Goal: Task Accomplishment & Management: Manage account settings

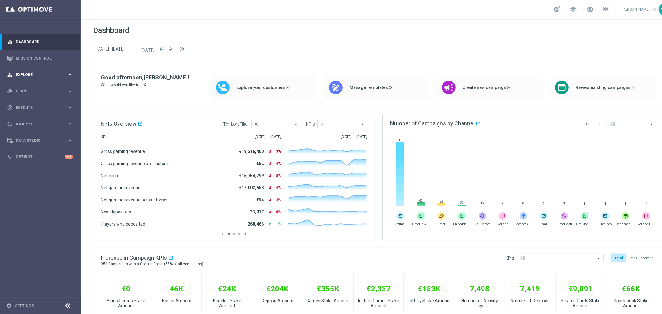
click at [27, 73] on span "Explore" at bounding box center [41, 75] width 51 height 4
click at [27, 165] on span "Plan" at bounding box center [41, 166] width 51 height 4
click at [26, 105] on link "Target Groups" at bounding box center [40, 104] width 48 height 5
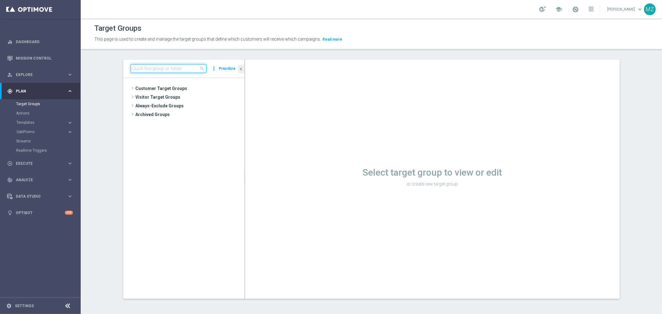
click at [140, 70] on input at bounding box center [169, 68] width 76 height 9
paste input "BR_LOT__TURBOSENA_NOCASINO_ACC__ALL_EMA_T&T_LT"
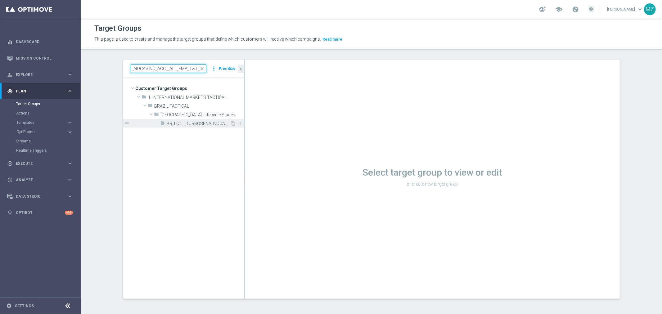
type input "BR_LOT__TURBOSENA_NOCASINO_ACC__ALL_EMA_T&T_LT"
click at [169, 121] on span "BR_LOT__TURBOSENA_NOCASINO_ACC__ALL_EMA_T&T_LT" at bounding box center [198, 123] width 63 height 5
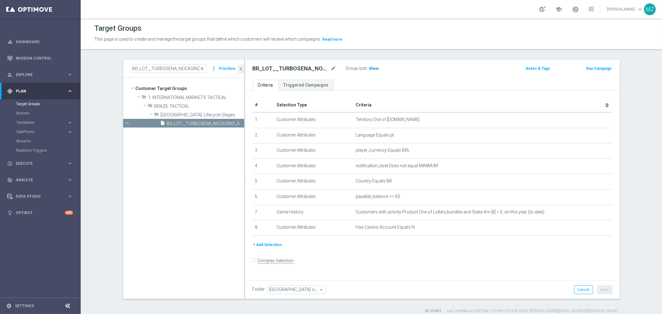
click at [372, 68] on span "Show" at bounding box center [374, 68] width 10 height 4
click at [306, 83] on link "Triggered Campaigns" at bounding box center [306, 85] width 56 height 11
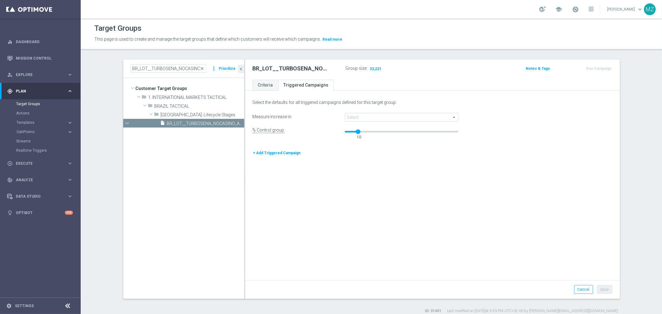
click at [359, 116] on span at bounding box center [401, 117] width 113 height 8
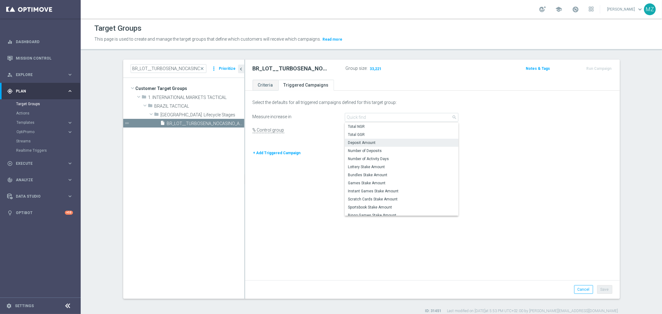
click at [384, 141] on span "Deposit Amount" at bounding box center [401, 142] width 107 height 5
type input "Deposit Amount"
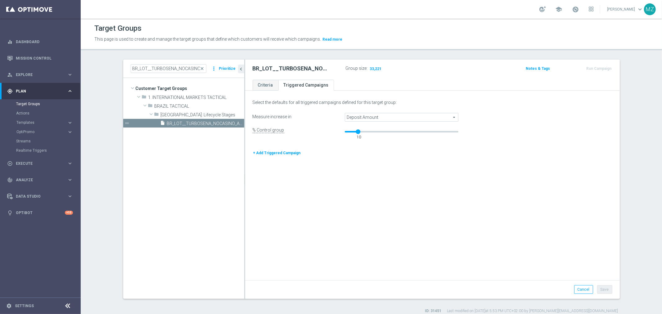
click at [472, 190] on div "Select the defaults for all triggered campaigns defined for this target group: …" at bounding box center [432, 186] width 375 height 188
drag, startPoint x: 356, startPoint y: 130, endPoint x: 362, endPoint y: 132, distance: 5.6
click at [362, 132] on div at bounding box center [364, 131] width 5 height 5
click at [596, 282] on button "Save" at bounding box center [604, 289] width 15 height 9
click at [270, 83] on link "Criteria" at bounding box center [266, 85] width 26 height 11
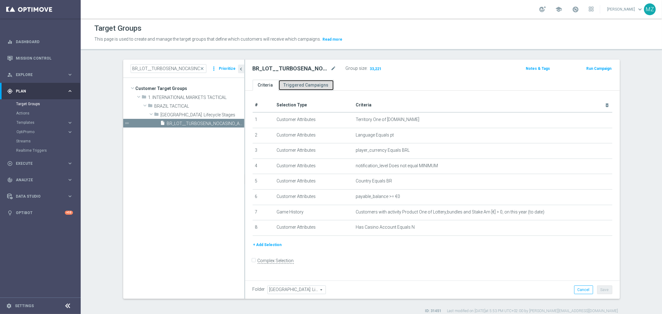
click at [297, 83] on link "Triggered Campaigns" at bounding box center [306, 85] width 56 height 11
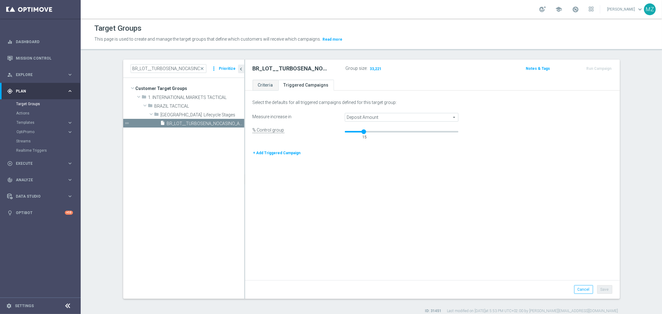
click at [268, 151] on button "+ Add Triggered Campaign" at bounding box center [277, 153] width 49 height 7
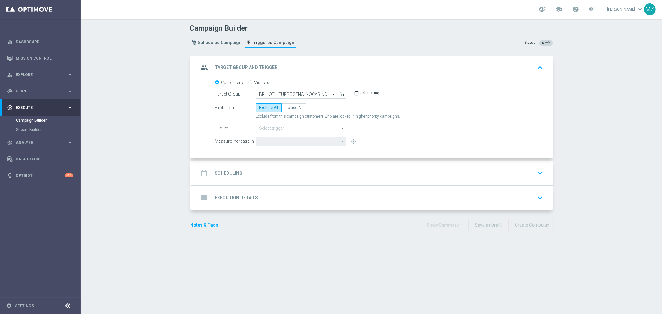
type input "Deposit Amount"
click at [293, 107] on span "Include All" at bounding box center [294, 108] width 18 height 4
click at [289, 107] on input "Include All" at bounding box center [287, 109] width 4 height 4
radio input "true"
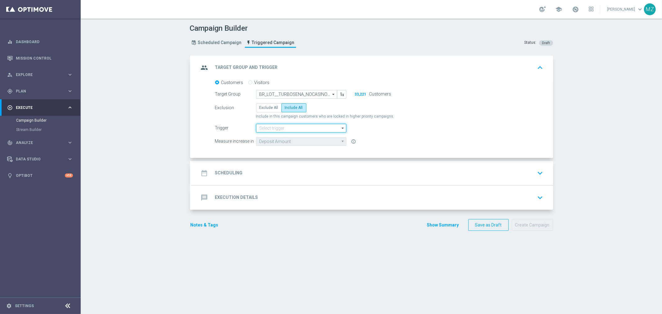
click at [280, 127] on input at bounding box center [301, 128] width 90 height 9
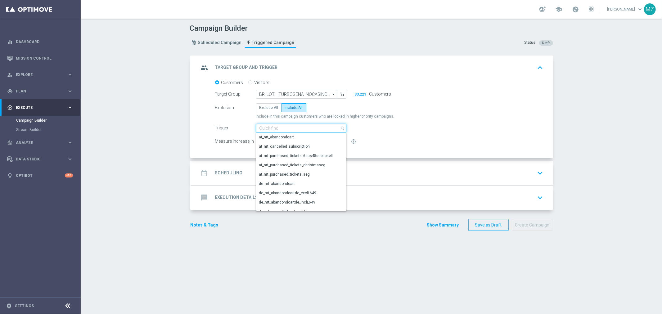
paste input "pt_BR_nrt_purchased_ticket_msena_turbo"
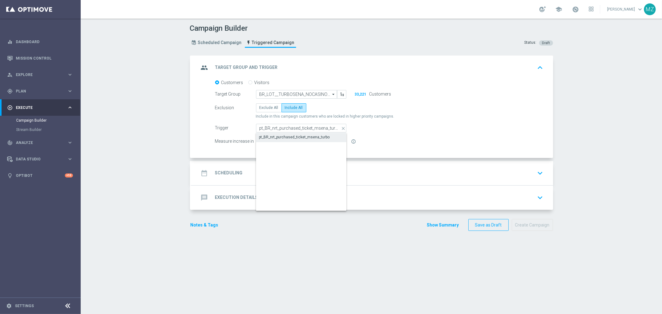
click at [287, 134] on div "pt_BR_nrt_purchased_ticket_msena_turbo" at bounding box center [301, 137] width 91 height 9
type input "pt_BR_nrt_purchased_ticket_msena_turbo"
click at [298, 171] on div "date_range Scheduling keyboard_arrow_down" at bounding box center [372, 173] width 347 height 12
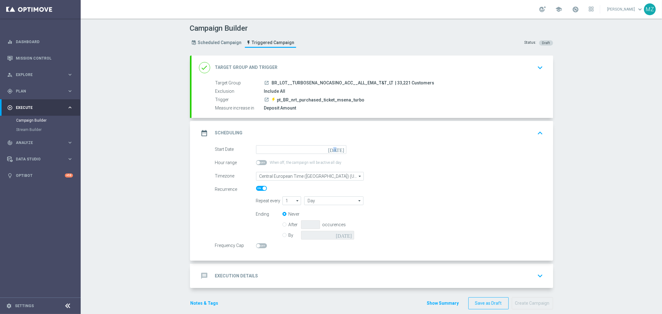
click at [339, 150] on icon "[DATE]" at bounding box center [337, 148] width 18 height 7
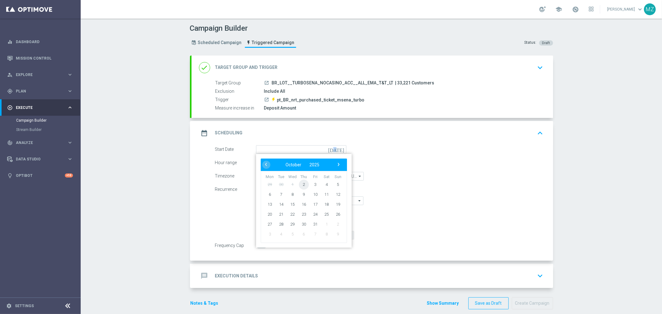
click at [300, 186] on span "2" at bounding box center [304, 184] width 10 height 10
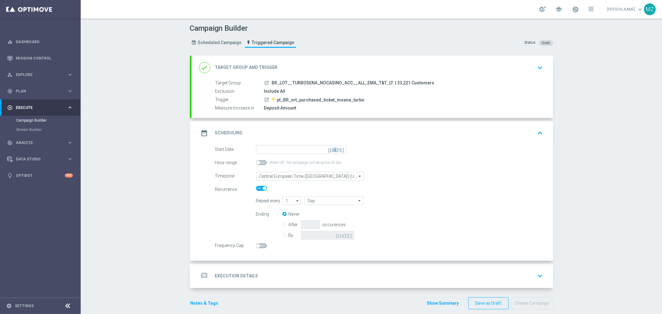
type input "[DATE]"
click at [282, 232] on input "By" at bounding box center [284, 234] width 4 height 4
radio input "true"
radio input "false"
click at [349, 233] on icon "[DATE]" at bounding box center [345, 234] width 18 height 7
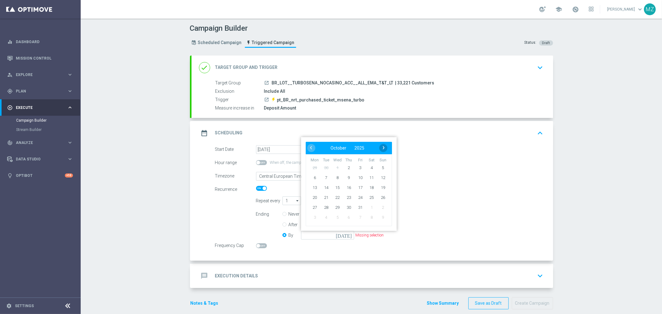
click at [384, 148] on span "›" at bounding box center [384, 148] width 8 height 8
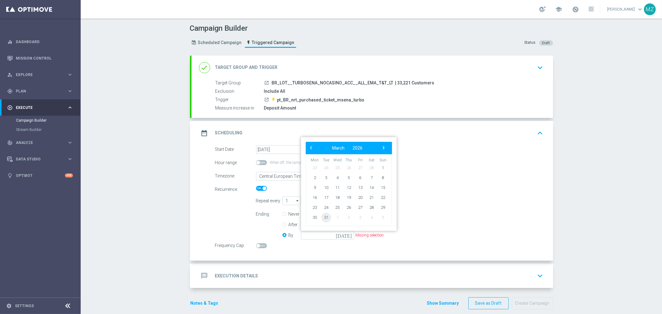
click at [324, 219] on span "31" at bounding box center [326, 218] width 10 height 10
type input "[DATE]"
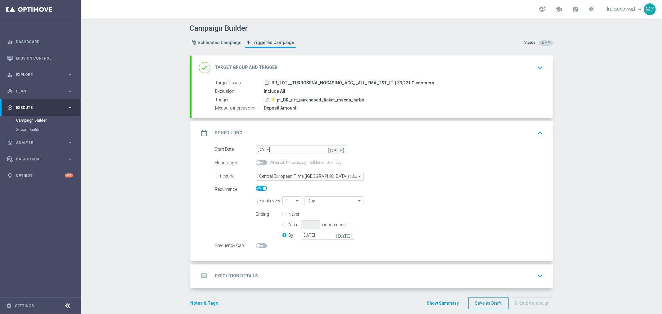
click at [454, 215] on div "Ending Never After occurences By 31 Mar 2026 today" at bounding box center [399, 226] width 297 height 32
click at [256, 246] on span at bounding box center [258, 246] width 4 height 4
click at [256, 246] on input "checkbox" at bounding box center [261, 245] width 11 height 5
checkbox input "true"
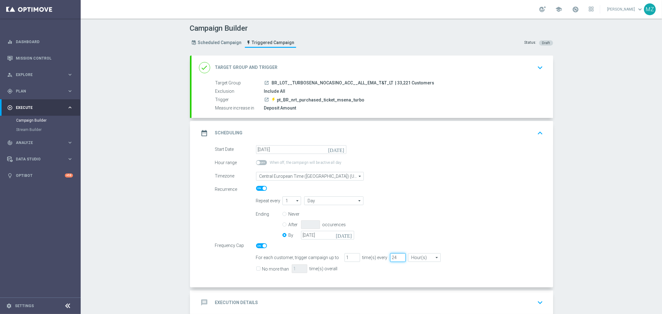
click at [390, 257] on input "24" at bounding box center [398, 257] width 16 height 9
type input "96"
click at [256, 270] on input "No more than" at bounding box center [258, 270] width 4 height 4
checkbox input "true"
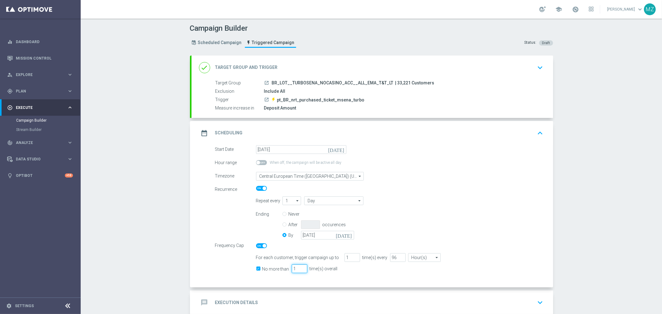
click at [294, 270] on input "1" at bounding box center [300, 268] width 16 height 9
type input "3"
click at [470, 253] on div "For each customer, trigger campaign up to 1 time(s) every 96 Hour(s) Hour(s) ar…" at bounding box center [399, 257] width 297 height 9
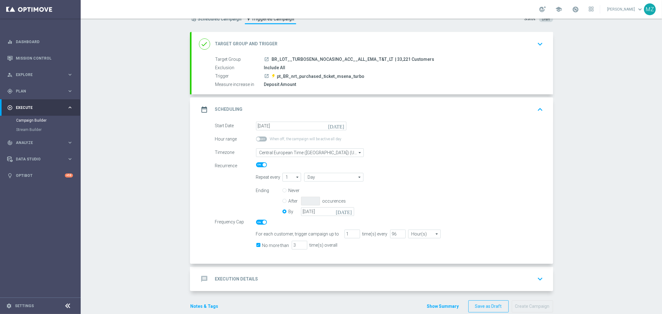
scroll to position [34, 0]
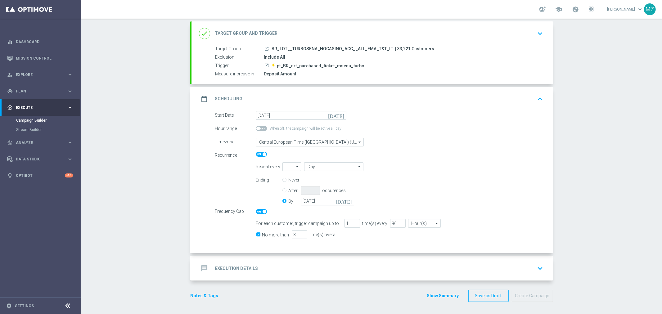
click at [536, 264] on icon "keyboard_arrow_down" at bounding box center [540, 268] width 9 height 9
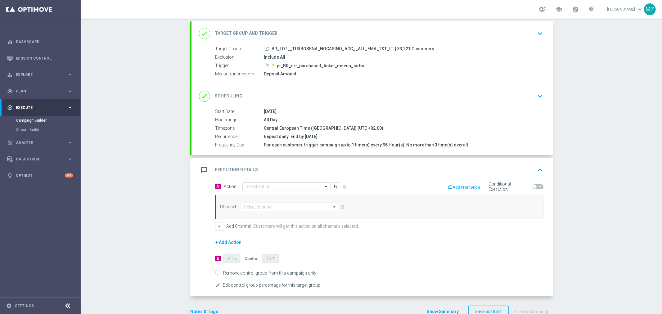
click at [255, 187] on input "text" at bounding box center [280, 186] width 69 height 5
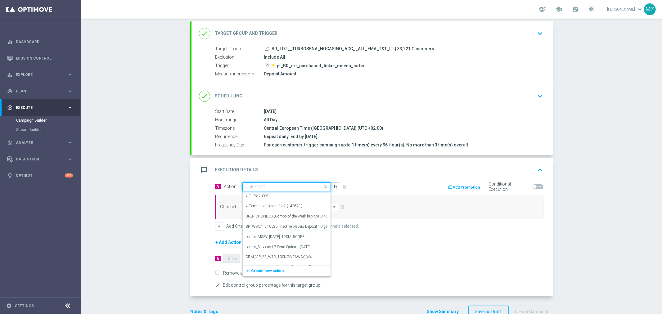
paste input "Track & Trigger nrt_purchased_tickets"
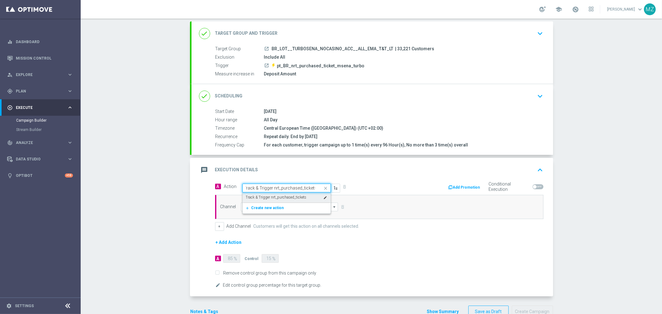
click at [263, 195] on label "Track & Trigger nrt_purchased_tickets" at bounding box center [276, 197] width 61 height 5
type input "Track & Trigger nrt_purchased_tickets"
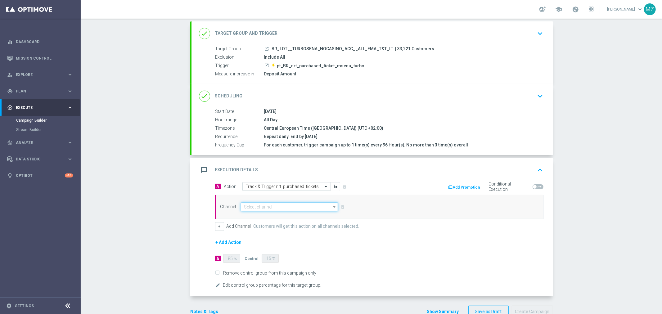
click at [258, 205] on input at bounding box center [289, 207] width 97 height 9
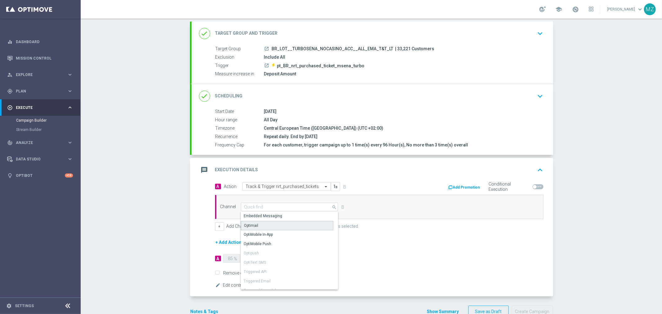
click at [257, 222] on div "Optimail" at bounding box center [287, 225] width 92 height 9
type input "Optimail"
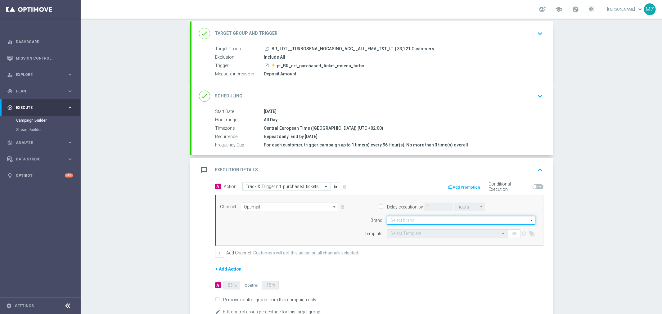
click at [414, 219] on input at bounding box center [461, 220] width 148 height 9
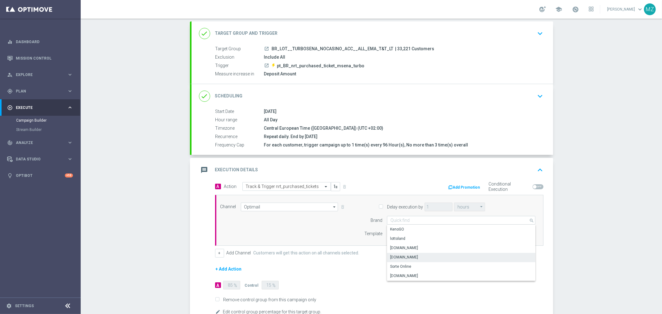
click at [406, 255] on div "[DOMAIN_NAME]" at bounding box center [404, 258] width 28 height 6
type input "[DOMAIN_NAME]"
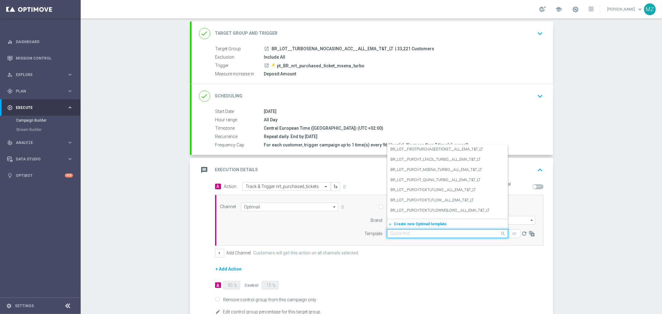
click at [404, 231] on input "text" at bounding box center [441, 233] width 102 height 5
paste input "BR_LOT_PURCHT_TURBO_SENANA_ALL_EMA_T&T_LT"
type input "BR_LOT_PURCHT_TURBO_SENANA_ALL_EMA_T&T_LT"
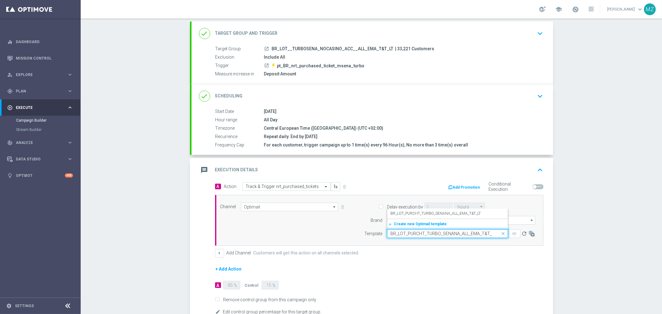
scroll to position [0, 2]
click at [412, 212] on label "BR_LOT_PURCHT_TURBO_SENANA_ALL_EMA_T&T_LT" at bounding box center [435, 213] width 90 height 5
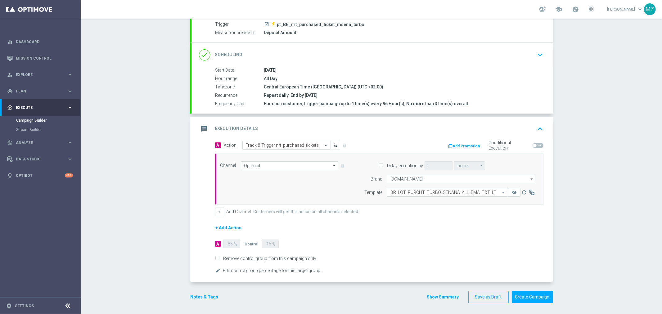
scroll to position [77, 0]
click at [216, 269] on icon "edit" at bounding box center [218, 269] width 5 height 5
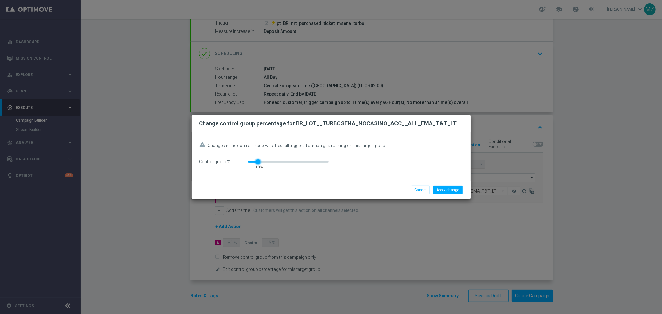
drag, startPoint x: 261, startPoint y: 161, endPoint x: 258, endPoint y: 161, distance: 3.7
click at [258, 161] on div at bounding box center [258, 162] width 5 height 5
click at [454, 187] on button "Apply change" at bounding box center [448, 190] width 30 height 9
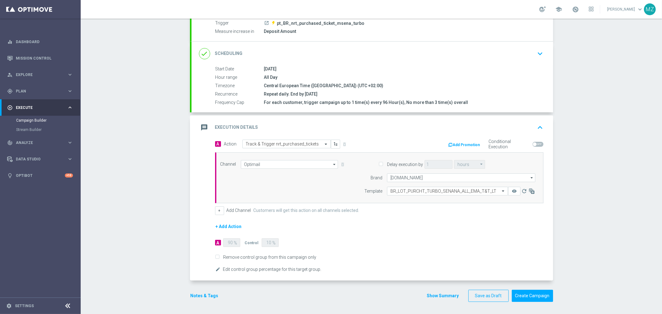
click at [202, 282] on button "Notes & Tags" at bounding box center [204, 296] width 29 height 8
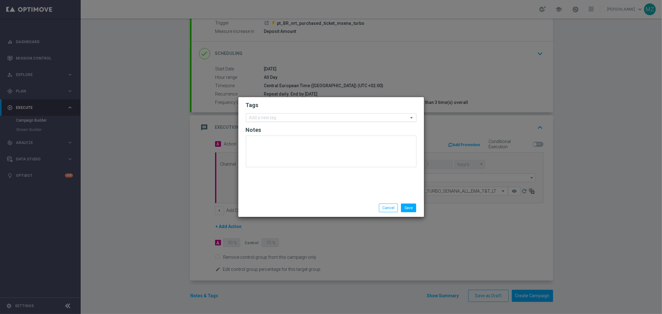
click at [270, 114] on div "Add a new tag" at bounding box center [327, 118] width 162 height 8
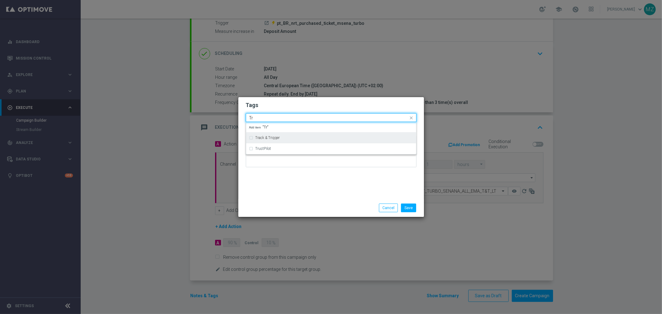
click at [272, 134] on div "Track & Trigger" at bounding box center [331, 138] width 164 height 10
type input "Tr"
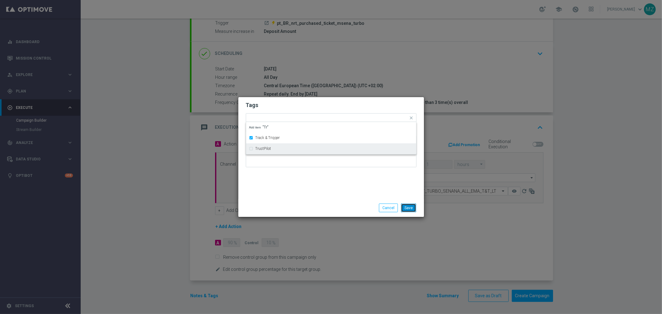
click at [412, 210] on button "Save" at bounding box center [408, 208] width 15 height 9
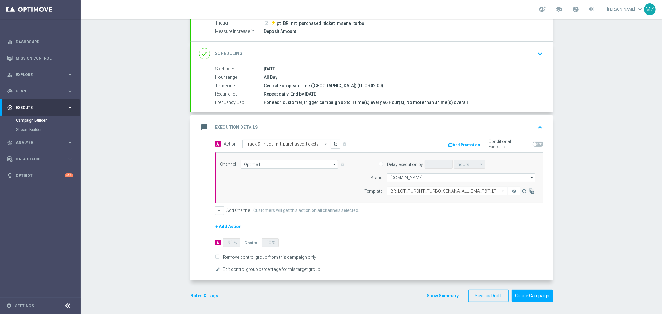
click at [481, 227] on form "A Action Select action Track & Trigger nrt_purchased_tickets delete_forever Add…" at bounding box center [379, 207] width 328 height 134
click at [538, 128] on icon "keyboard_arrow_up" at bounding box center [540, 127] width 9 height 9
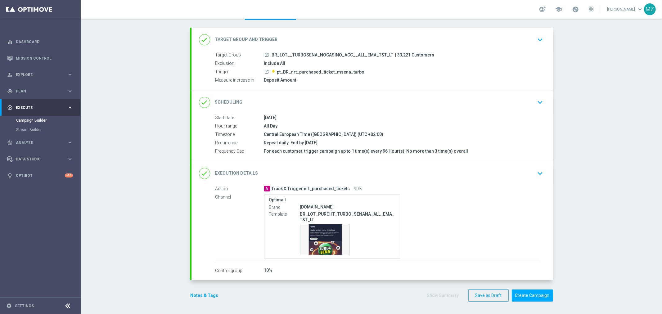
scroll to position [0, 0]
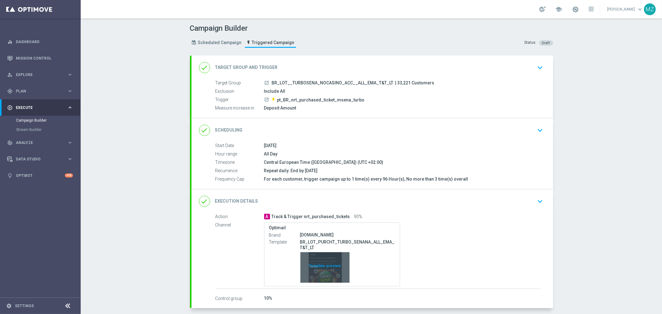
click at [319, 273] on div "Template preview" at bounding box center [324, 267] width 49 height 30
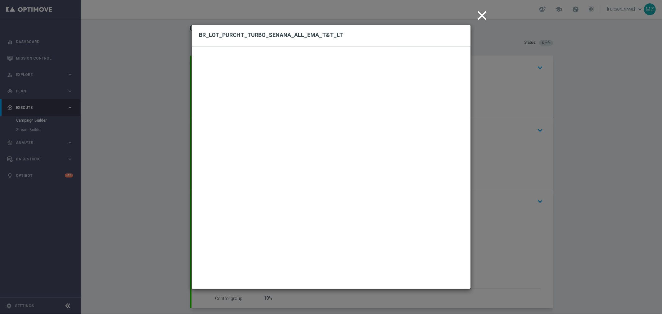
click at [482, 14] on icon "close" at bounding box center [483, 16] width 16 height 16
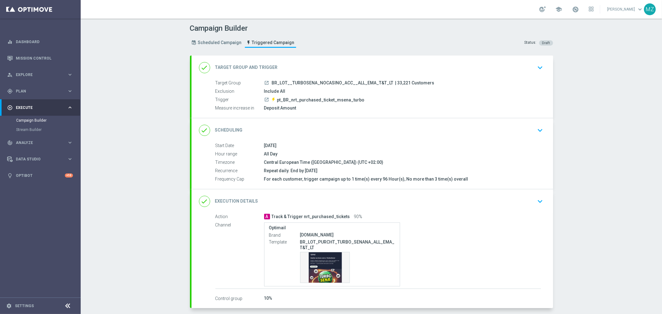
scroll to position [28, 0]
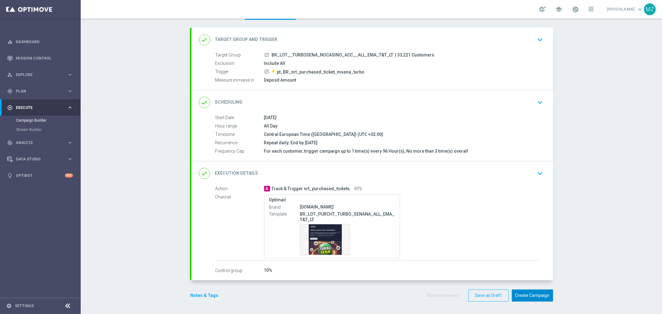
click at [537, 282] on button "Create Campaign" at bounding box center [532, 296] width 41 height 12
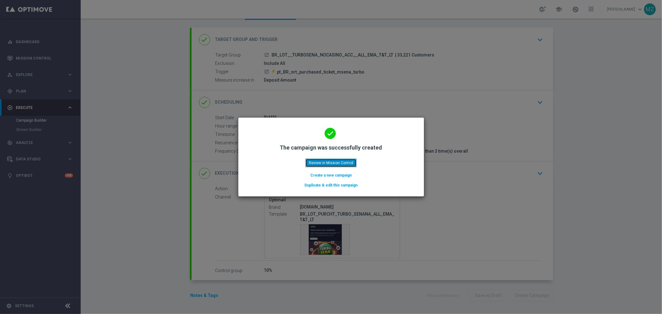
click at [346, 163] on button "Review in Mission Control" at bounding box center [330, 163] width 51 height 9
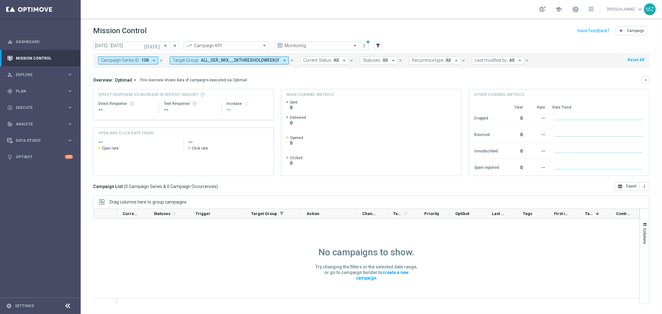
click at [160, 60] on icon "close" at bounding box center [161, 60] width 4 height 4
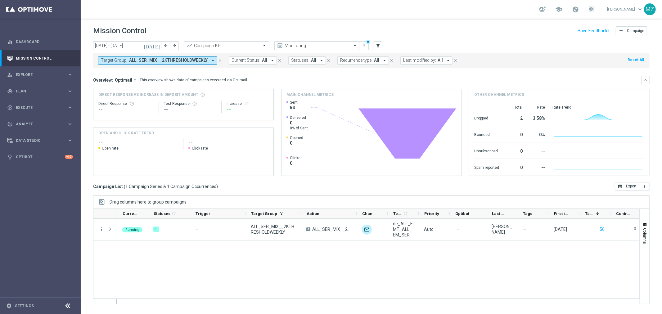
click at [218, 61] on icon "close" at bounding box center [220, 60] width 4 height 4
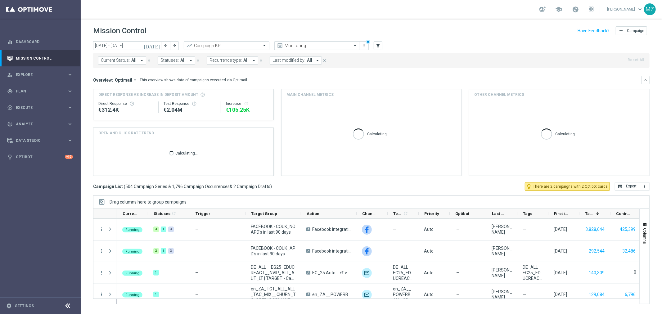
click at [132, 60] on span "All" at bounding box center [133, 60] width 5 height 5
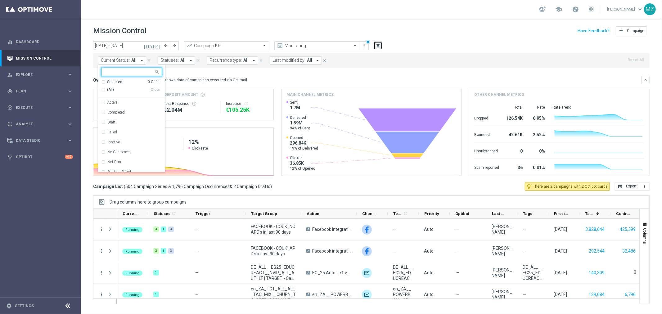
click at [380, 45] on icon "filter_alt" at bounding box center [378, 46] width 6 height 6
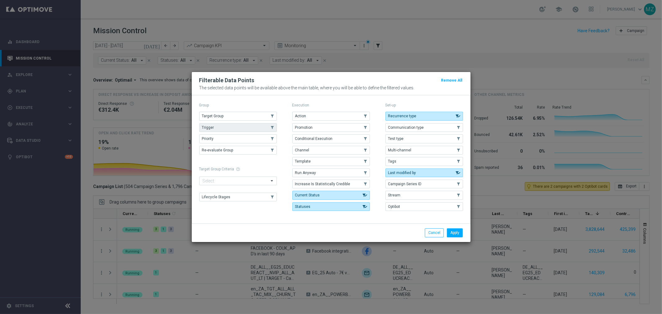
click at [225, 125] on button "Trigger" at bounding box center [238, 127] width 78 height 9
click at [454, 235] on button "Apply" at bounding box center [455, 232] width 16 height 9
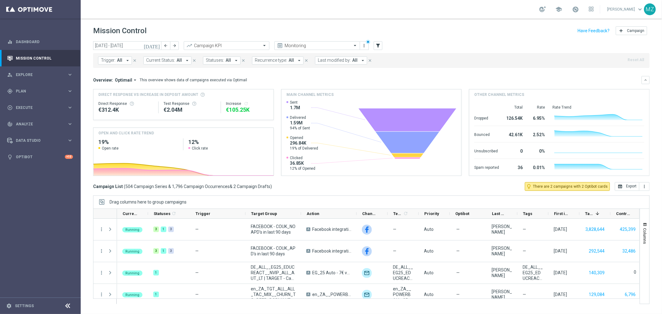
click at [112, 61] on span "Trigger:" at bounding box center [108, 60] width 15 height 5
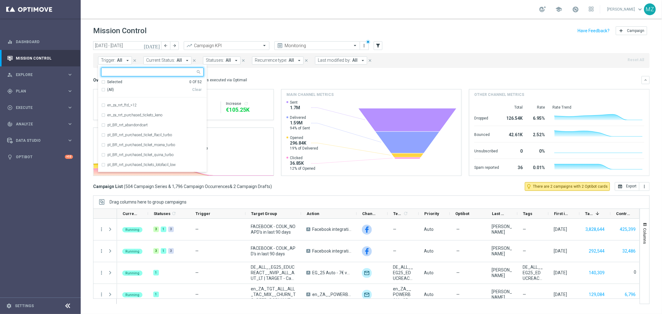
scroll to position [264, 0]
click at [155, 127] on label "pt_BR_nrt_purchased_ticket_lfacil_turbo" at bounding box center [139, 126] width 65 height 4
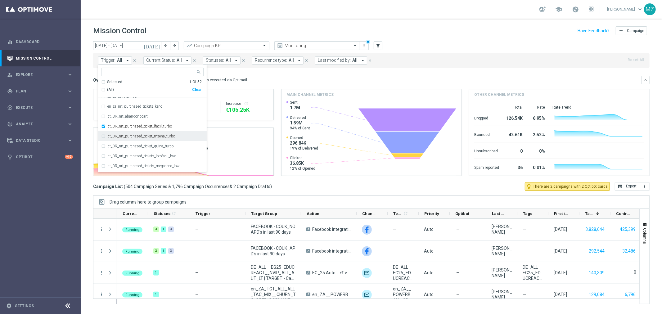
click at [160, 134] on div "pt_BR_nrt_purchased_ticket_msena_turbo" at bounding box center [152, 136] width 102 height 10
click at [165, 144] on label "pt_BR_nrt_purchased_ticket_quina_turbo" at bounding box center [140, 146] width 66 height 4
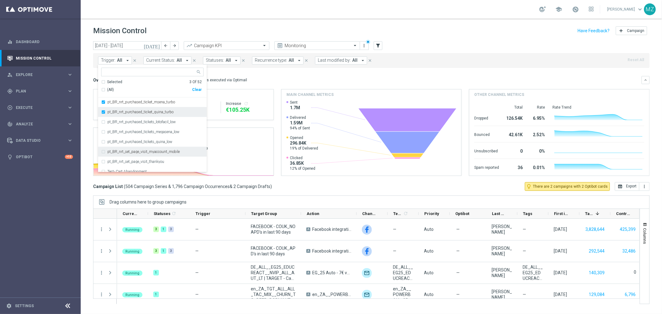
scroll to position [299, 0]
click at [434, 47] on div "today 29 Sep 2025 - 05 Oct 2025 arrow_back arrow_forward Campaign KPI trending_…" at bounding box center [371, 45] width 557 height 9
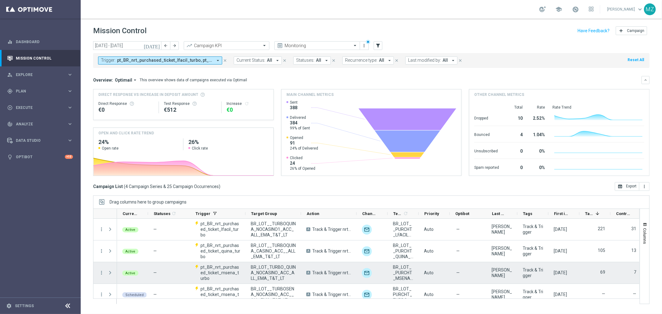
scroll to position [7, 0]
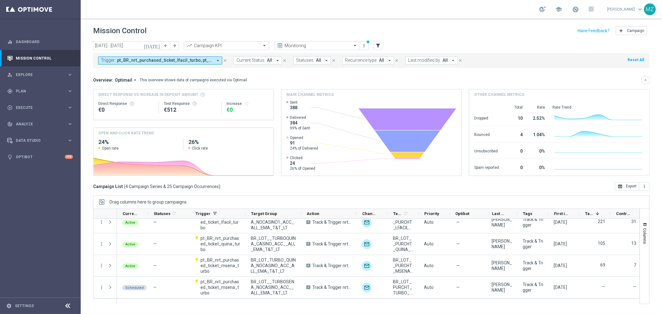
click at [172, 61] on span "pt_BR_nrt_purchased_ticket_lfacil_turbo, pt_BR_nrt_purchased_ticket_msena_turbo…" at bounding box center [165, 60] width 96 height 5
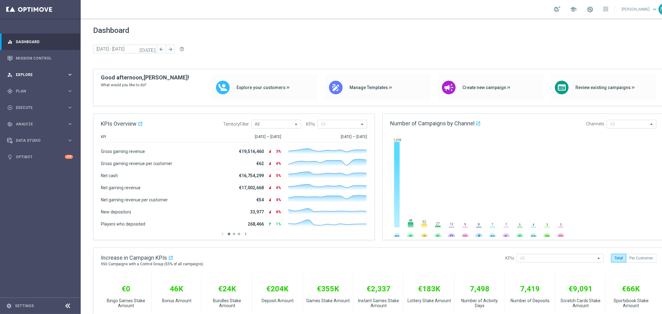
click at [48, 76] on span "Explore" at bounding box center [41, 75] width 51 height 4
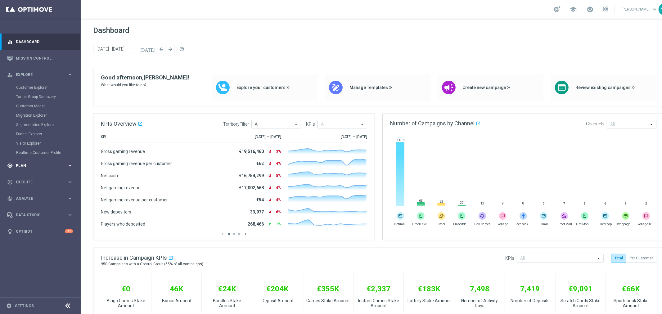
click at [57, 168] on div "gps_fixed Plan" at bounding box center [37, 166] width 60 height 6
click at [33, 103] on link "Target Groups" at bounding box center [40, 104] width 48 height 5
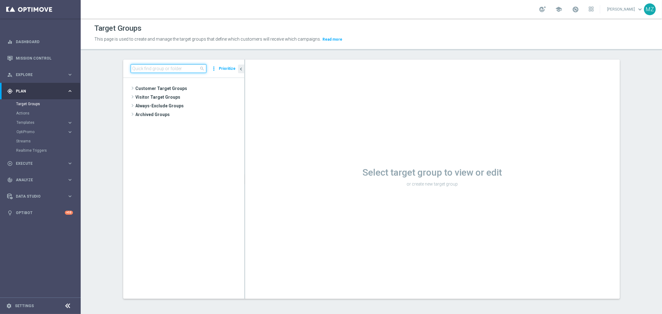
click at [168, 70] on input at bounding box center [169, 68] width 76 height 9
paste input "BR_LOT__TURBOQUINA_NOCASINO_ACC__ALL_EMA_T&T_LT"
click at [163, 65] on input "BR_LOT__TURBOQUINA_NOCASINO_ACC__ALL_EMA_T&T_LT" at bounding box center [169, 68] width 76 height 9
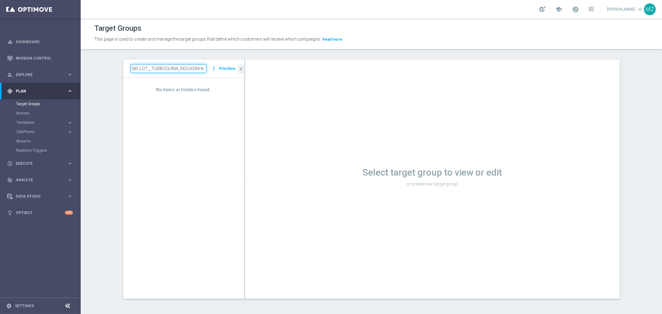
paste input
type input "B"
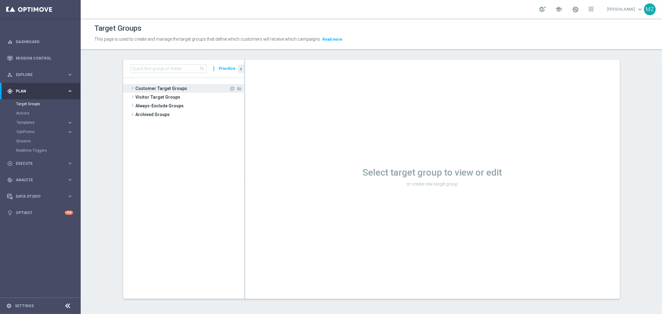
click at [130, 88] on span at bounding box center [132, 87] width 6 height 7
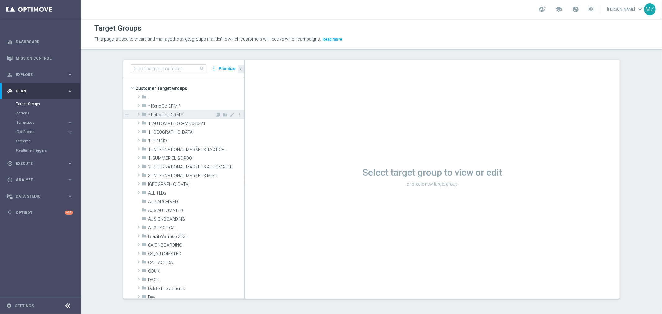
click at [137, 114] on span at bounding box center [139, 114] width 6 height 7
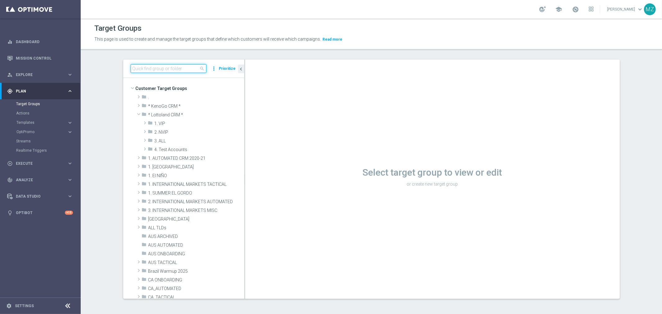
click at [156, 68] on input at bounding box center [169, 68] width 76 height 9
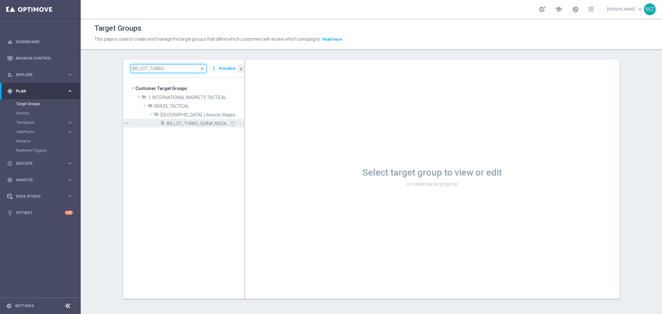
type input "BR_LOT_TURBO"
click at [185, 124] on span "BR_LOT_TURBO_QUINA_NOCASINO_ACC_ALL_EMA_T&T_LT" at bounding box center [198, 123] width 63 height 5
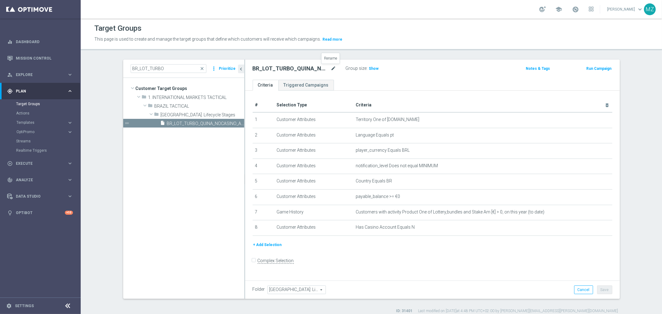
click at [331, 66] on icon "mode_edit" at bounding box center [334, 68] width 6 height 7
click at [279, 68] on input "BR_LOT_TURBO_QUINA_NOCASINO_ACC_ALL_EMA_T&T_LT" at bounding box center [295, 69] width 84 height 9
drag, startPoint x: 279, startPoint y: 68, endPoint x: 470, endPoint y: 70, distance: 191.5
click at [470, 70] on div "BR_LOT_TURBO_QUINA_NOCASINO_ACC_ALL_EMA_T&T_LT Group size : Show" at bounding box center [371, 68] width 246 height 9
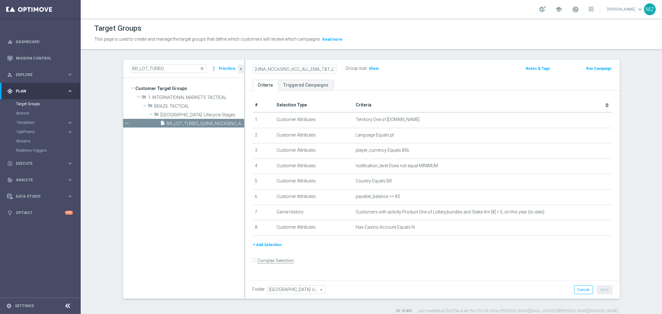
click at [328, 68] on input "BR_LOT_TURBO_QUINA_NOCASINO_ACC_ALL_EMA_T&T_LT" at bounding box center [295, 69] width 84 height 9
click at [331, 66] on icon "mode_edit" at bounding box center [334, 68] width 6 height 7
type input "BR_LOT__TURBOQUINA_NOCASINO_ACC__ALL_EMA_T&T_LT"
click at [414, 71] on div "BR_LOT__TURBOQUINA_NOCASINO_ACC__ALL_EMA_T&T_LT Group size : Show" at bounding box center [371, 68] width 246 height 9
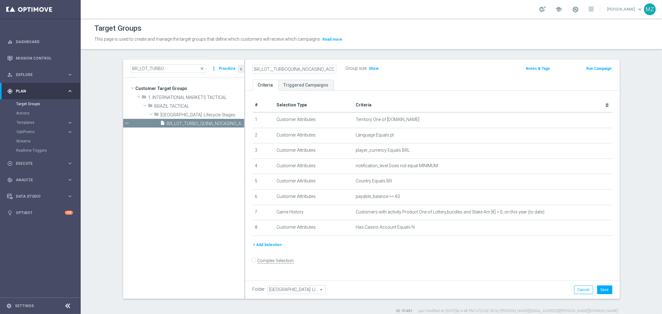
scroll to position [0, 0]
click at [606, 287] on button "Save" at bounding box center [604, 290] width 15 height 9
click at [369, 69] on span "Show" at bounding box center [374, 68] width 10 height 4
click at [151, 71] on input "BR_LOT_TURBO" at bounding box center [169, 68] width 76 height 9
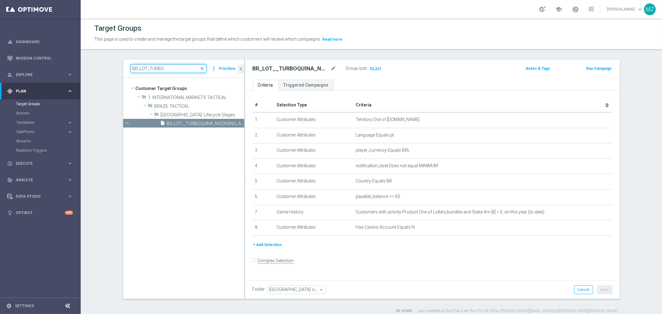
click at [151, 71] on input "BR_LOT_TURBO" at bounding box center [169, 68] width 76 height 9
paste input "_TURBOQUINA_NOCASINO_ACC__ALL_EMA_T&T_LT"
type input "BR_LOT__TURBOQUINA_NOCASINO_ACC__ALL_EMA_T&T_LT"
click at [317, 86] on link "Triggered Campaigns" at bounding box center [306, 85] width 56 height 11
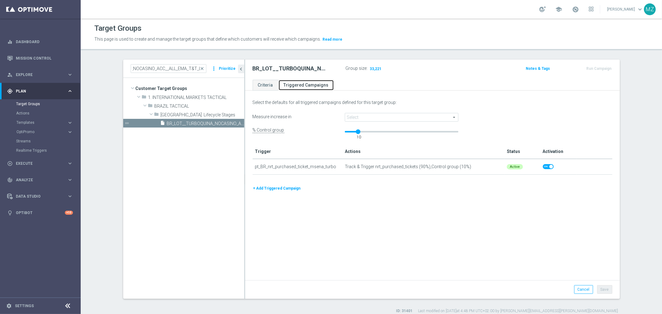
scroll to position [0, 0]
click at [263, 187] on button "+ Add Triggered Campaign" at bounding box center [277, 188] width 49 height 7
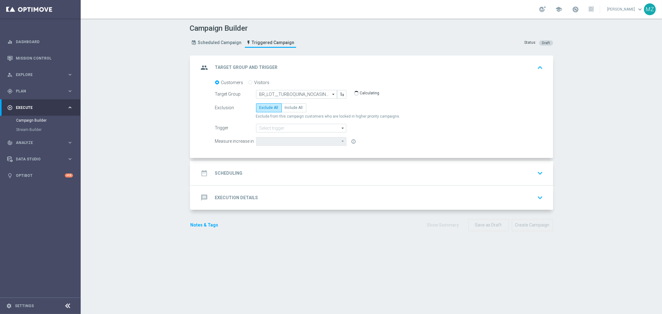
type input "Deposit Amount"
click at [296, 103] on label "Include All" at bounding box center [294, 107] width 25 height 9
click at [289, 107] on input "Include All" at bounding box center [287, 109] width 4 height 4
radio input "true"
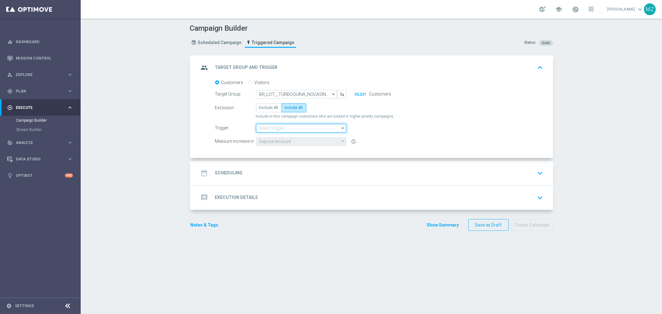
click at [284, 130] on input at bounding box center [301, 128] width 90 height 9
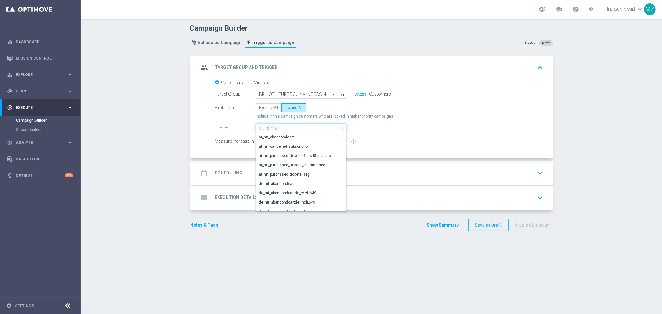
paste input "pt_BR_nrt_purchased_ticket_quina_turbo"
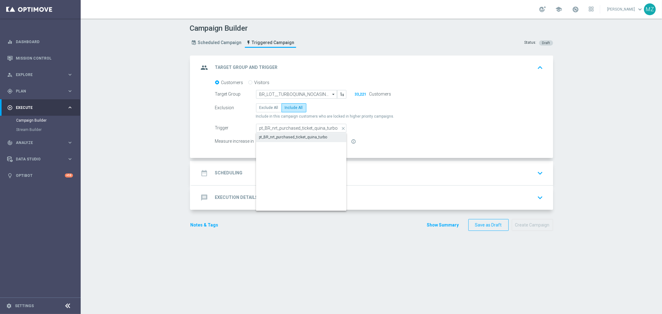
click at [285, 134] on div "pt_BR_nrt_purchased_ticket_quina_turbo" at bounding box center [301, 137] width 91 height 9
type input "pt_BR_nrt_purchased_ticket_quina_turbo"
click at [278, 182] on div "date_range Scheduling keyboard_arrow_down" at bounding box center [373, 173] width 362 height 24
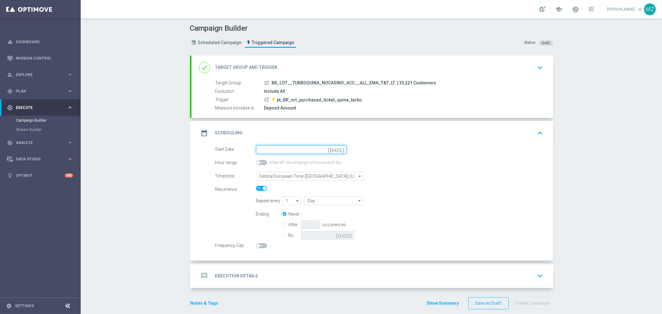
click at [337, 153] on input at bounding box center [301, 149] width 90 height 9
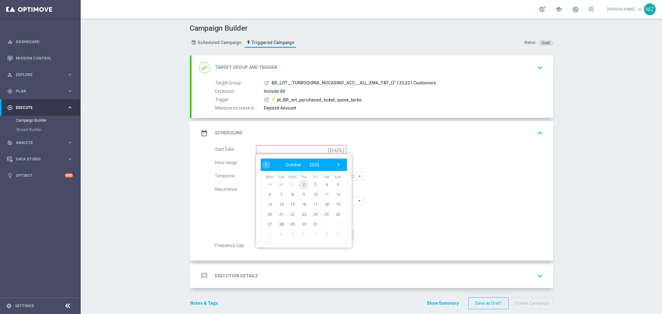
click at [300, 187] on span "2" at bounding box center [304, 184] width 10 height 10
type input "[DATE]"
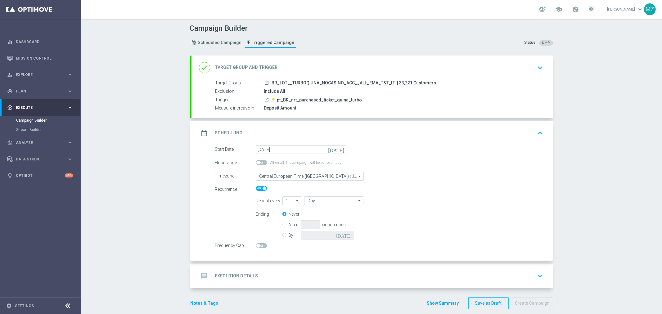
click at [282, 235] on input "By" at bounding box center [284, 234] width 4 height 4
radio input "true"
radio input "false"
click at [350, 235] on icon "[DATE]" at bounding box center [345, 234] width 18 height 7
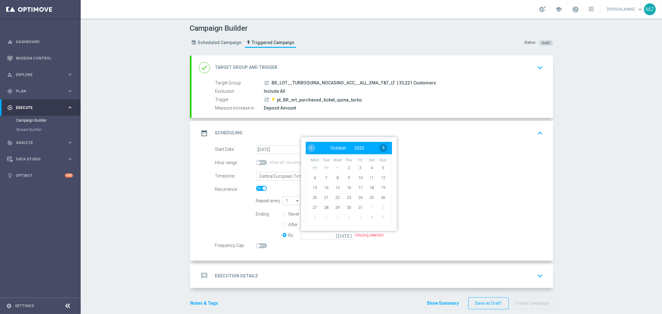
click at [382, 146] on span "›" at bounding box center [384, 148] width 8 height 8
click at [323, 217] on span "31" at bounding box center [326, 218] width 10 height 10
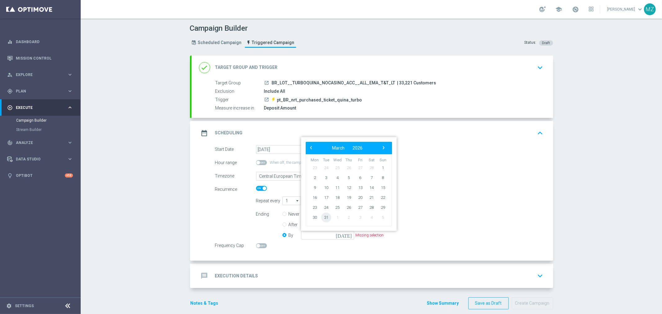
type input "[DATE]"
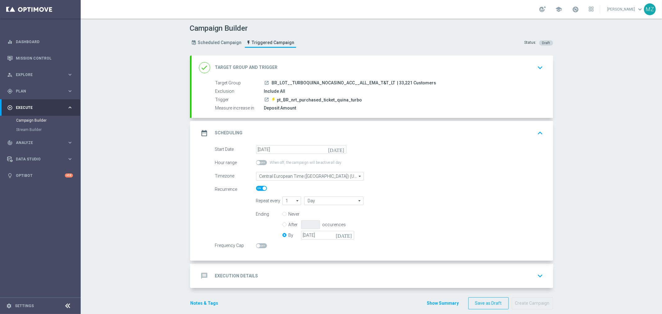
click at [256, 246] on span at bounding box center [258, 246] width 4 height 4
click at [256, 246] on input "checkbox" at bounding box center [261, 245] width 11 height 5
checkbox input "true"
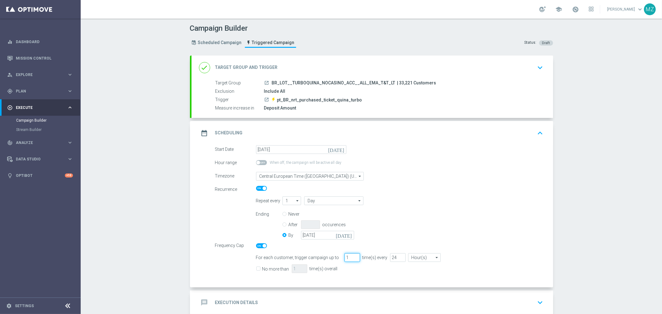
click at [345, 259] on input "1" at bounding box center [353, 257] width 16 height 9
click at [390, 255] on input "24" at bounding box center [398, 257] width 16 height 9
type input "96"
click at [256, 269] on input "No more than" at bounding box center [258, 270] width 4 height 4
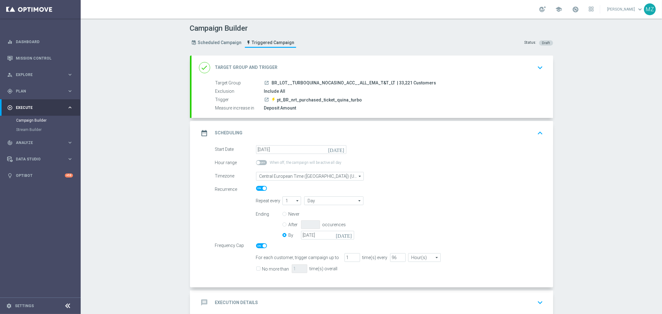
checkbox input "true"
click at [292, 269] on input "1" at bounding box center [300, 268] width 16 height 9
type input "3"
click at [478, 187] on div "Recurrence" at bounding box center [379, 188] width 338 height 7
click at [536, 130] on icon "keyboard_arrow_up" at bounding box center [540, 133] width 9 height 9
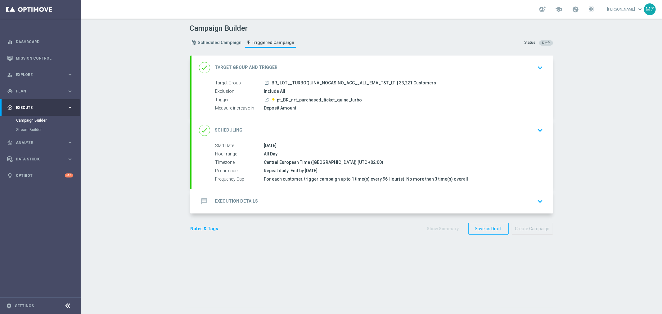
click at [527, 200] on div "message Execution Details keyboard_arrow_down" at bounding box center [372, 202] width 347 height 12
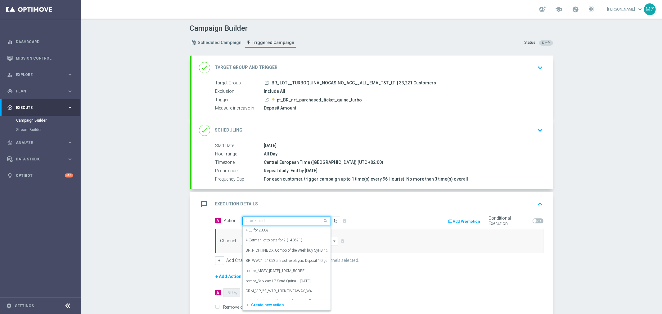
click at [250, 219] on input "text" at bounding box center [280, 221] width 69 height 5
paste input "Track & Trigger nrt_purchased_tickets"
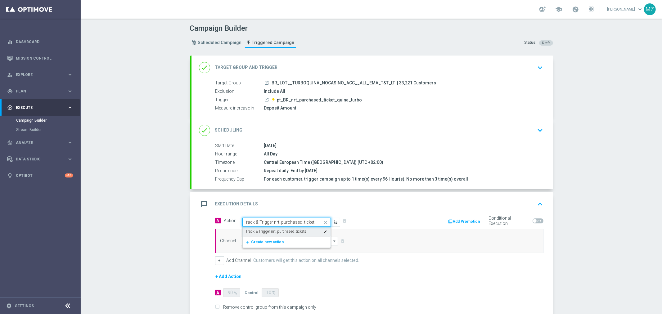
click at [255, 229] on label "Track & Trigger nrt_purchased_tickets" at bounding box center [276, 231] width 61 height 5
type input "Track & Trigger nrt_purchased_tickets"
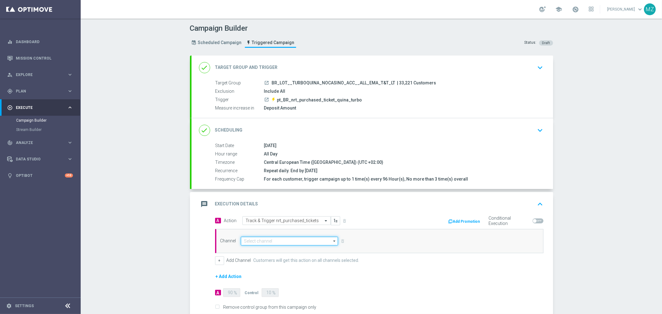
click at [255, 241] on input at bounding box center [289, 241] width 97 height 9
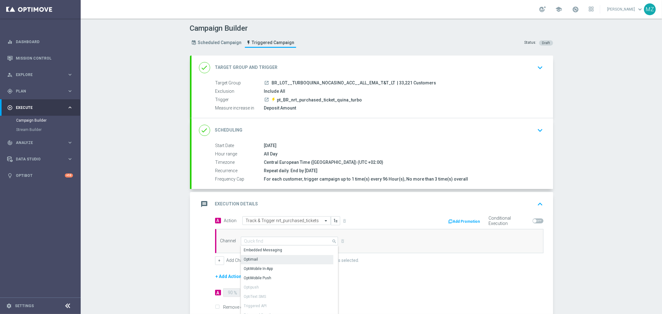
drag, startPoint x: 257, startPoint y: 257, endPoint x: 272, endPoint y: 255, distance: 14.7
click at [258, 257] on div "Optimail" at bounding box center [287, 259] width 92 height 9
type input "Optimail"
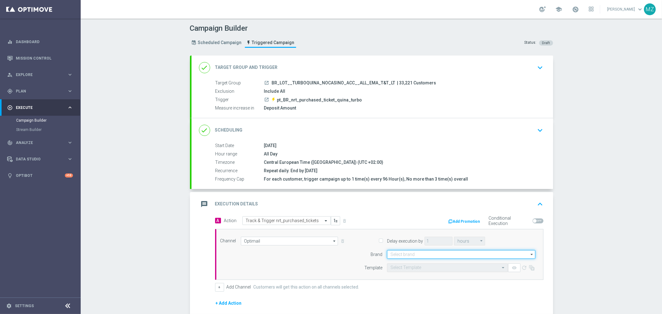
click at [418, 253] on input at bounding box center [461, 254] width 148 height 9
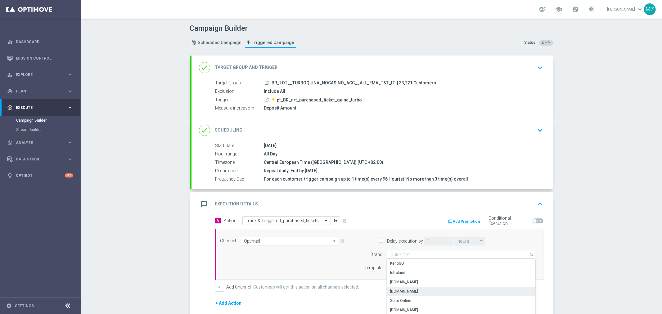
click at [417, 289] on div "[DOMAIN_NAME]" at bounding box center [461, 291] width 149 height 9
type input "[DOMAIN_NAME]"
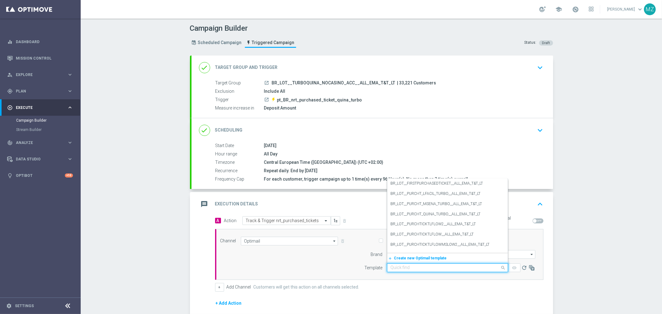
click at [433, 268] on input "text" at bounding box center [441, 267] width 102 height 5
paste input "BR_LOT_PURCHT_TURBO_QUINANA_ALL_EMA_T&T_LT"
type input "BR_LOT_PURCHT_TURBO_QUINANA_ALL_EMA_T&T_LT"
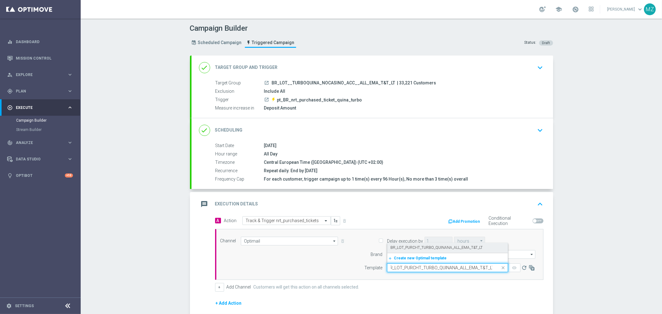
click at [428, 245] on label "BR_LOT_PURCHT_TURBO_QUINANA_ALL_EMA_T&T_LT" at bounding box center [436, 247] width 92 height 5
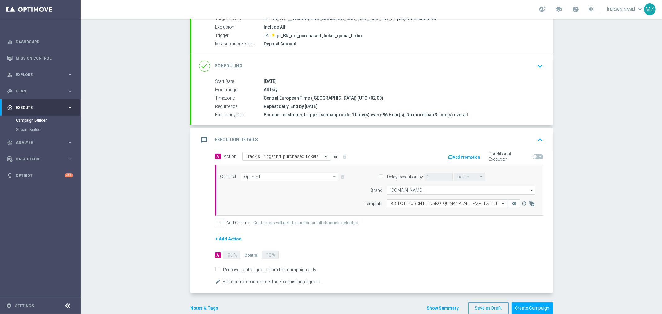
scroll to position [69, 0]
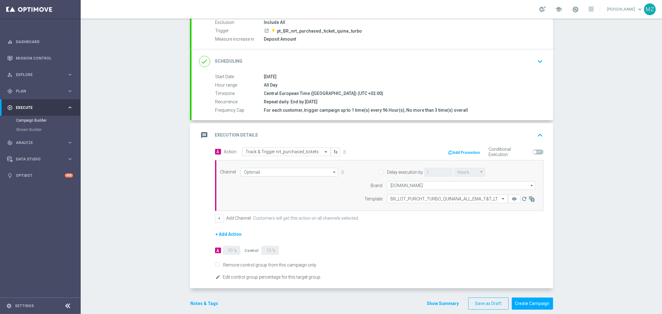
click at [205, 302] on button "Notes & Tags" at bounding box center [204, 304] width 29 height 8
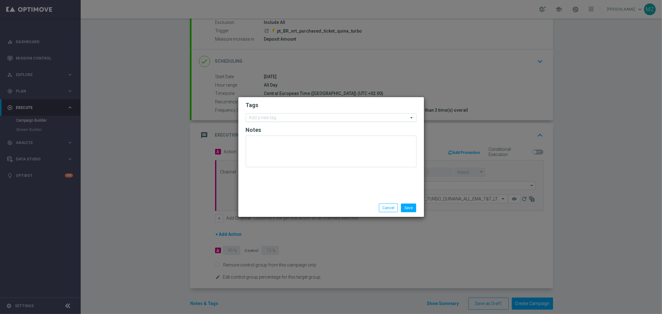
click at [273, 120] on input "text" at bounding box center [328, 117] width 159 height 5
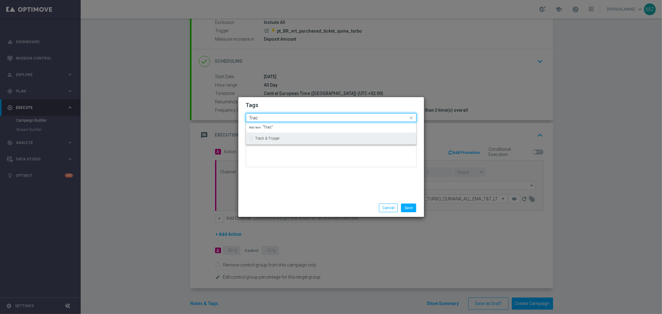
click at [275, 134] on div "Track & Trigger" at bounding box center [331, 138] width 164 height 10
type input "Trac"
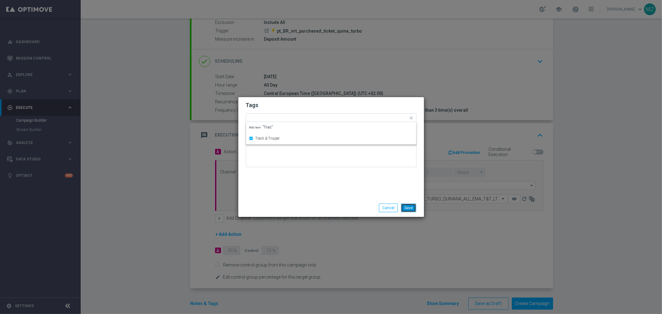
click at [414, 209] on button "Save" at bounding box center [408, 208] width 15 height 9
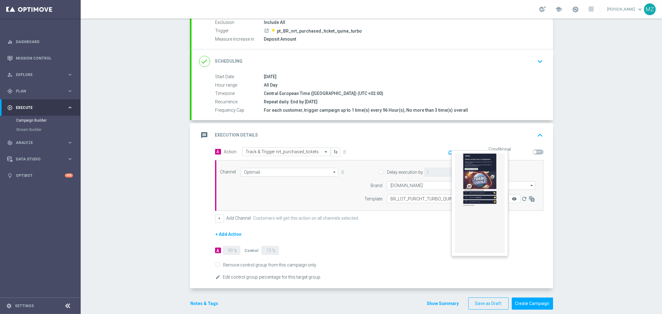
click at [512, 199] on icon "remove_red_eye" at bounding box center [514, 198] width 5 height 5
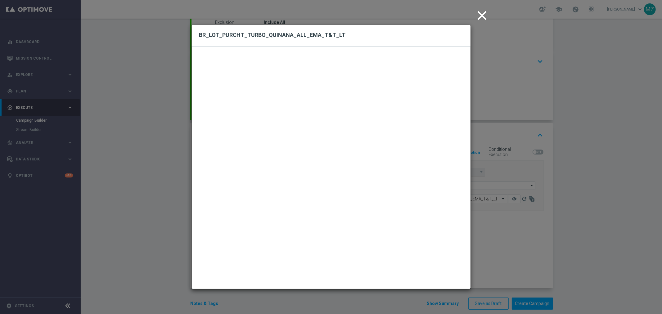
click at [480, 14] on icon "close" at bounding box center [483, 16] width 16 height 16
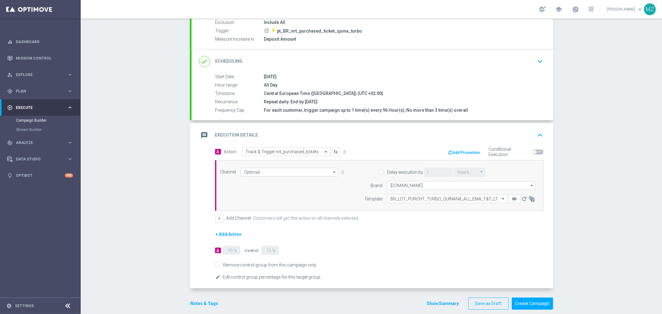
click at [536, 135] on icon "keyboard_arrow_up" at bounding box center [540, 135] width 9 height 9
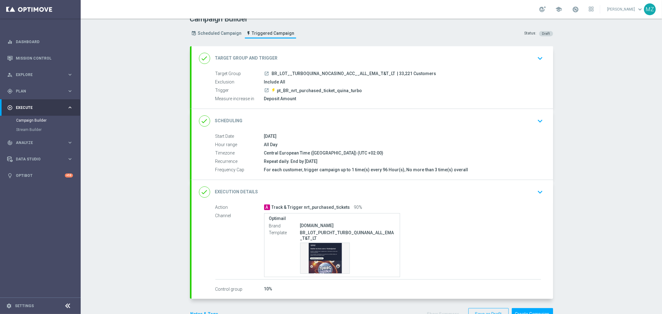
scroll to position [0, 0]
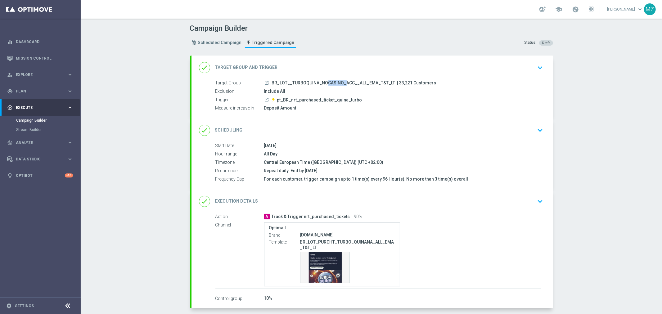
drag, startPoint x: 299, startPoint y: 82, endPoint x: 316, endPoint y: 82, distance: 17.4
click at [316, 82] on span "BR_LOT__TURBOQUINA_NOCASINO_ACC__ALL_EMA_T&T_LT" at bounding box center [334, 83] width 124 height 6
drag, startPoint x: 300, startPoint y: 101, endPoint x: 340, endPoint y: 99, distance: 40.4
click at [340, 99] on span "pt_BR_nrt_purchased_ticket_quina_turbo" at bounding box center [319, 100] width 85 height 6
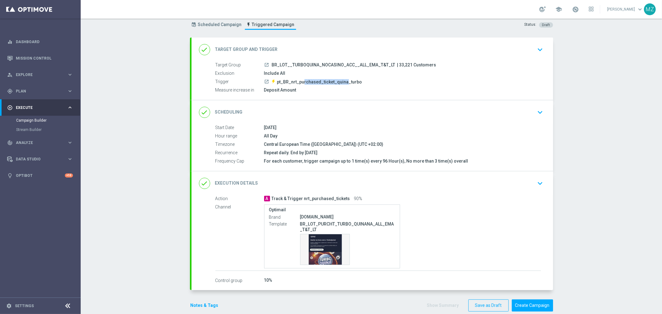
scroll to position [28, 0]
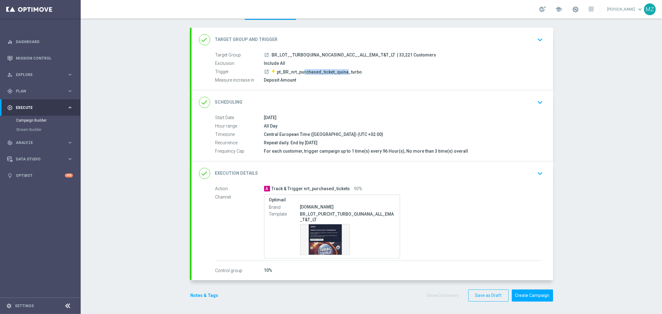
click at [206, 293] on button "Notes & Tags" at bounding box center [204, 296] width 29 height 8
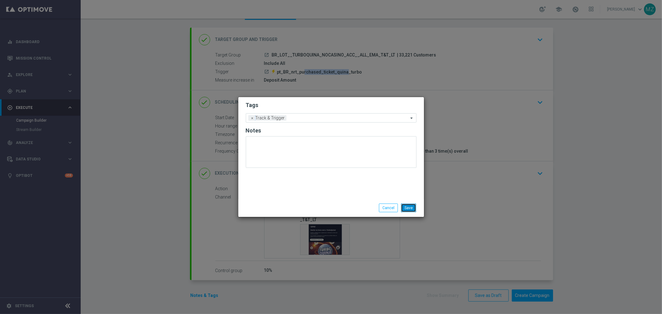
click at [408, 208] on button "Save" at bounding box center [408, 208] width 15 height 9
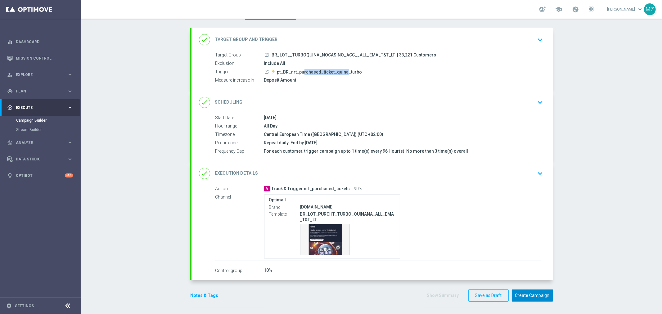
click at [531, 294] on button "Create Campaign" at bounding box center [532, 296] width 41 height 12
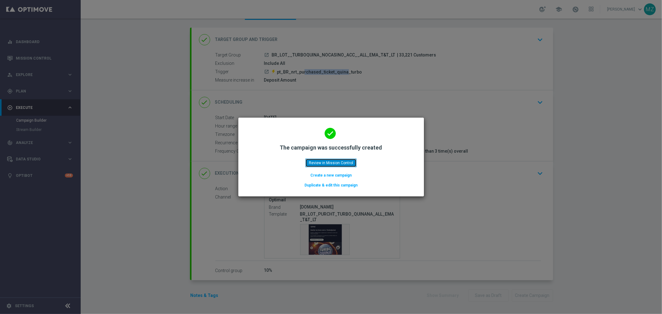
click at [329, 163] on button "Review in Mission Control" at bounding box center [330, 163] width 51 height 9
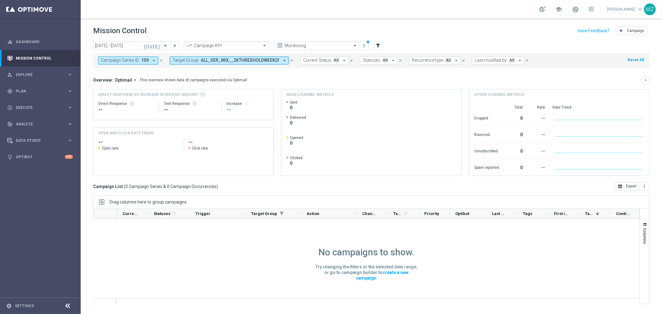
click at [160, 60] on icon "close" at bounding box center [161, 60] width 4 height 4
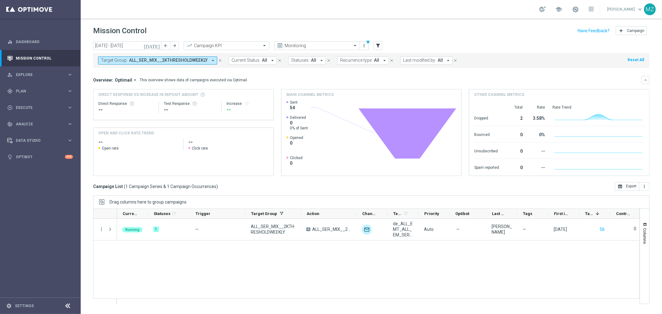
click at [218, 61] on icon "close" at bounding box center [220, 60] width 4 height 4
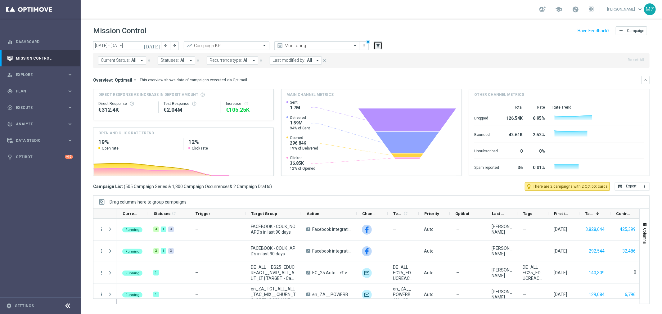
click at [378, 45] on icon "filter_alt" at bounding box center [378, 46] width 6 height 6
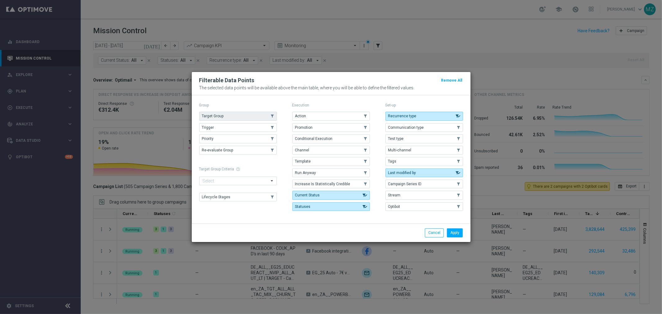
click at [242, 114] on button "Target Group" at bounding box center [238, 116] width 78 height 9
click at [453, 234] on button "Apply" at bounding box center [455, 232] width 16 height 9
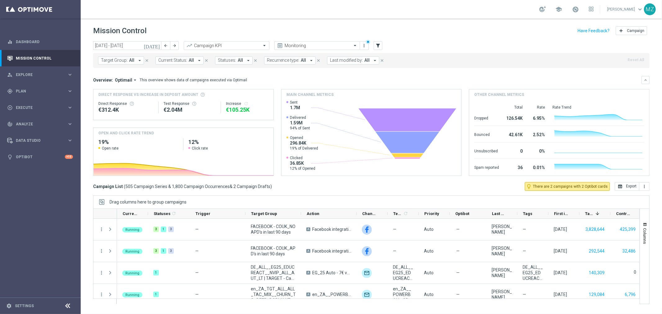
click at [117, 58] on span "Target Group:" at bounding box center [114, 60] width 27 height 5
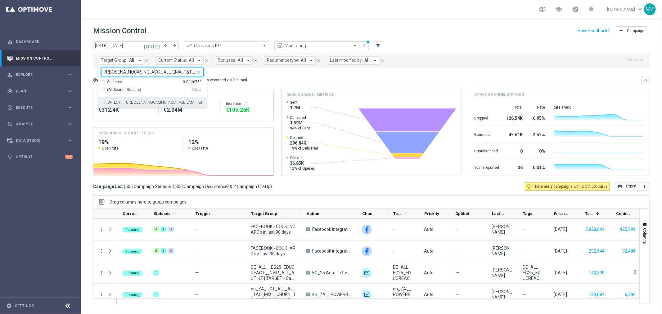
drag, startPoint x: 129, startPoint y: 100, endPoint x: 137, endPoint y: 63, distance: 37.7
click at [129, 100] on div "BR_LOT__TURBOSENA_NOCASINO_ACC__ALL_EMA_T&T_LT" at bounding box center [152, 102] width 102 height 10
type input "BR_LOT__TURBOSENA_NOCASINO_ACC__ALL_EMA_T&T_LT"
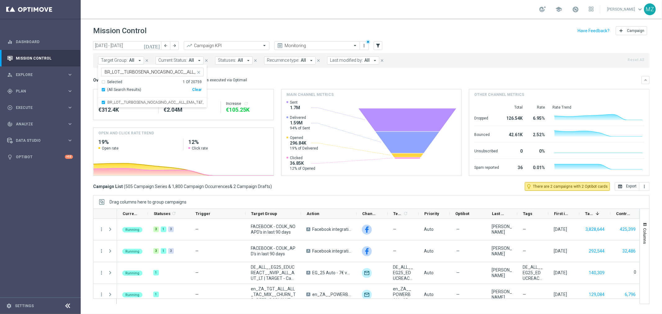
click at [157, 47] on icon "[DATE]" at bounding box center [152, 46] width 17 height 6
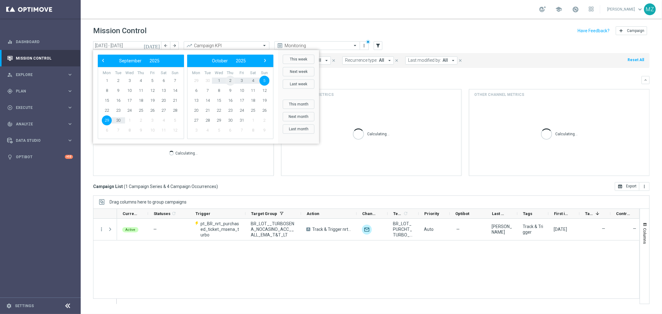
click at [230, 80] on span "2" at bounding box center [230, 81] width 10 height 10
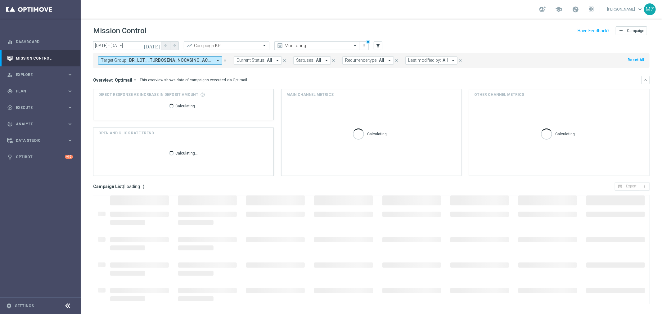
type input "02 Oct 2025 - 02 Oct 2025"
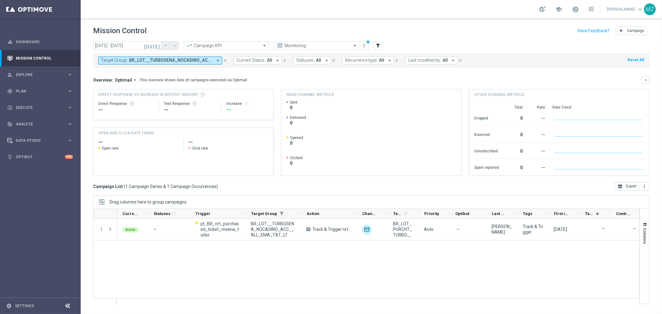
click at [154, 59] on span "BR_LOT__TURBOSENA_NOCASINO_ACC__ALL_EMA_T&T_LT" at bounding box center [170, 60] width 83 height 5
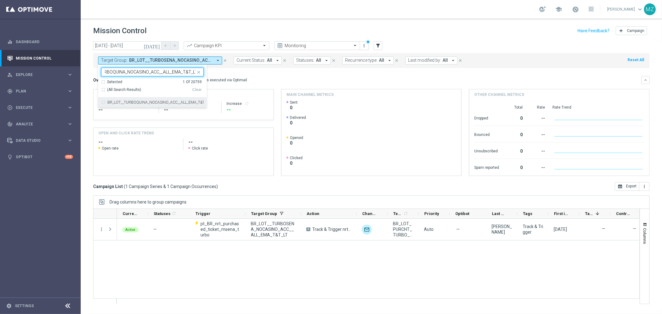
click at [154, 101] on label "BR_LOT__TURBOQUINA_NOCASINO_ACC__ALL_EMA_T&T_LT" at bounding box center [155, 103] width 96 height 4
type input "BR_LOT__TURBOQUINA_NOCASINO_ACC__ALL_EMA_T&T_LT"
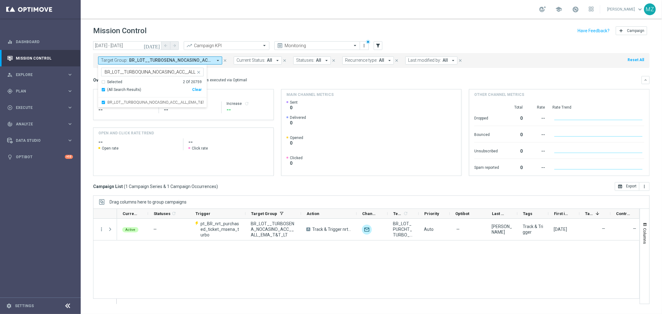
click at [472, 41] on header "Mission Control add Campaign" at bounding box center [371, 30] width 581 height 23
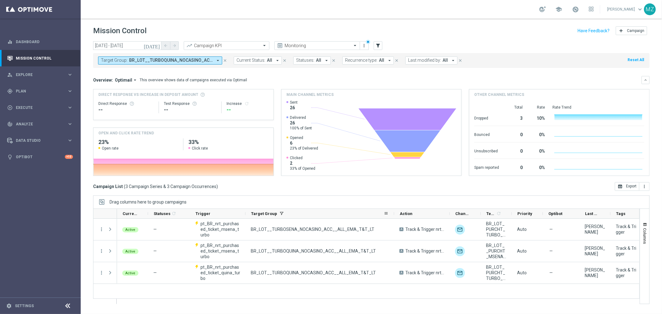
drag, startPoint x: 301, startPoint y: 215, endPoint x: 394, endPoint y: 213, distance: 93.1
click at [394, 213] on div at bounding box center [394, 214] width 2 height 10
click at [162, 63] on button "Target Group: BR_LOT__TURBOQUINA_NOCASINO_ACC__ALL_EMA_T&T_LT, BR_LOT__TURBOSEN…" at bounding box center [160, 60] width 124 height 8
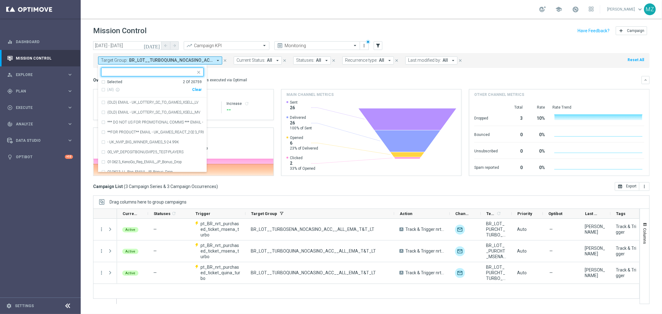
click at [178, 71] on input "text" at bounding box center [150, 72] width 91 height 5
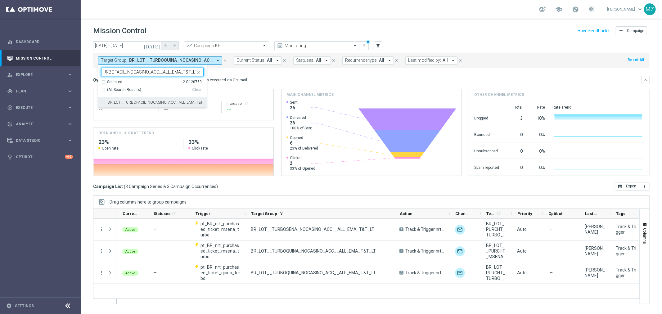
click at [174, 98] on div "BR_LOT__TURBOFACIL_NOCASINO_ACC__ALL_EMA_T&T_LT" at bounding box center [152, 102] width 102 height 10
type input "BR_LOT__TURBOFACIL_NOCASINO_ACC__ALL_EMA_T&T_LT"
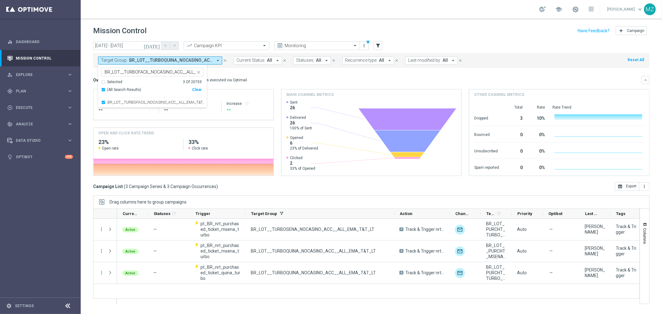
click at [397, 24] on header "Mission Control add Campaign" at bounding box center [371, 30] width 581 height 23
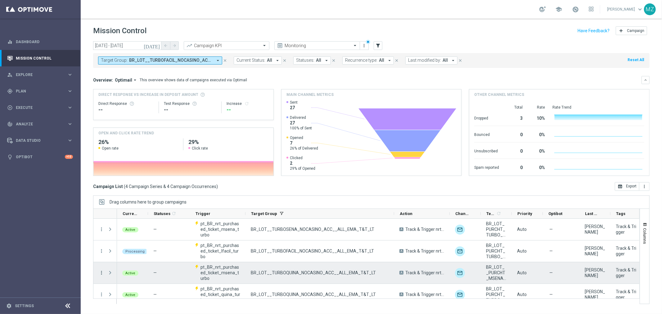
click at [101, 271] on icon "more_vert" at bounding box center [102, 273] width 6 height 6
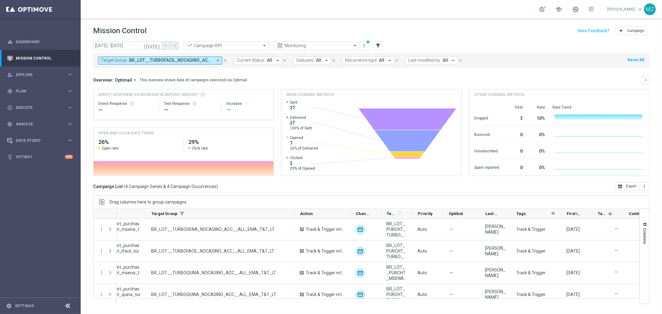
drag, startPoint x: 540, startPoint y: 213, endPoint x: 560, endPoint y: 213, distance: 19.2
click at [560, 213] on div at bounding box center [561, 214] width 2 height 10
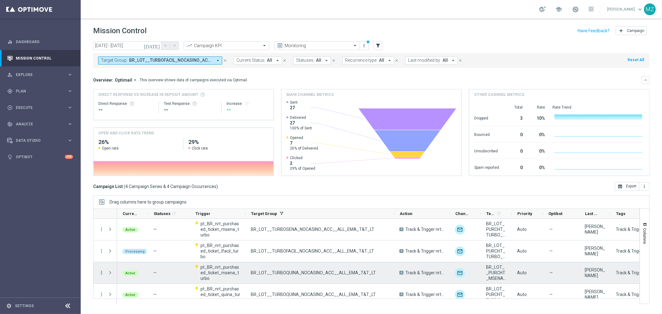
click at [101, 272] on icon "more_vert" at bounding box center [102, 273] width 6 height 6
click at [123, 263] on span "Delete" at bounding box center [119, 263] width 11 height 4
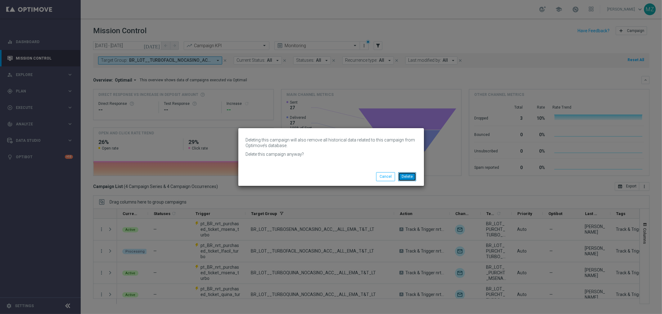
click at [404, 174] on button "Delete" at bounding box center [407, 176] width 18 height 9
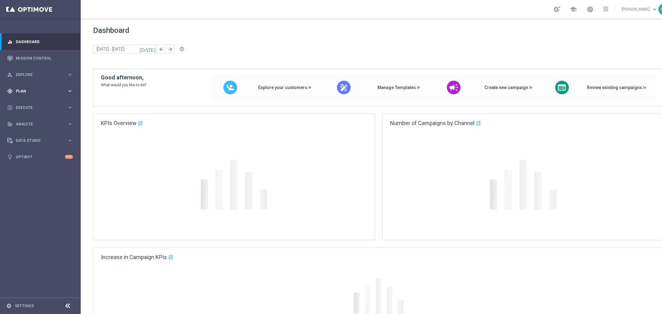
click at [35, 86] on div "gps_fixed Plan keyboard_arrow_right" at bounding box center [40, 91] width 80 height 16
click at [38, 92] on span "Plan" at bounding box center [41, 91] width 51 height 4
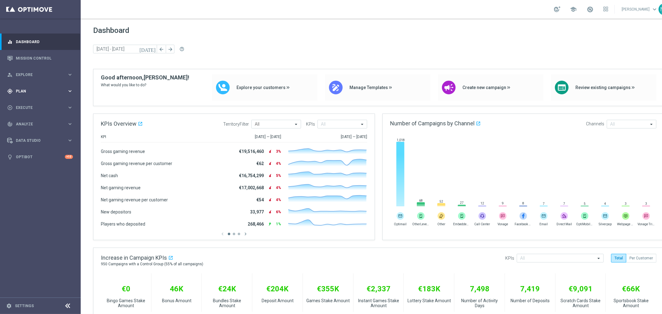
click at [32, 90] on span "Plan" at bounding box center [41, 91] width 51 height 4
click at [36, 103] on link "Target Groups" at bounding box center [40, 104] width 48 height 5
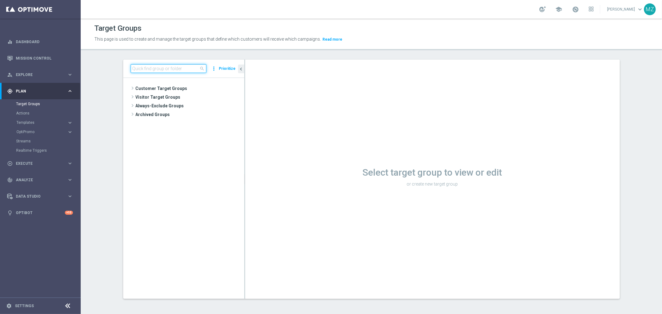
click at [181, 65] on input at bounding box center [169, 68] width 76 height 9
paste input "BR_LOT__TURBOFACIL_NOCASINO_ACC__ALL_EMA_T&T_LT"
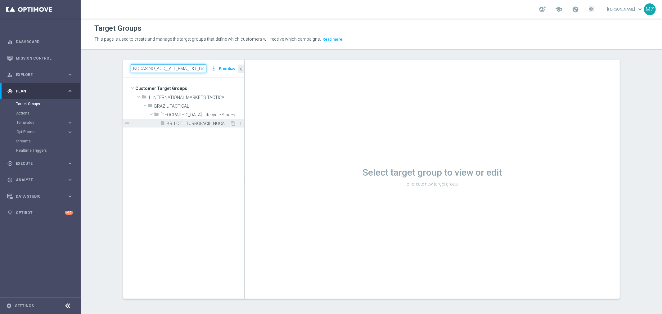
type input "BR_LOT__TURBOFACIL_NOCASINO_ACC__ALL_EMA_T&T_LT"
click at [205, 121] on span "BR_LOT__TURBOFACIL_NOCASINO_ACC__ALL_EMA_T&T_LT" at bounding box center [198, 123] width 63 height 5
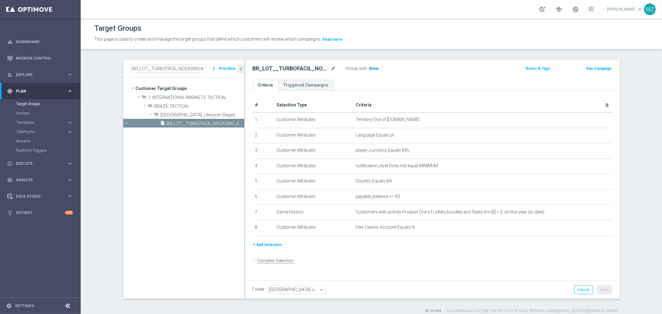
click at [369, 67] on span "Show" at bounding box center [374, 68] width 10 height 4
click at [308, 86] on link "Triggered Campaigns" at bounding box center [306, 85] width 56 height 11
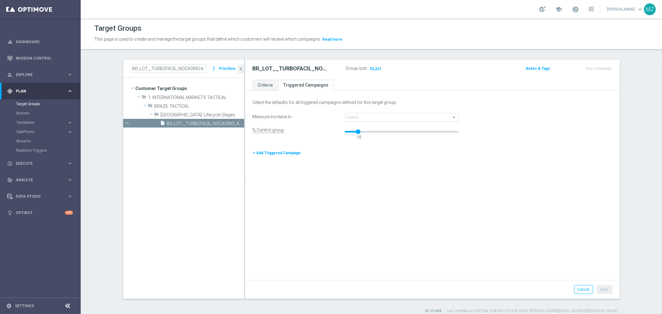
click at [272, 153] on button "+ Add Triggered Campaign" at bounding box center [277, 153] width 49 height 7
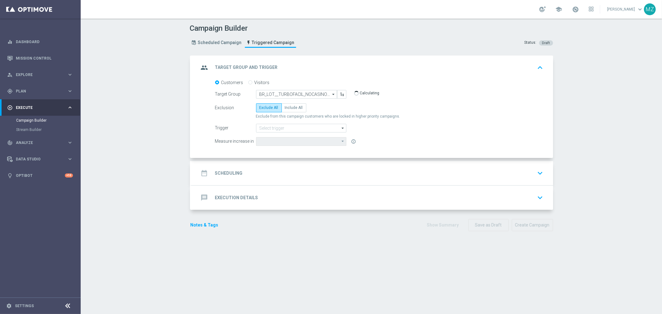
type input "Deposit Amount"
click at [298, 106] on span "Include All" at bounding box center [294, 108] width 18 height 4
click at [289, 107] on input "Include All" at bounding box center [287, 109] width 4 height 4
radio input "true"
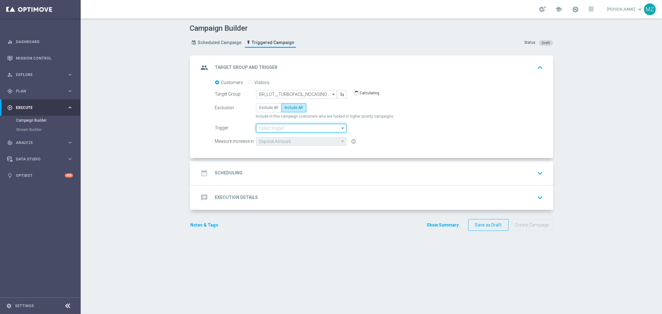
click at [300, 127] on input at bounding box center [301, 128] width 90 height 9
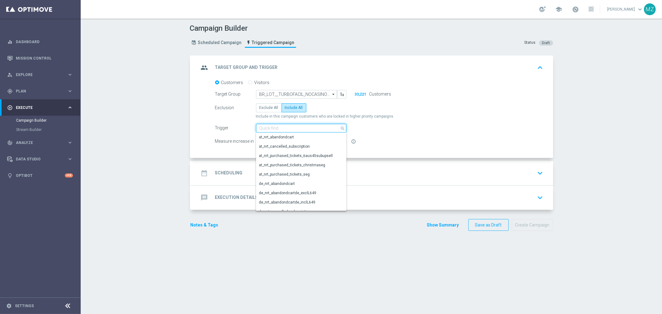
click at [276, 127] on input at bounding box center [301, 128] width 90 height 9
paste input "nrt_purchased_ticket_lfacil_turbo"
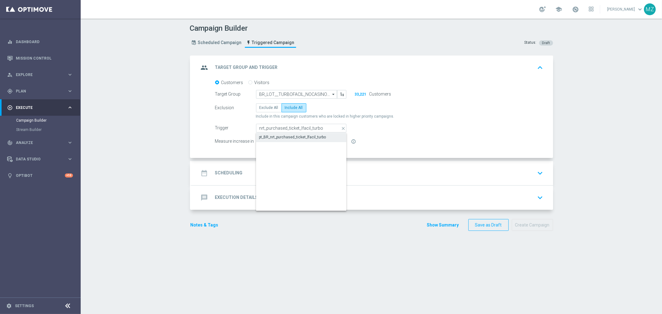
click at [286, 134] on div "pt_BR_nrt_purchased_ticket_lfacil_turbo" at bounding box center [301, 137] width 91 height 9
type input "pt_BR_nrt_purchased_ticket_lfacil_turbo"
click at [287, 170] on div "date_range Scheduling keyboard_arrow_down" at bounding box center [372, 173] width 347 height 12
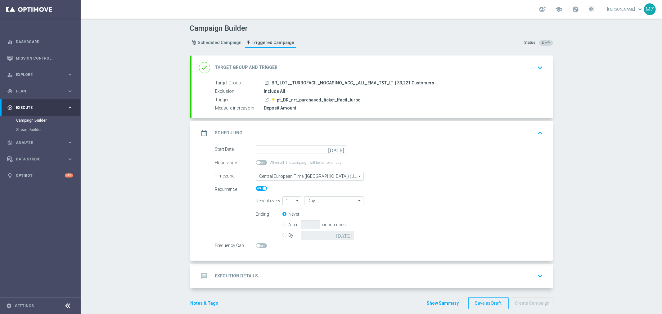
click at [338, 148] on icon "[DATE]" at bounding box center [337, 148] width 18 height 7
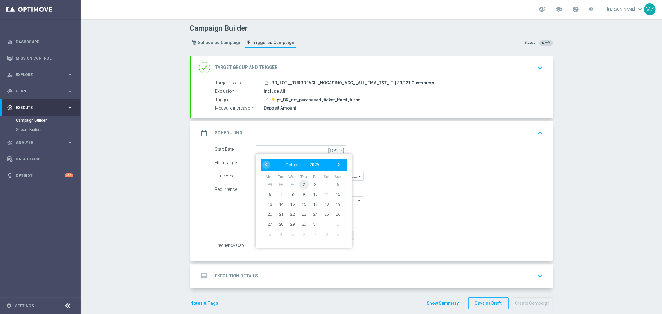
click at [299, 182] on span "2" at bounding box center [304, 184] width 10 height 10
type input "[DATE]"
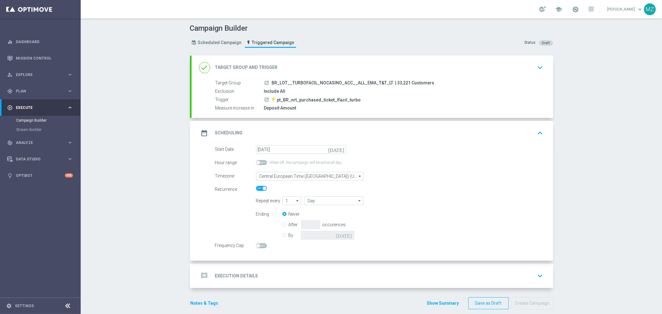
click at [282, 235] on input "By" at bounding box center [284, 234] width 4 height 4
radio input "true"
radio input "false"
click at [346, 234] on icon "[DATE]" at bounding box center [345, 234] width 18 height 7
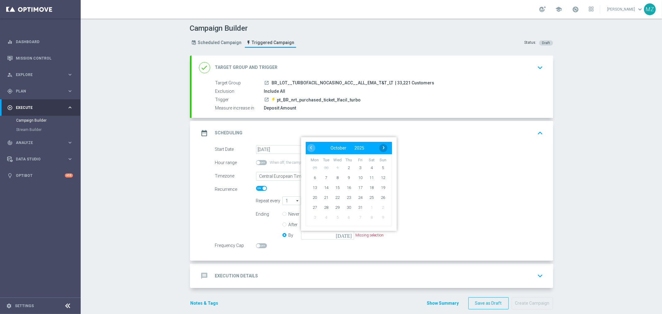
click at [380, 146] on span "›" at bounding box center [384, 148] width 8 height 8
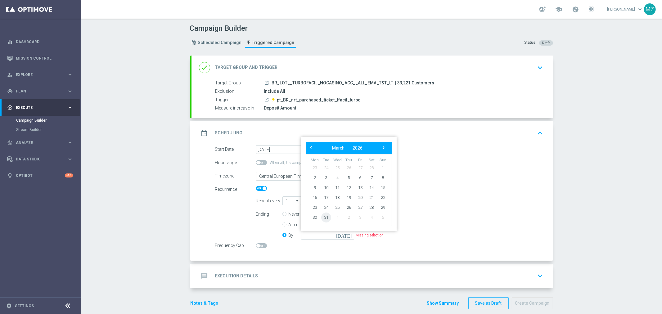
click at [321, 216] on span "31" at bounding box center [326, 218] width 10 height 10
type input "[DATE]"
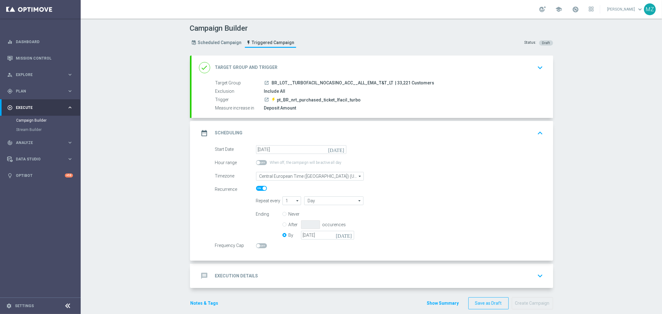
click at [469, 204] on div "Repeat every 1 1 arrow_drop_down Show Selected 0 of NaN 1" at bounding box center [399, 200] width 297 height 9
click at [256, 245] on span at bounding box center [258, 246] width 4 height 4
click at [256, 245] on input "checkbox" at bounding box center [261, 245] width 11 height 5
checkbox input "true"
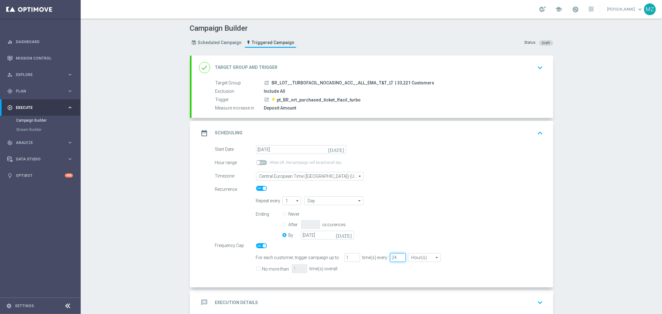
click at [390, 256] on input "24" at bounding box center [398, 257] width 16 height 9
type input "96"
click at [256, 270] on input "No more than" at bounding box center [258, 270] width 4 height 4
checkbox input "true"
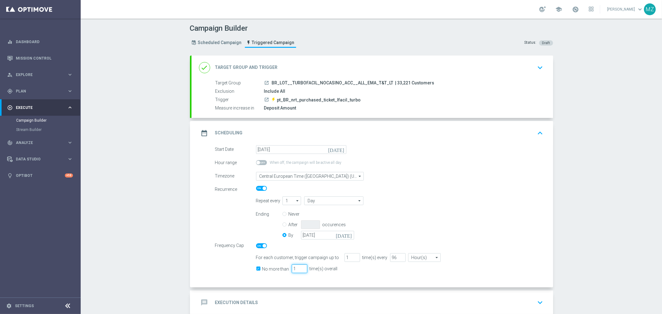
drag, startPoint x: 294, startPoint y: 268, endPoint x: 290, endPoint y: 268, distance: 3.4
click at [292, 268] on input "1" at bounding box center [300, 268] width 16 height 9
type input "3"
click at [475, 247] on div "Frequency Cap" at bounding box center [379, 244] width 338 height 7
click at [536, 130] on icon "keyboard_arrow_up" at bounding box center [540, 133] width 9 height 9
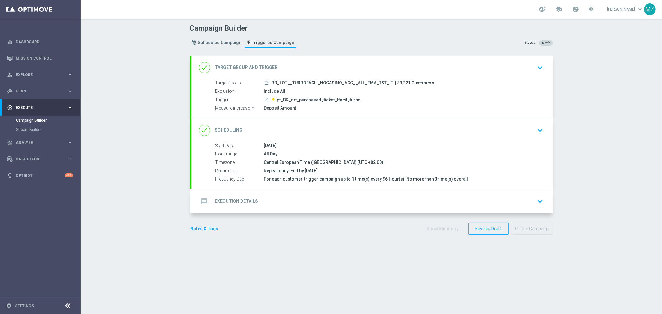
click at [539, 202] on icon "keyboard_arrow_down" at bounding box center [540, 201] width 9 height 9
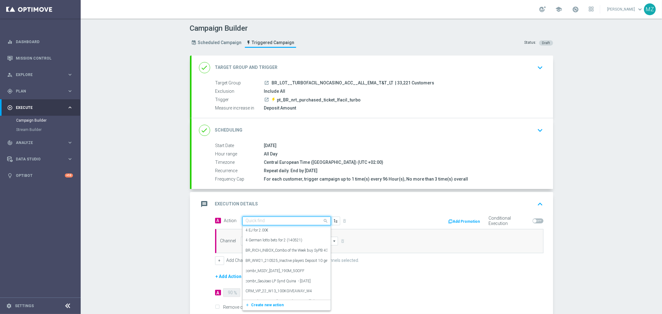
click at [271, 220] on input "text" at bounding box center [280, 221] width 69 height 5
paste input "Track & Trigger nrt_purchased_tickets"
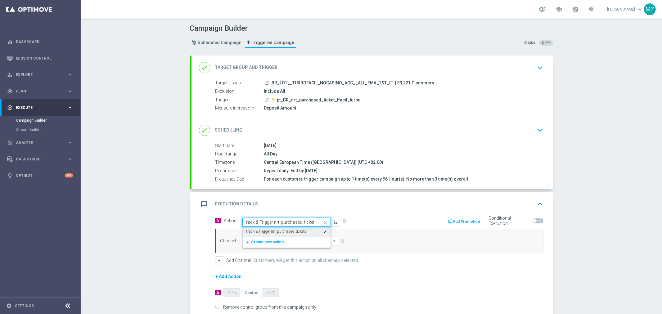
click at [271, 228] on div "Track & Trigger nrt_purchased_tickets edit" at bounding box center [287, 232] width 82 height 10
type input "Track & Trigger nrt_purchased_tickets"
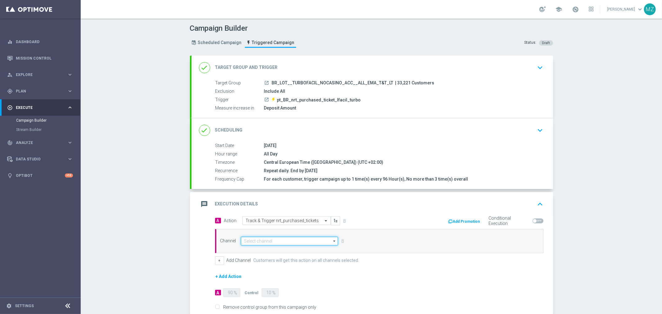
click at [264, 238] on input at bounding box center [289, 241] width 97 height 9
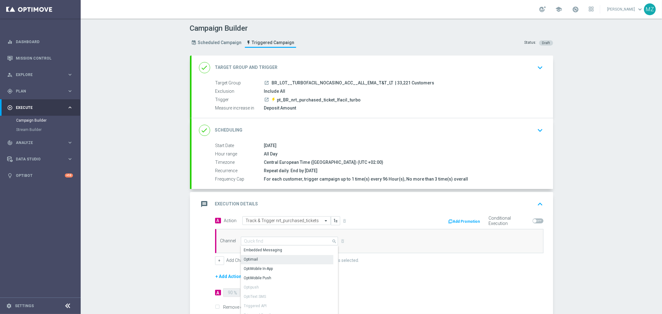
click at [260, 260] on div "Optimail" at bounding box center [287, 259] width 92 height 9
type input "Optimail"
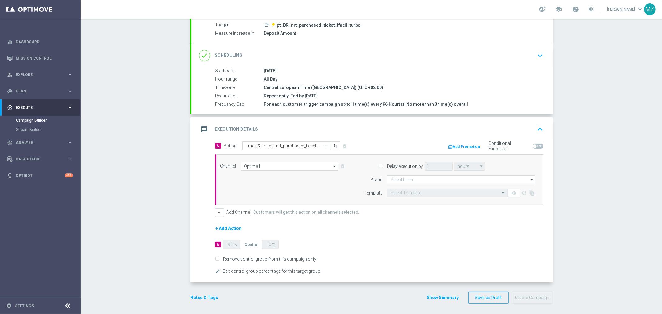
scroll to position [77, 0]
click at [404, 178] on input at bounding box center [461, 178] width 148 height 9
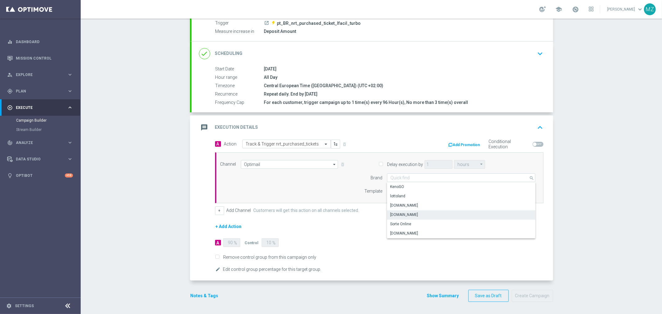
click at [421, 214] on div "[DOMAIN_NAME]" at bounding box center [461, 214] width 149 height 9
type input "[DOMAIN_NAME]"
click at [204, 295] on button "Notes & Tags" at bounding box center [204, 296] width 29 height 8
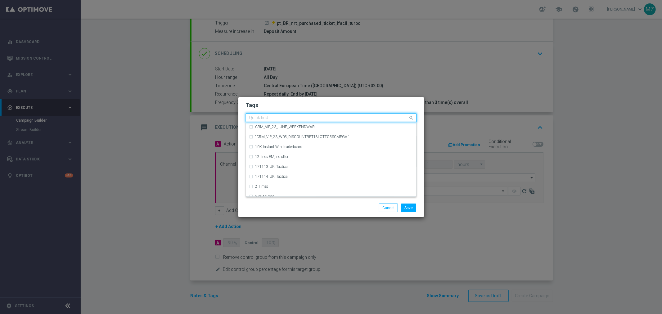
click at [283, 118] on input "text" at bounding box center [328, 117] width 159 height 5
paste input "Track & Trigger"
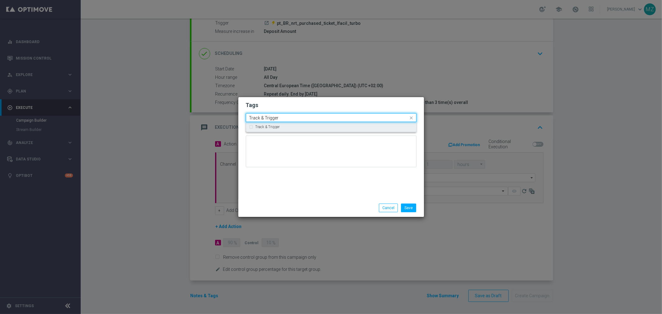
click at [274, 124] on div "Track & Trigger" at bounding box center [331, 127] width 164 height 10
type input "Track & Trigger"
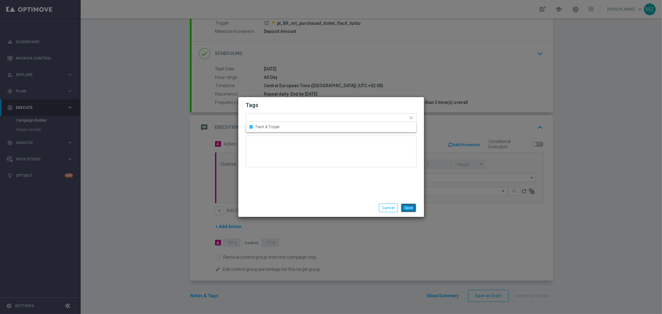
click at [411, 206] on button "Save" at bounding box center [408, 208] width 15 height 9
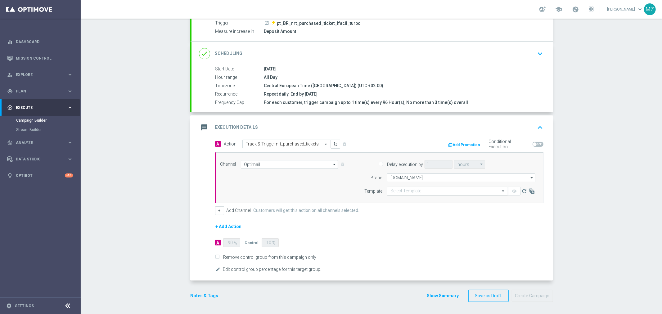
click at [439, 191] on input "text" at bounding box center [441, 191] width 102 height 5
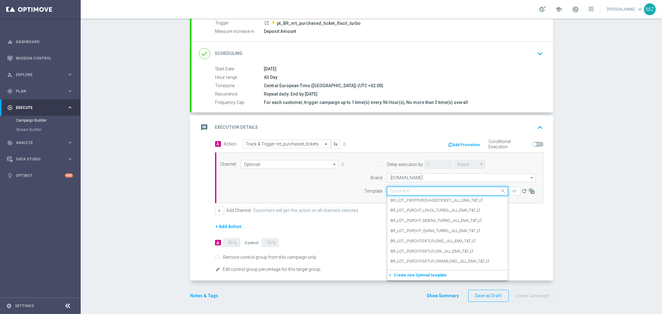
paste input "BR_LOT_PURCHT_TURBO_FACILNA_ALL_EMA_T&T_LT"
type input "BR_LOT_PURCHT_TURBO_FACILNA_ALL_EMA_T&T_LT"
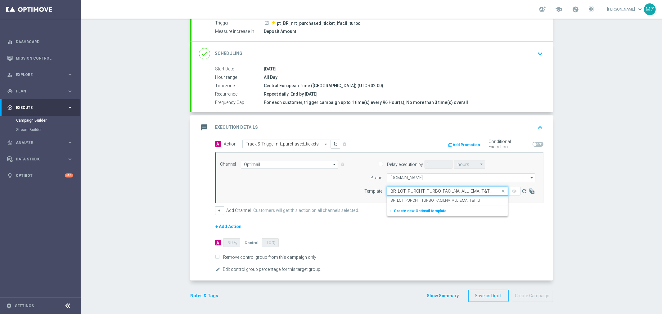
scroll to position [0, 2]
click at [436, 202] on label "BR_LOT_PURCHT_TURBO_FACILNA_ALL_EMA_T&T_LT" at bounding box center [435, 200] width 90 height 5
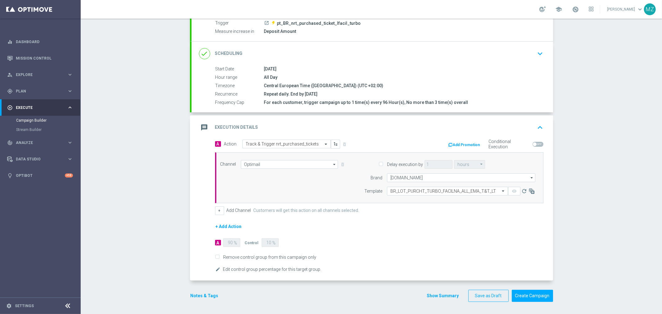
scroll to position [0, 0]
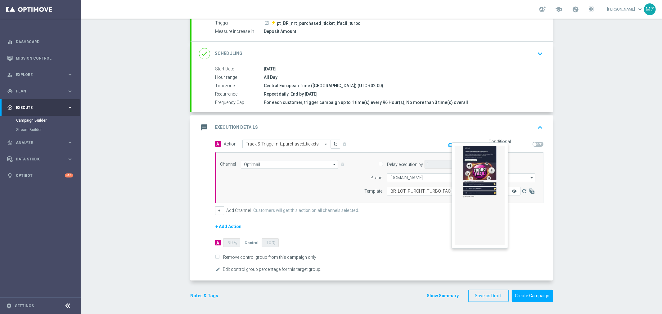
click at [512, 191] on icon "remove_red_eye" at bounding box center [514, 191] width 5 height 5
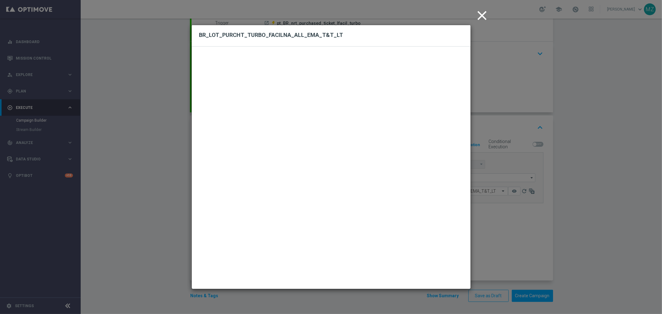
click at [482, 12] on icon "close" at bounding box center [483, 16] width 16 height 16
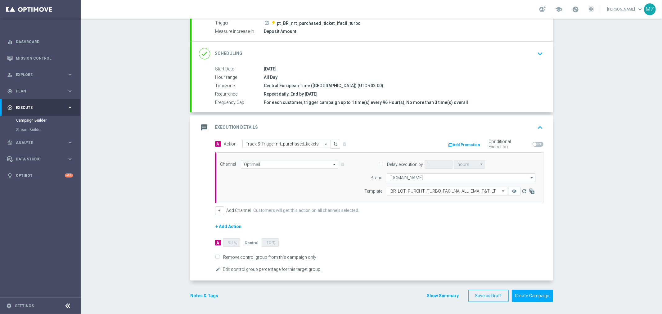
click at [539, 124] on icon "keyboard_arrow_up" at bounding box center [540, 127] width 9 height 9
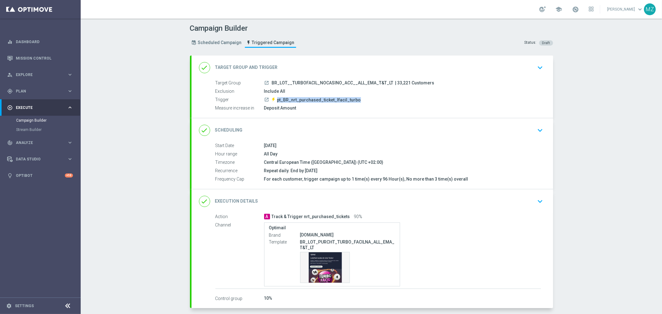
drag, startPoint x: 274, startPoint y: 98, endPoint x: 364, endPoint y: 96, distance: 90.0
click at [364, 97] on div "launch pt_BR_nrt_purchased_ticket_lfacil_turbo" at bounding box center [402, 100] width 277 height 6
drag, startPoint x: 262, startPoint y: 108, endPoint x: 306, endPoint y: 106, distance: 43.5
click at [306, 106] on div "Deposit Amount" at bounding box center [402, 108] width 277 height 6
click at [270, 169] on div "Repeat daily. End by [DATE]" at bounding box center [402, 171] width 277 height 6
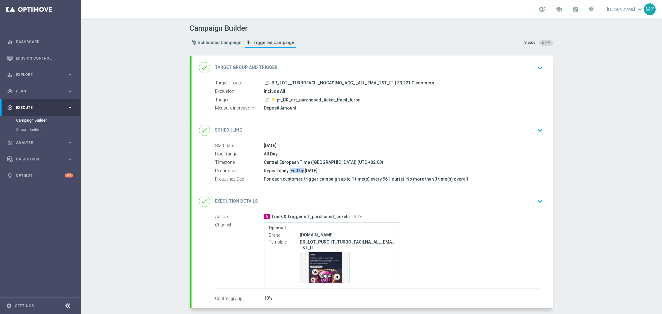
click at [270, 169] on div "Repeat daily. End by [DATE]" at bounding box center [402, 171] width 277 height 6
click at [269, 178] on div "For each customer, trigger campaign up to 1 time(s) every 96 Hour(s), No more t…" at bounding box center [402, 179] width 277 height 6
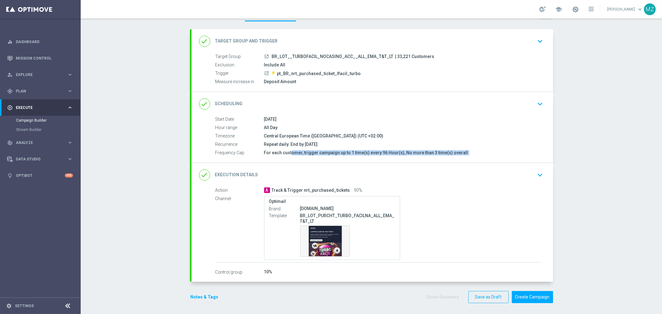
scroll to position [28, 0]
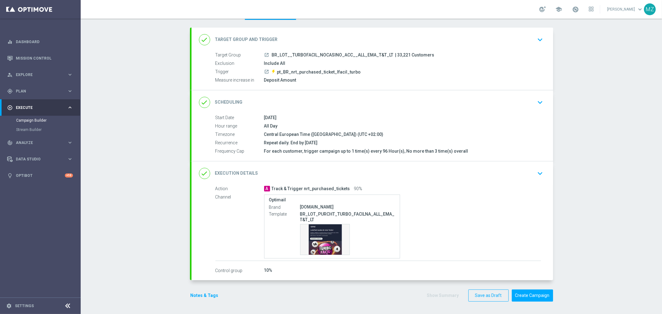
click at [311, 188] on span "Track & Trigger nrt_purchased_tickets" at bounding box center [311, 189] width 79 height 6
drag, startPoint x: 440, startPoint y: 172, endPoint x: 427, endPoint y: 170, distance: 12.9
click at [439, 172] on div "done Execution Details keyboard_arrow_down" at bounding box center [372, 174] width 347 height 12
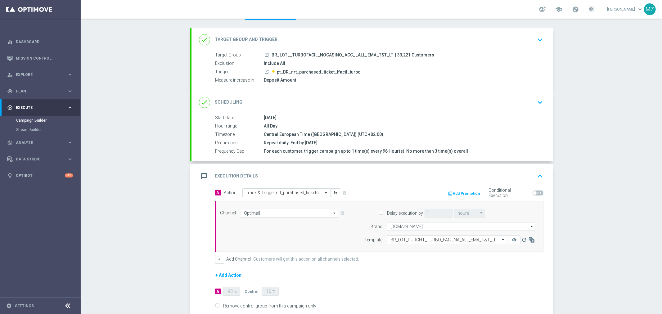
click at [530, 170] on div "message Execution Details keyboard_arrow_up" at bounding box center [372, 176] width 347 height 12
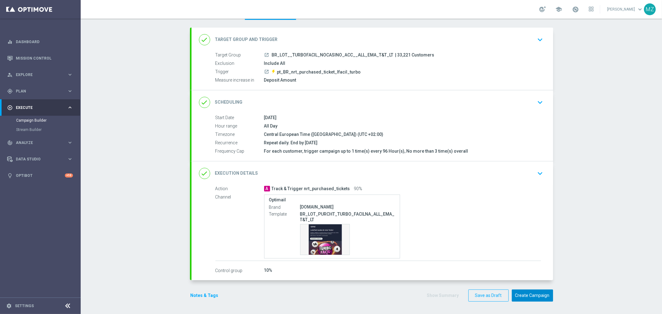
click at [535, 293] on button "Create Campaign" at bounding box center [532, 296] width 41 height 12
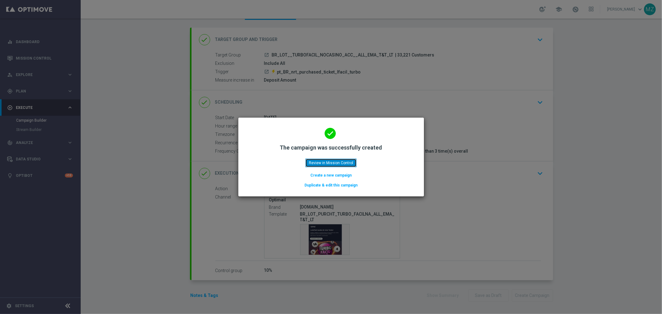
click at [335, 162] on button "Review in Mission Control" at bounding box center [330, 163] width 51 height 9
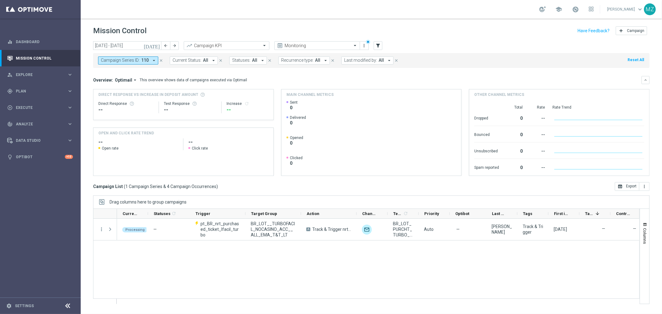
click at [160, 60] on icon "close" at bounding box center [161, 60] width 4 height 4
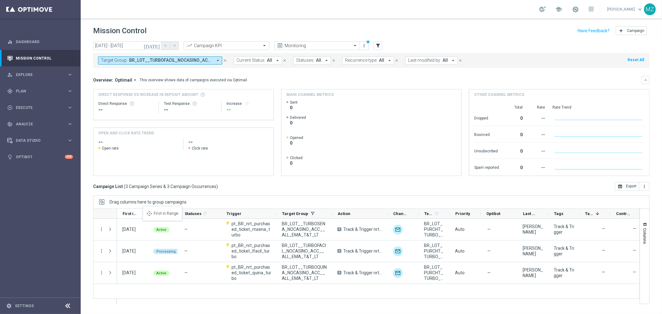
drag, startPoint x: 563, startPoint y: 214, endPoint x: 146, endPoint y: 210, distance: 416.9
click at [214, 62] on button "Target Group: BR_LOT__TURBOFACIL_NOCASINO_ACC__ALL_EMA_T&T_LT, BR_LOT__TURBOQUI…" at bounding box center [160, 60] width 124 height 8
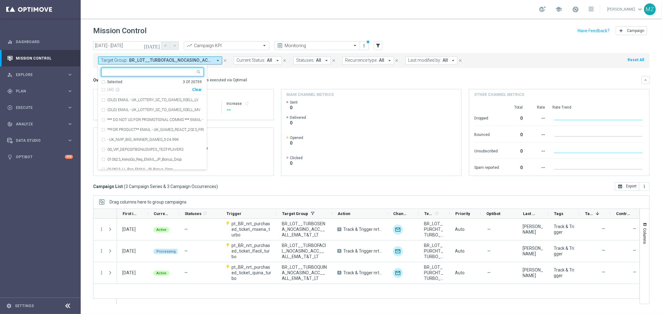
click at [0, 0] on div "Clear" at bounding box center [0, 0] width 0 height 0
click at [376, 46] on icon "filter_alt" at bounding box center [378, 46] width 6 height 6
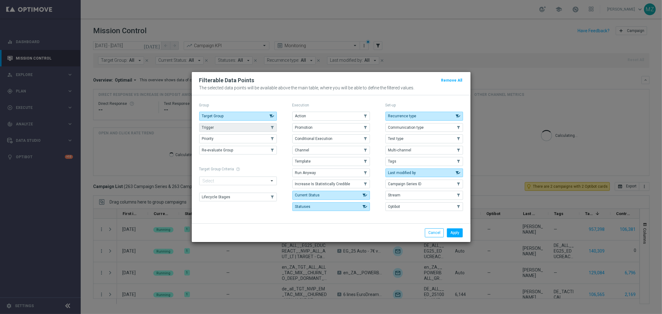
click at [241, 126] on button "Trigger" at bounding box center [238, 127] width 78 height 9
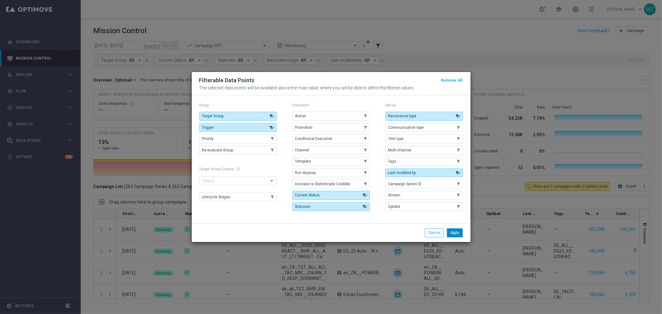
click at [452, 234] on button "Apply" at bounding box center [455, 232] width 16 height 9
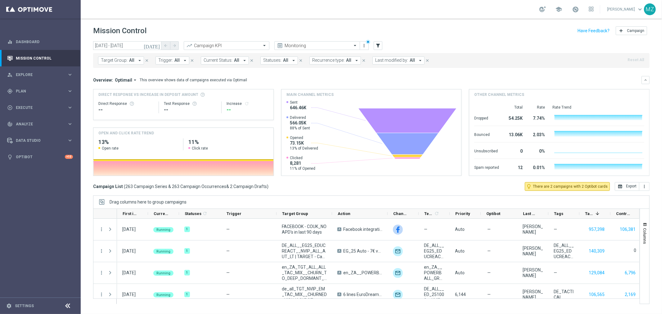
click at [126, 59] on span "Target Group:" at bounding box center [114, 60] width 27 height 5
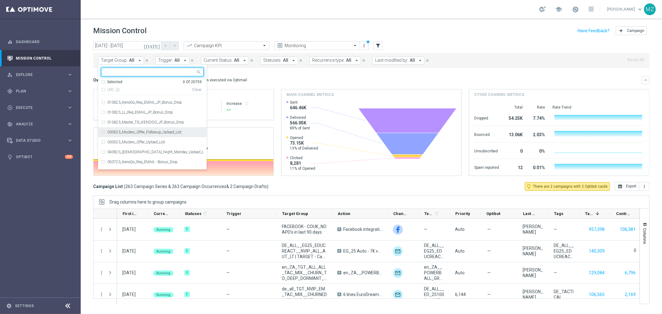
scroll to position [69, 0]
paste input "pt_BR_nrt_purchased_ticket_msena_turbo"
click at [162, 75] on div "pt_BR_nrt_purchased_ticket_msena_turbo" at bounding box center [152, 72] width 102 height 9
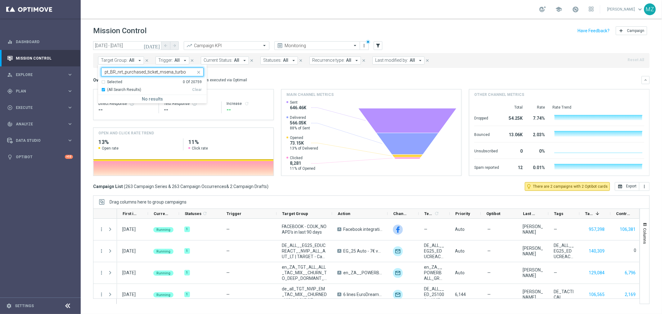
scroll to position [0, 0]
type input "pt_BR_nrt_purchased_ticket_msena_turbo"
click at [166, 61] on span "Trigger:" at bounding box center [165, 60] width 15 height 5
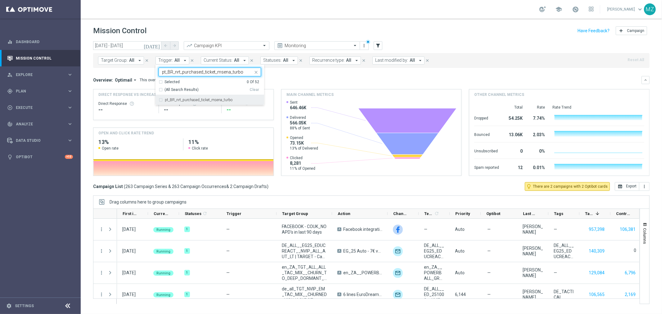
click at [169, 97] on div "pt_BR_nrt_purchased_ticket_msena_turbo" at bounding box center [210, 100] width 102 height 10
type input "pt_BR_nrt_purchased_ticket_msena_turbo"
click at [458, 29] on div "Mission Control add Campaign" at bounding box center [371, 31] width 557 height 12
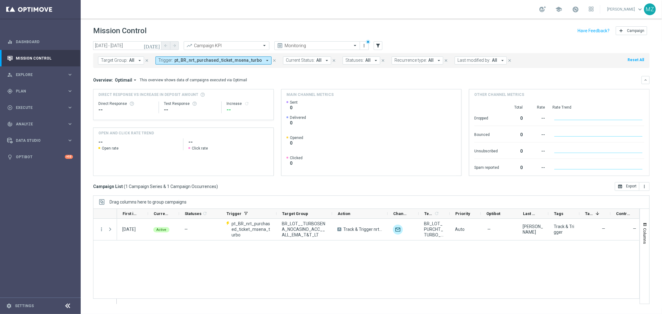
click at [169, 57] on button "Trigger: pt_BR_nrt_purchased_ticket_msena_turbo arrow_drop_down" at bounding box center [214, 60] width 116 height 8
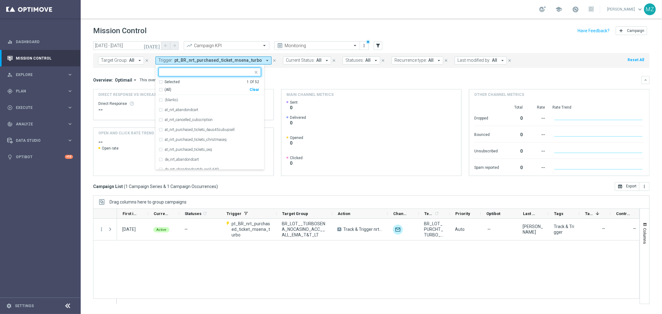
click at [255, 87] on div "(All) Clear" at bounding box center [209, 89] width 101 height 8
click at [0, 0] on div "Clear" at bounding box center [0, 0] width 0 height 0
click at [207, 73] on input "text" at bounding box center [207, 72] width 91 height 5
paste input "nrt_purchased_tickets"
click at [186, 74] on input "nrt_purchased_tickets" at bounding box center [207, 72] width 91 height 5
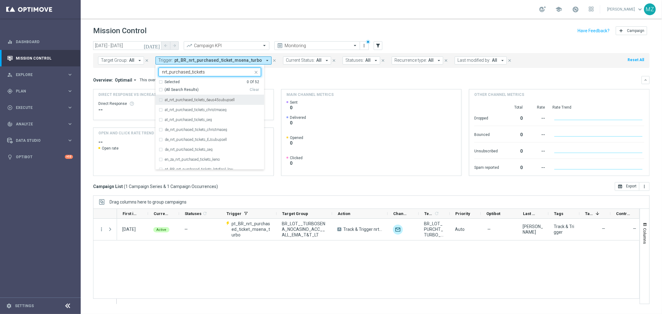
click at [186, 74] on input "nrt_purchased_tickets" at bounding box center [207, 72] width 91 height 5
paste input "pt_BR_nrt_purchased_ticket_quina_turbo"
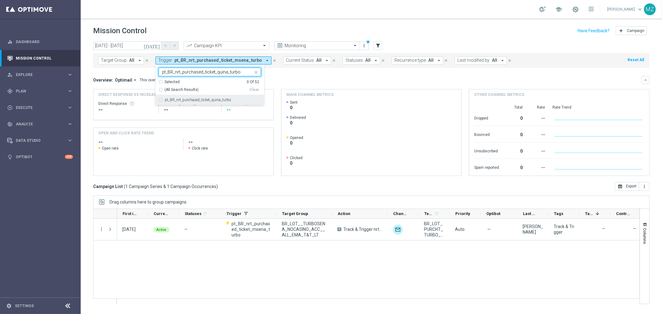
click at [187, 102] on div "pt_BR_nrt_purchased_ticket_quina_turbo" at bounding box center [210, 100] width 102 height 10
type input "pt_BR_nrt_purchased_ticket_quina_turbo"
click at [286, 27] on div "Mission Control add Campaign" at bounding box center [371, 31] width 557 height 12
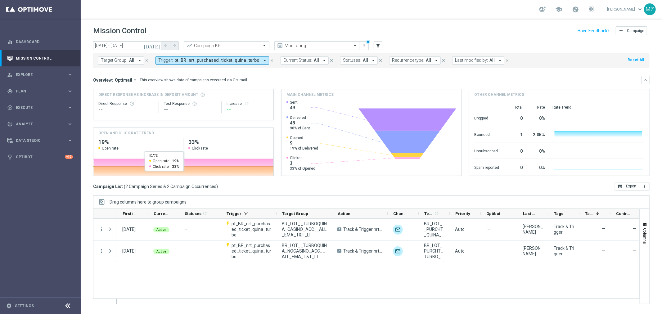
click at [204, 60] on span "pt_BR_nrt_purchased_ticket_quina_turbo" at bounding box center [216, 60] width 85 height 5
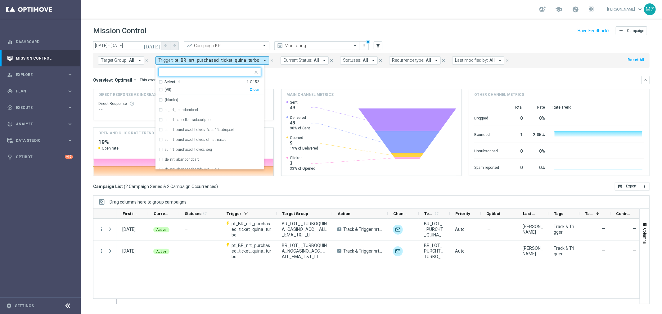
click at [0, 0] on div "Clear" at bounding box center [0, 0] width 0 height 0
click at [207, 69] on div at bounding box center [206, 72] width 94 height 8
paste input "nrt_purchased_ticket_lfacil_turbo"
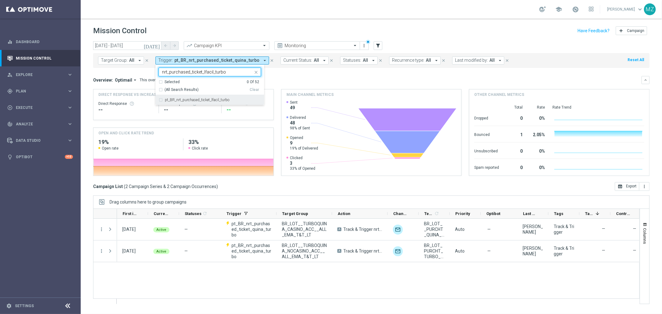
click at [185, 100] on label "pt_BR_nrt_purchased_ticket_lfacil_turbo" at bounding box center [197, 100] width 65 height 4
type input "nrt_purchased_ticket_lfacil_turbo"
click at [310, 17] on div "school Magdalena Zazula keyboard_arrow_down MZ" at bounding box center [371, 9] width 581 height 19
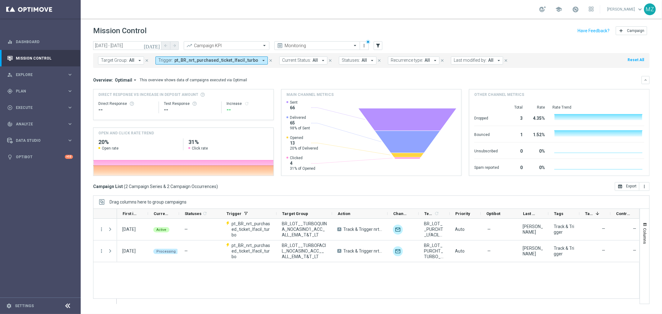
click at [186, 62] on span "pt_BR_nrt_purchased_ticket_lfacil_turbo" at bounding box center [216, 60] width 84 height 5
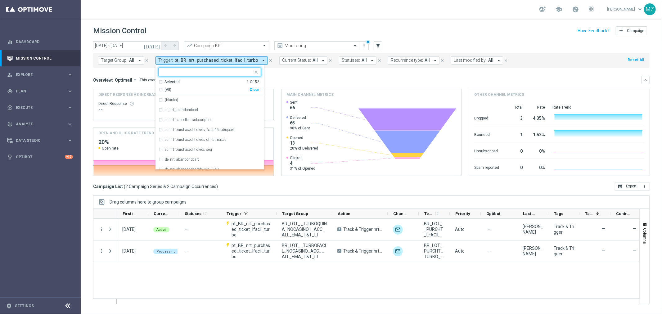
click at [0, 0] on div "Clear" at bounding box center [0, 0] width 0 height 0
click at [197, 70] on input "text" at bounding box center [207, 72] width 91 height 5
paste input "pt_BR_nrt_purchased_ticket_msena_turbo"
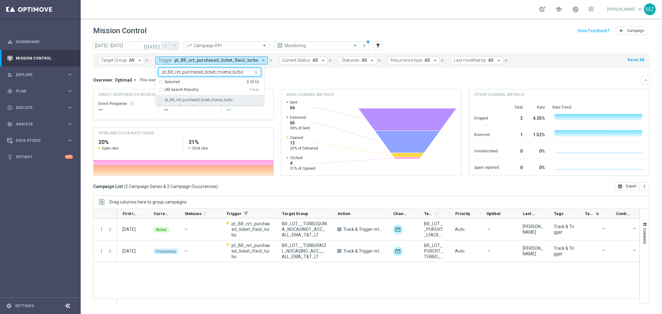
click at [200, 98] on label "pt_BR_nrt_purchased_ticket_msena_turbo" at bounding box center [199, 100] width 68 height 4
type input "pt_BR_nrt_purchased_ticket_msena_turbo"
click at [381, 23] on header "Mission Control add Campaign" at bounding box center [371, 30] width 581 height 23
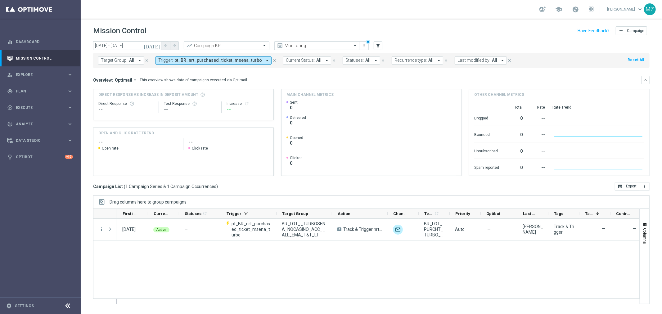
click at [188, 59] on span "pt_BR_nrt_purchased_ticket_msena_turbo" at bounding box center [218, 60] width 88 height 5
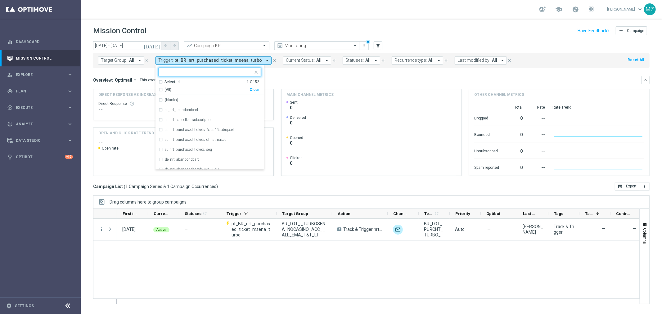
click at [0, 0] on div "Clear" at bounding box center [0, 0] width 0 height 0
click at [218, 72] on input "text" at bounding box center [207, 72] width 91 height 5
paste input "pt_BR_nrt_purchased_ticket_quina_turbo"
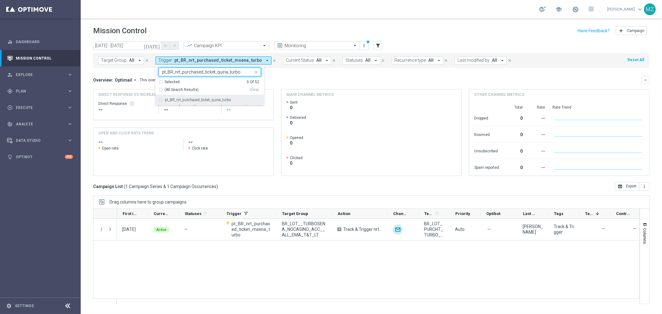
click at [209, 100] on label "pt_BR_nrt_purchased_ticket_quina_turbo" at bounding box center [198, 100] width 66 height 4
type input "pt_BR_nrt_purchased_ticket_quina_turbo"
click at [283, 26] on div "Mission Control add Campaign" at bounding box center [371, 31] width 557 height 12
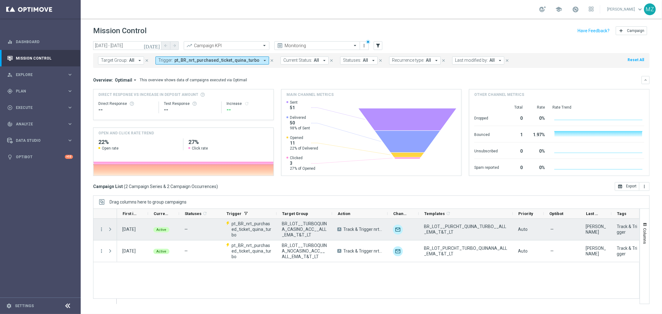
drag, startPoint x: 449, startPoint y: 214, endPoint x: 512, endPoint y: 219, distance: 63.2
click at [512, 219] on div at bounding box center [366, 257] width 547 height 96
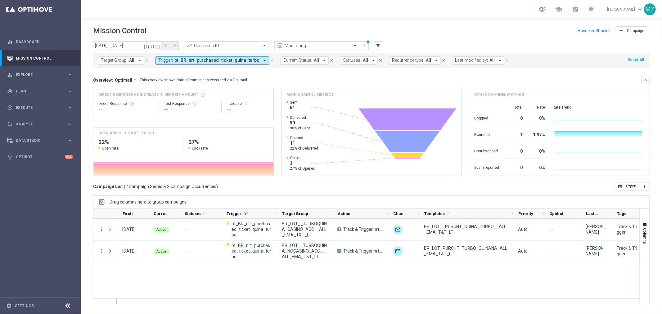
click at [227, 61] on span "pt_BR_nrt_purchased_ticket_quina_turbo" at bounding box center [216, 60] width 85 height 5
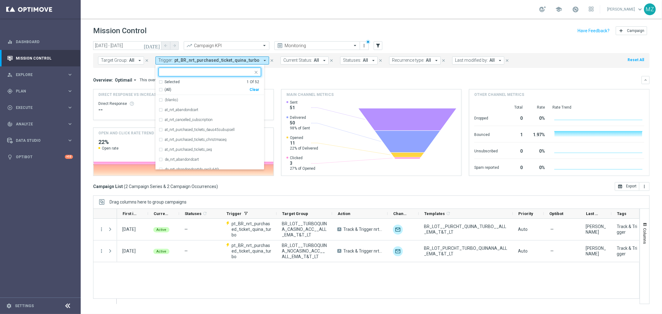
click at [0, 0] on div "Clear" at bounding box center [0, 0] width 0 height 0
click at [200, 70] on input "text" at bounding box center [207, 72] width 91 height 5
paste input "nrt_purchased_ticket_lfacil_turbo"
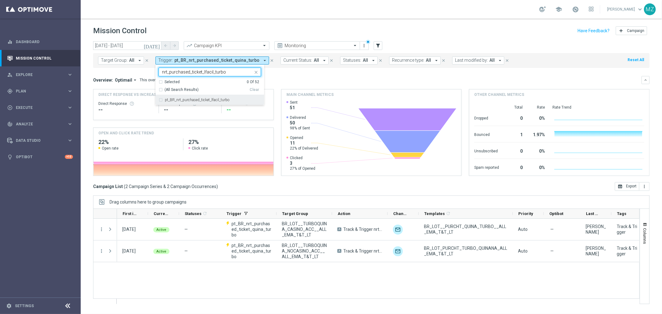
click at [189, 100] on label "pt_BR_nrt_purchased_ticket_lfacil_turbo" at bounding box center [197, 100] width 65 height 4
type input "nrt_purchased_ticket_lfacil_turbo"
click at [316, 18] on div "school Magdalena Zazula keyboard_arrow_down MZ" at bounding box center [371, 9] width 581 height 19
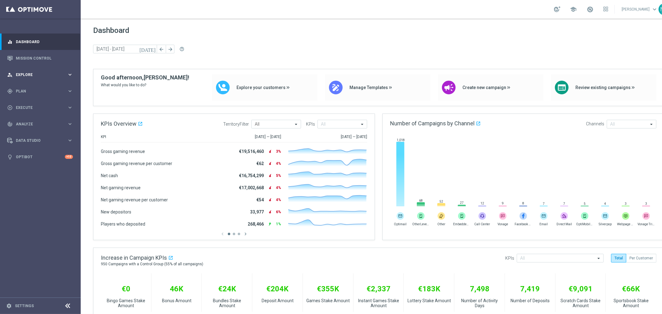
click at [47, 70] on div "person_search Explore keyboard_arrow_right" at bounding box center [40, 74] width 80 height 16
click at [42, 73] on span "Explore" at bounding box center [41, 75] width 51 height 4
click at [38, 88] on div "gps_fixed Plan keyboard_arrow_right" at bounding box center [40, 91] width 80 height 16
click at [28, 122] on span "Templates" at bounding box center [38, 123] width 44 height 4
click at [33, 102] on link "Target Groups" at bounding box center [40, 104] width 48 height 5
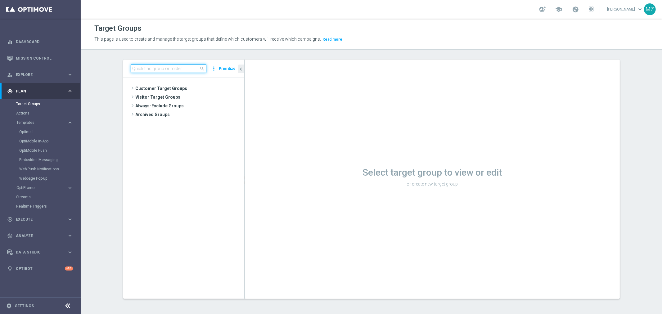
click at [149, 67] on input at bounding box center [169, 68] width 76 height 9
paste input "BR_LOT__TURBOSENA_CASINO_ACC__ALL_EMA_T&T_LT"
click at [166, 67] on input "BR_LOT__TURBOSENA_CASINO_ACC__ALL_EMA_T&T_LT" at bounding box center [169, 68] width 76 height 9
drag, startPoint x: 147, startPoint y: 67, endPoint x: 242, endPoint y: 71, distance: 96.0
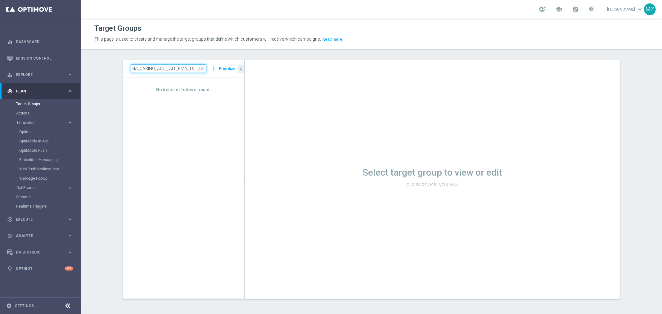
click at [242, 71] on as-split "BR_LOT__TURBOSENA_CASINO_ACC__ALL_EMA_T&T_LT close more_vert Prioritize No item…" at bounding box center [371, 179] width 497 height 239
click at [147, 70] on input "BR_LOT_TURB" at bounding box center [169, 68] width 76 height 9
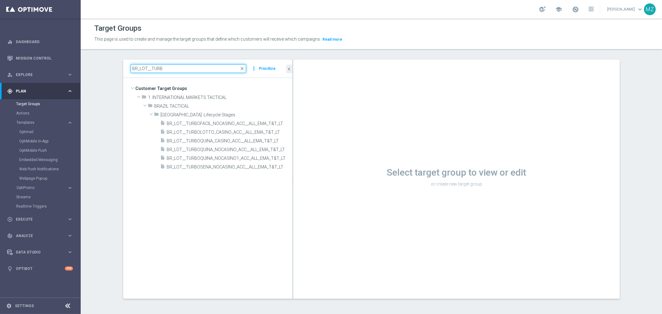
drag, startPoint x: 241, startPoint y: 172, endPoint x: 327, endPoint y: 173, distance: 86.0
click at [327, 173] on as-split "BR_LOT__TURB close more_vert Prioritize Customer Target Groups library_add crea…" at bounding box center [371, 179] width 497 height 239
type input "BR_LOT__TURB"
drag, startPoint x: 290, startPoint y: 169, endPoint x: 305, endPoint y: 169, distance: 14.9
click at [305, 169] on as-split "BR_LOT__TURB close more_vert Prioritize Customer Target Groups library_add crea…" at bounding box center [371, 179] width 497 height 239
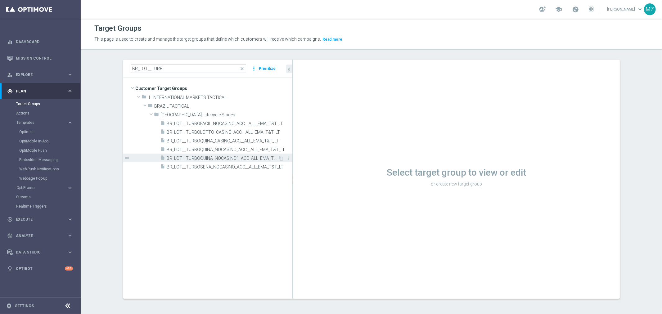
click at [221, 159] on span "BR_LOT__TURBOQUINA_NOCASINO1_ACC_ALL_EMA_T&T_LT" at bounding box center [222, 158] width 111 height 5
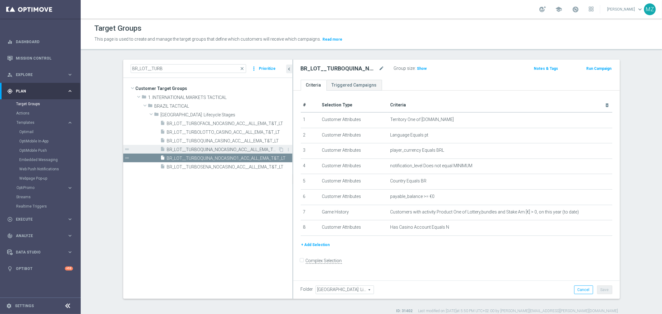
click at [225, 151] on span "BR_LOT__TURBOQUINA_NOCASINO_ACC__ALL_EMA_T&T_LT" at bounding box center [222, 149] width 111 height 5
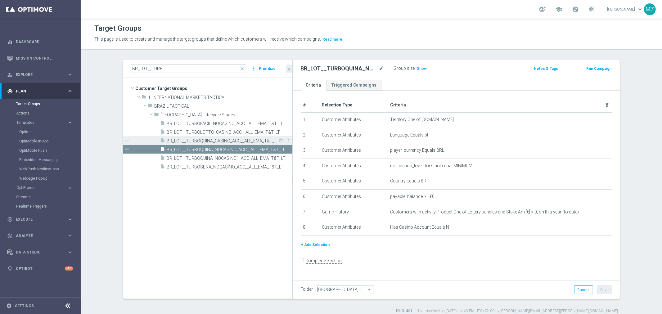
click at [223, 141] on span "BR_LOT__TURBOQUINA_CASINO_ACC__ALL_EMA_T&T_LT" at bounding box center [222, 140] width 111 height 5
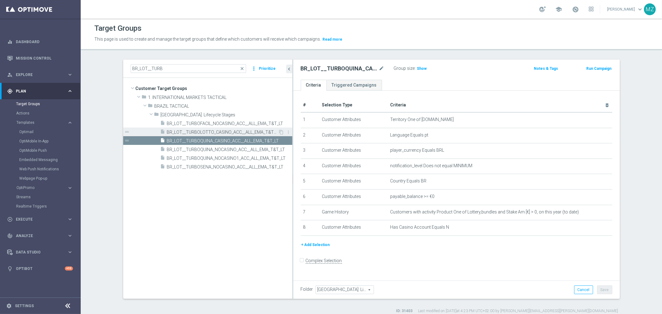
click at [221, 134] on span "BR_LOT__TURBOLOTTO_CASINO_ACC__ALL_EMA_T&T_LT" at bounding box center [222, 132] width 111 height 5
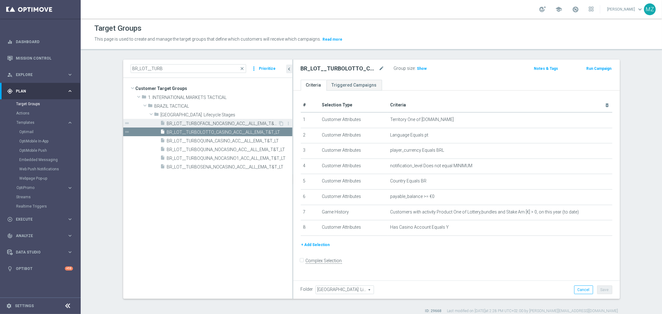
click at [205, 123] on span "BR_LOT__TURBOFACIL_NOCASINO_ACC__ALL_EMA_T&T_LT" at bounding box center [222, 123] width 111 height 5
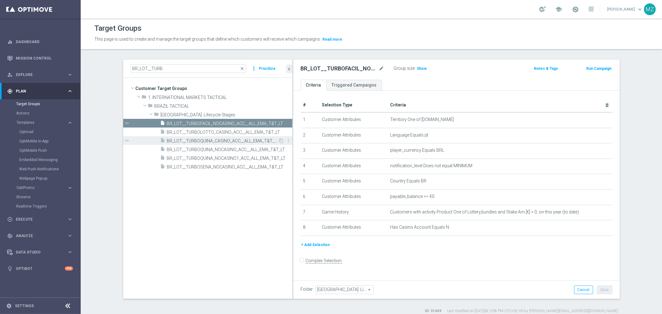
click at [200, 142] on span "BR_LOT__TURBOQUINA_CASINO_ACC__ALL_EMA_T&T_LT" at bounding box center [222, 140] width 111 height 5
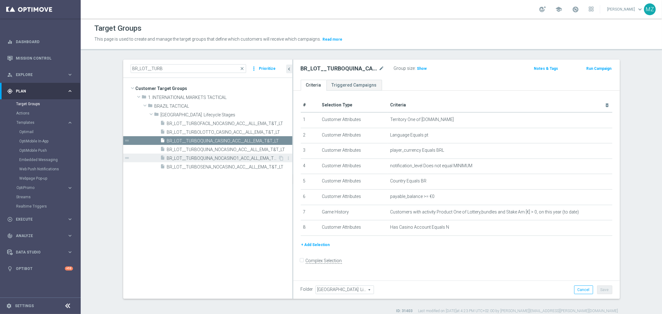
click at [225, 157] on span "BR_LOT__TURBOQUINA_NOCASINO1_ACC_ALL_EMA_T&T_LT" at bounding box center [222, 158] width 111 height 5
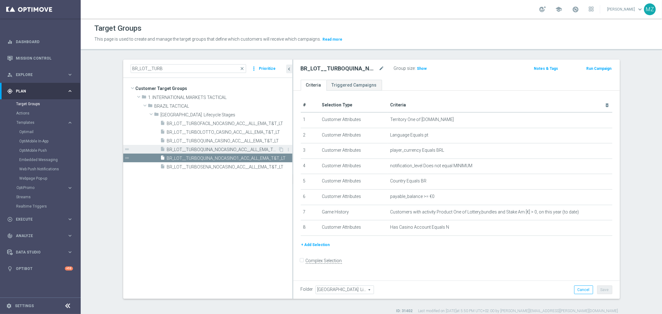
click at [223, 151] on span "BR_LOT__TURBOQUINA_NOCASINO_ACC__ALL_EMA_T&T_LT" at bounding box center [222, 149] width 111 height 5
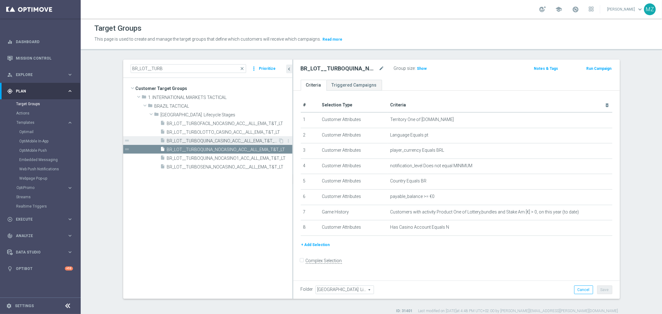
click at [220, 140] on span "BR_LOT__TURBOQUINA_CASINO_ACC__ALL_EMA_T&T_LT" at bounding box center [222, 140] width 111 height 5
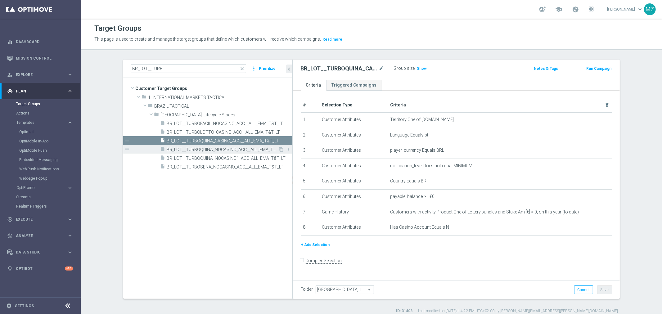
click at [231, 151] on span "BR_LOT__TURBOQUINA_NOCASINO_ACC__ALL_EMA_T&T_LT" at bounding box center [222, 149] width 111 height 5
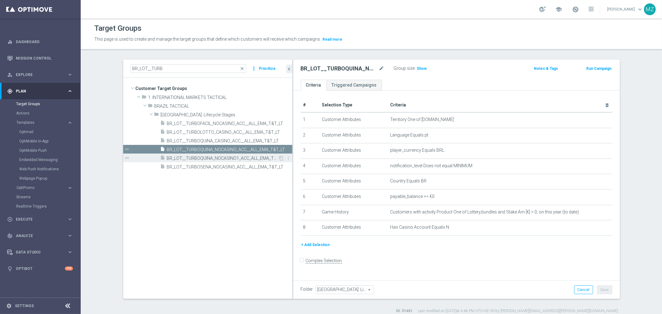
click at [228, 158] on span "BR_LOT__TURBOQUINA_NOCASINO1_ACC_ALL_EMA_T&T_LT" at bounding box center [222, 158] width 111 height 5
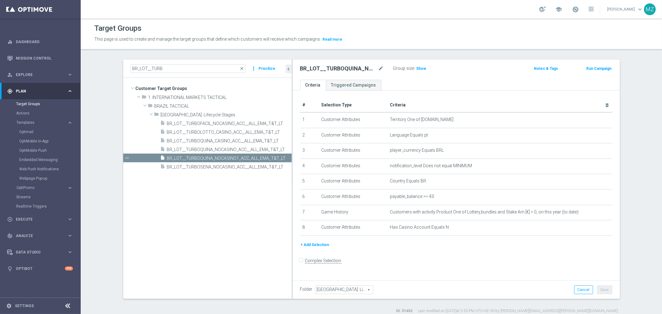
click at [289, 179] on as-split "BR_LOT__TURB close more_vert Prioritize Customer Target Groups library_add crea…" at bounding box center [371, 179] width 497 height 239
drag, startPoint x: 289, startPoint y: 181, endPoint x: 293, endPoint y: 181, distance: 3.4
click at [295, 181] on as-split "BR_LOT__TURB close more_vert Prioritize Customer Target Groups library_add crea…" at bounding box center [371, 179] width 497 height 239
drag, startPoint x: 233, startPoint y: 157, endPoint x: 224, endPoint y: 156, distance: 9.0
click at [233, 157] on span "BR_LOT__TURBOQUINA_NOCASINO1_ACC_ALL_EMA_T&T_LT" at bounding box center [222, 158] width 111 height 5
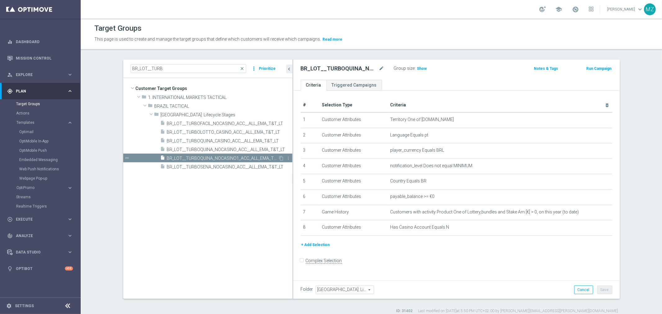
click at [231, 159] on span "BR_LOT__TURBOQUINA_NOCASINO1_ACC_ALL_EMA_T&T_LT" at bounding box center [222, 158] width 111 height 5
click at [231, 139] on span "BR_LOT__TURBOQUINA_CASINO_ACC__ALL_EMA_T&T_LT" at bounding box center [222, 140] width 111 height 5
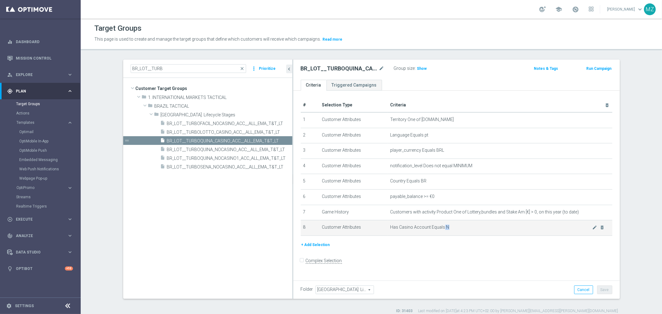
drag, startPoint x: 448, startPoint y: 228, endPoint x: 440, endPoint y: 227, distance: 8.7
click at [440, 227] on span "Has Casino Account Equals N" at bounding box center [491, 227] width 202 height 5
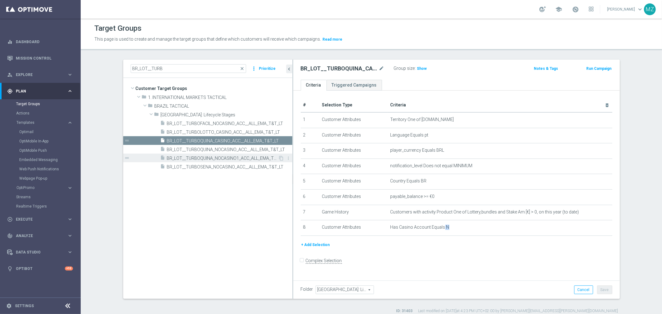
click at [248, 158] on span "BR_LOT__TURBOQUINA_NOCASINO1_ACC_ALL_EMA_T&T_LT" at bounding box center [222, 158] width 111 height 5
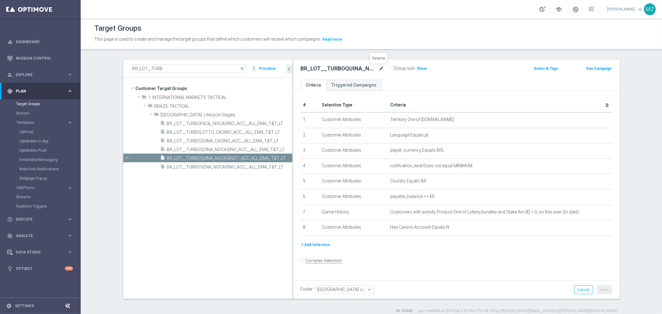
click at [379, 68] on icon "mode_edit" at bounding box center [382, 68] width 6 height 7
type input "BR_LOT__TURBOSENA_CASINO_ACC__ALL_EMA_T&T_LT"
click at [488, 69] on div "BR_LOT__TURBOSENA_CASINO_ACC__ALL_EMA_T&T_LT Group size : Show" at bounding box center [403, 68] width 214 height 9
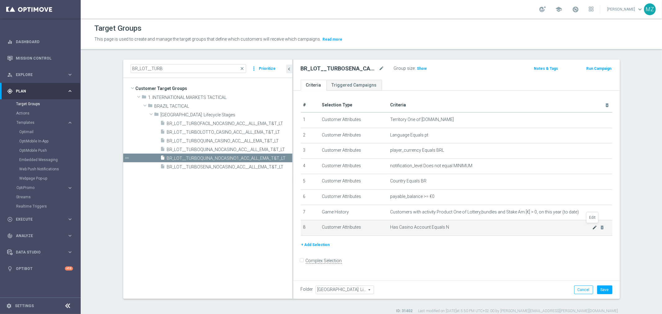
click at [592, 227] on icon "mode_edit" at bounding box center [594, 227] width 5 height 5
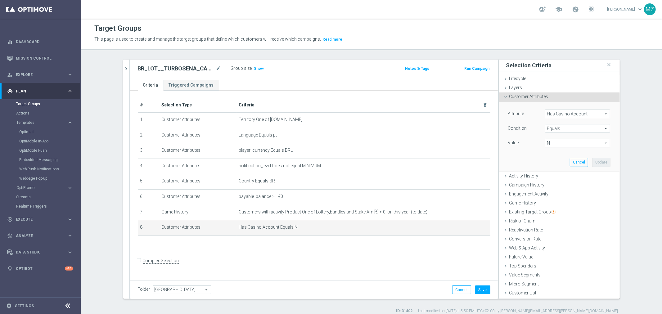
click at [562, 144] on span "N" at bounding box center [577, 143] width 65 height 8
click at [556, 167] on span "Y" at bounding box center [577, 168] width 59 height 5
type input "Y"
click at [596, 161] on button "Update" at bounding box center [601, 162] width 18 height 9
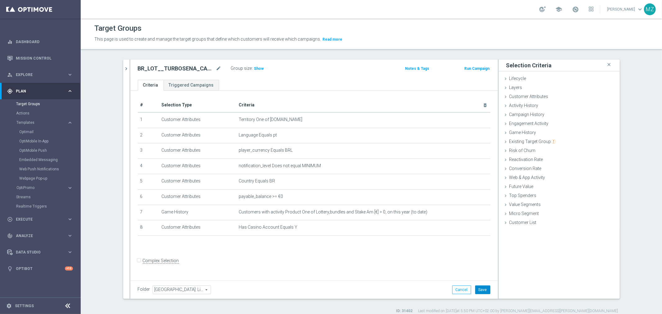
click at [483, 290] on button "Save" at bounding box center [482, 290] width 15 height 9
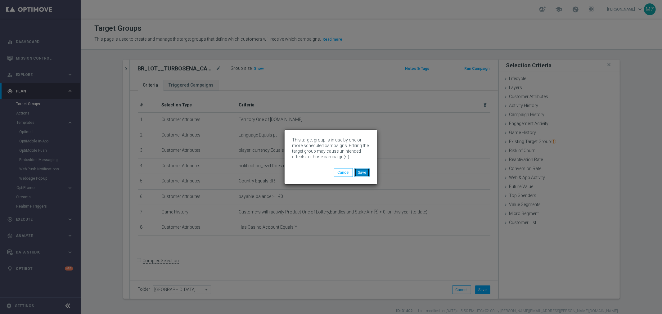
click at [365, 171] on button "Save" at bounding box center [361, 172] width 15 height 9
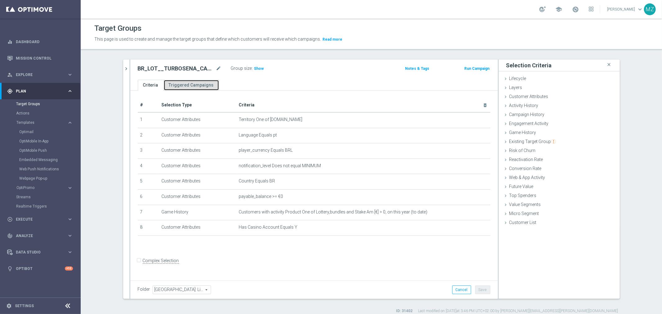
click at [200, 86] on link "Triggered Campaigns" at bounding box center [192, 85] width 56 height 11
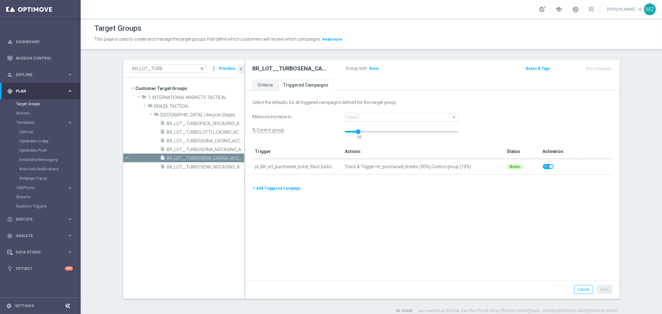
click at [265, 189] on button "+ Add Triggered Campaign" at bounding box center [277, 188] width 49 height 7
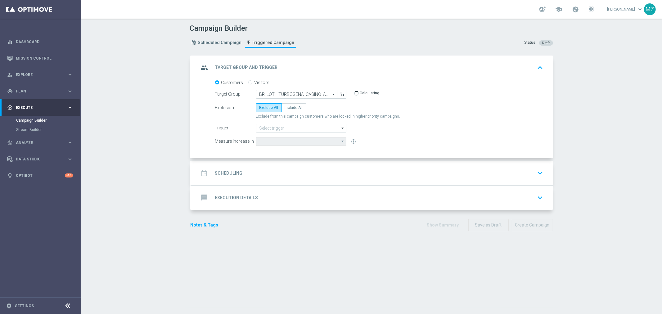
type input "Deposit Amount"
click at [299, 106] on label "Include All" at bounding box center [294, 107] width 25 height 9
click at [289, 107] on input "Include All" at bounding box center [287, 109] width 4 height 4
radio input "true"
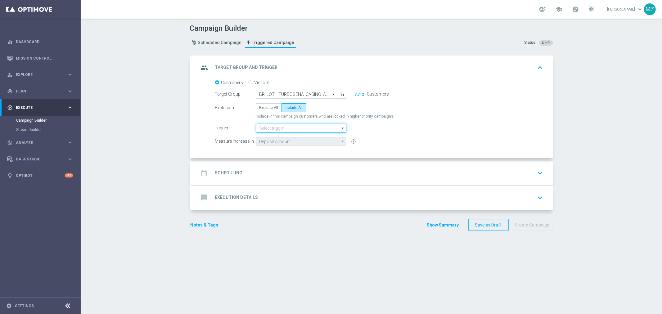
click at [269, 125] on input at bounding box center [301, 128] width 90 height 9
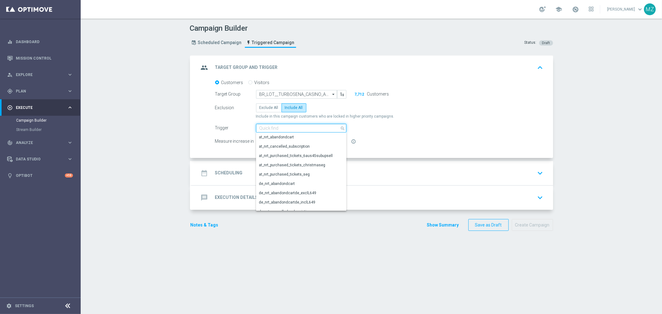
paste input "pt_BR_nrt_purchased_ticket_msena_turbo"
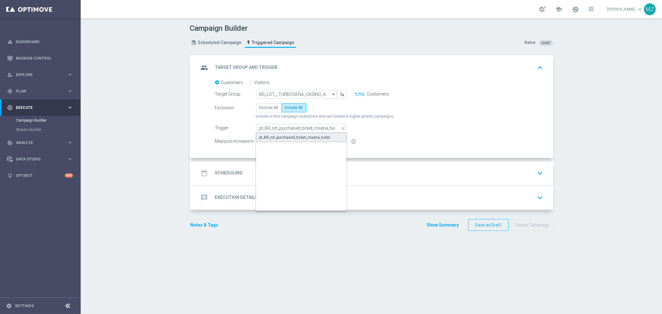
click at [275, 135] on div "pt_BR_nrt_purchased_ticket_msena_turbo" at bounding box center [294, 138] width 71 height 6
type input "pt_BR_nrt_purchased_ticket_msena_turbo"
click at [493, 103] on div "Exclusion Exclude All Include All" at bounding box center [379, 107] width 328 height 9
click at [494, 170] on div "date_range Scheduling keyboard_arrow_down" at bounding box center [372, 173] width 347 height 12
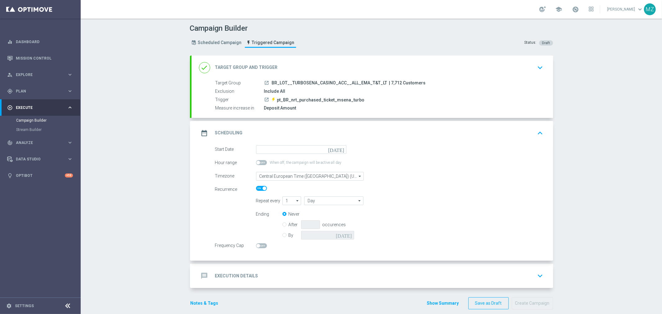
click at [340, 151] on icon "[DATE]" at bounding box center [337, 148] width 18 height 7
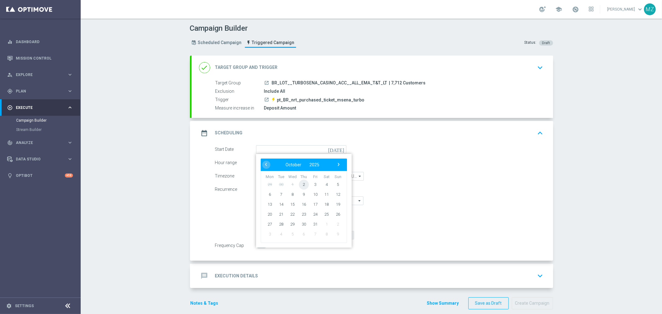
click at [299, 185] on span "2" at bounding box center [304, 184] width 10 height 10
type input "[DATE]"
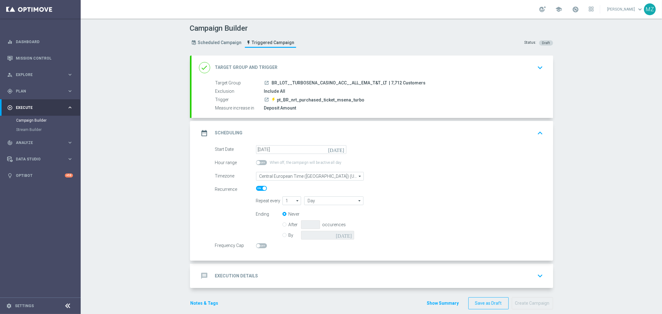
click at [282, 234] on input "By" at bounding box center [284, 234] width 4 height 4
radio input "true"
radio input "false"
click at [346, 235] on icon "[DATE]" at bounding box center [345, 234] width 18 height 7
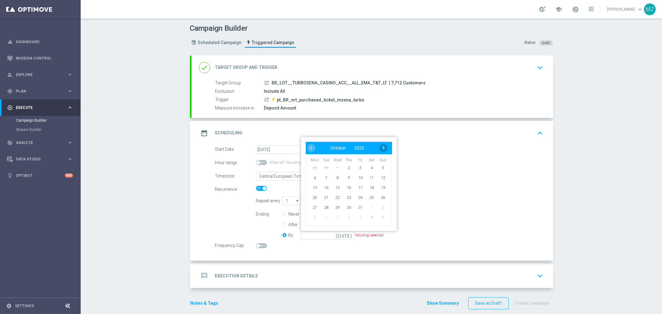
click at [380, 145] on span "›" at bounding box center [384, 148] width 8 height 8
click at [322, 217] on span "31" at bounding box center [326, 218] width 10 height 10
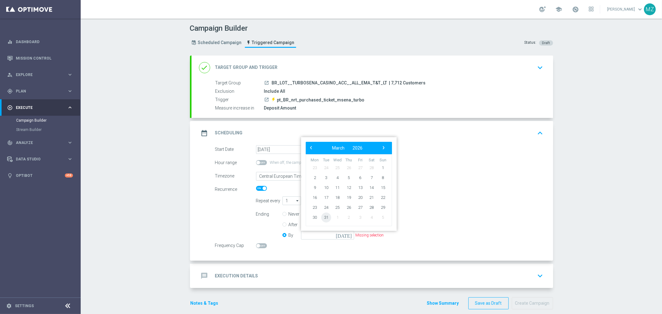
type input "[DATE]"
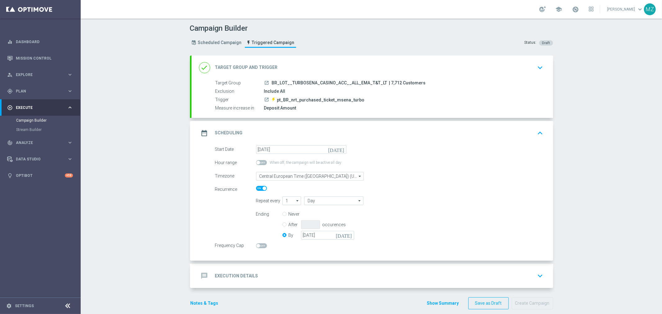
click at [256, 243] on span at bounding box center [261, 245] width 11 height 5
click at [256, 243] on input "checkbox" at bounding box center [261, 245] width 11 height 5
checkbox input "true"
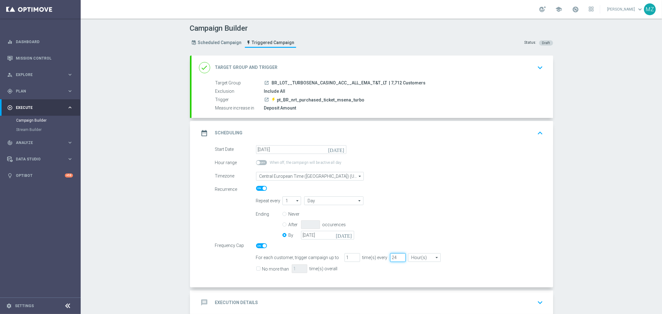
click at [390, 255] on input "24" at bounding box center [398, 257] width 16 height 9
type input "96"
click at [256, 268] on input "No more than" at bounding box center [258, 270] width 4 height 4
checkbox input "true"
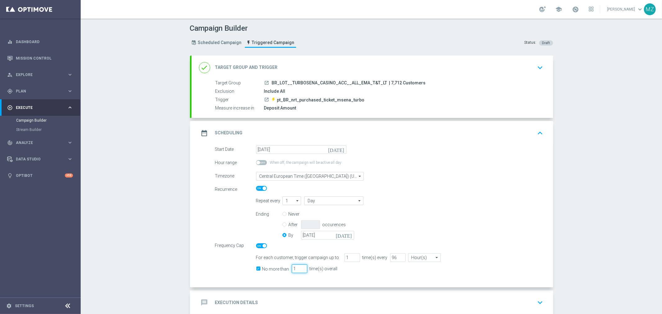
click at [292, 269] on input "1" at bounding box center [300, 268] width 16 height 9
type input "3"
click at [536, 300] on icon "keyboard_arrow_down" at bounding box center [540, 302] width 9 height 9
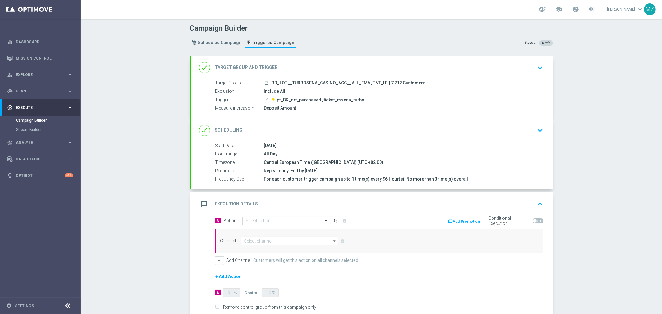
click at [535, 135] on button "keyboard_arrow_down" at bounding box center [540, 130] width 11 height 12
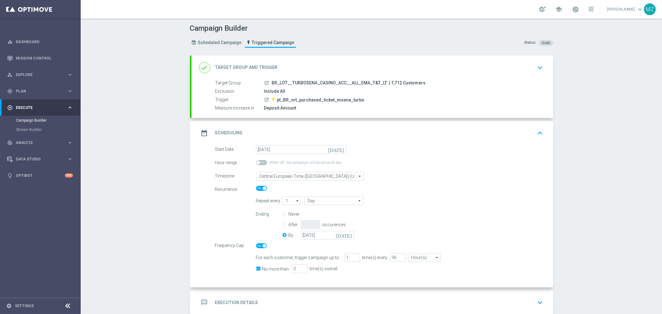
click at [542, 132] on button "keyboard_arrow_up" at bounding box center [540, 133] width 11 height 12
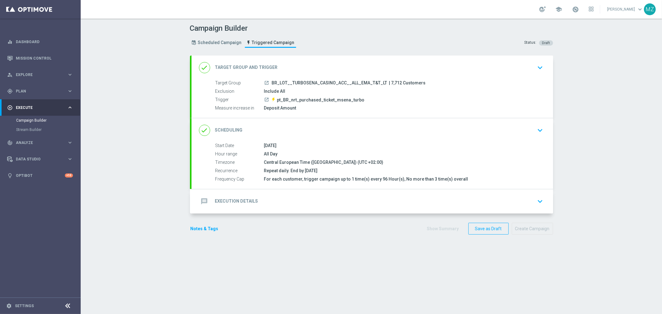
click at [255, 204] on div "message Execution Details keyboard_arrow_down" at bounding box center [372, 202] width 347 height 12
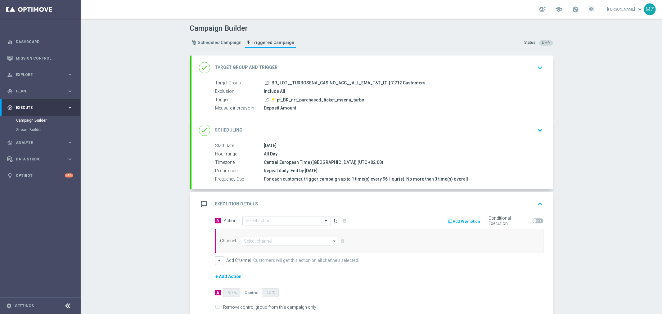
click at [269, 219] on input "text" at bounding box center [280, 221] width 69 height 5
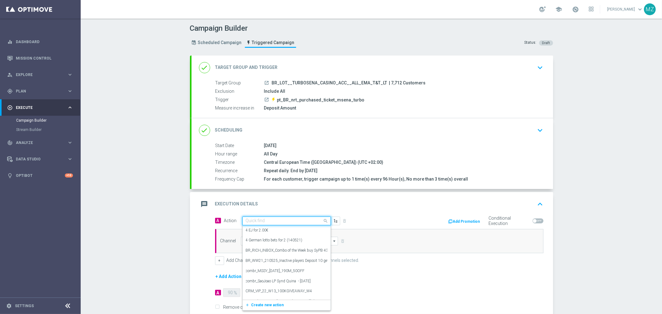
paste input "Track & Trigger nrt_purchased_tickets"
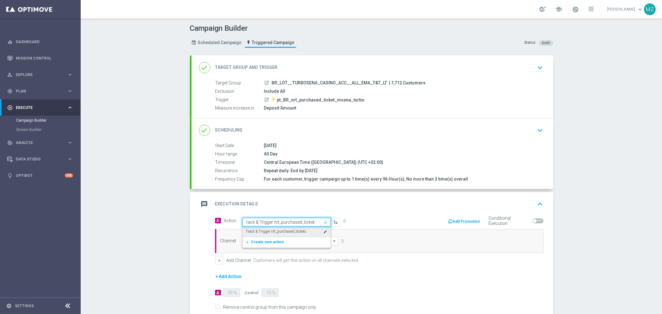
click at [265, 228] on div "Track & Trigger nrt_purchased_tickets edit" at bounding box center [287, 232] width 82 height 10
type input "Track & Trigger nrt_purchased_tickets"
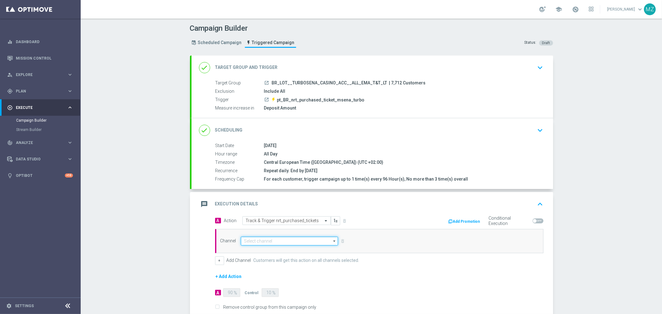
click at [258, 244] on input at bounding box center [289, 241] width 97 height 9
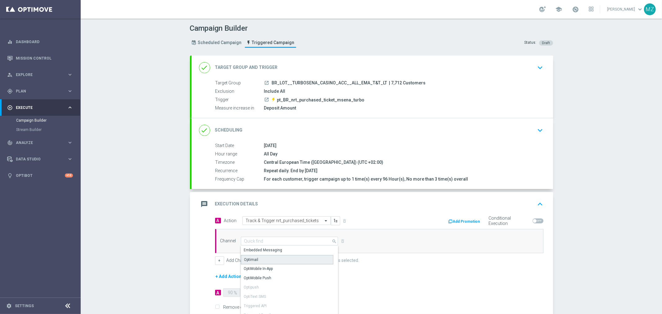
click at [257, 260] on div "Optimail" at bounding box center [287, 259] width 92 height 9
type input "Optimail"
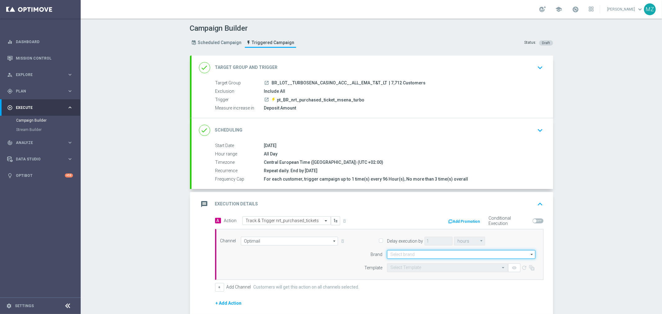
click at [421, 253] on input at bounding box center [461, 254] width 148 height 9
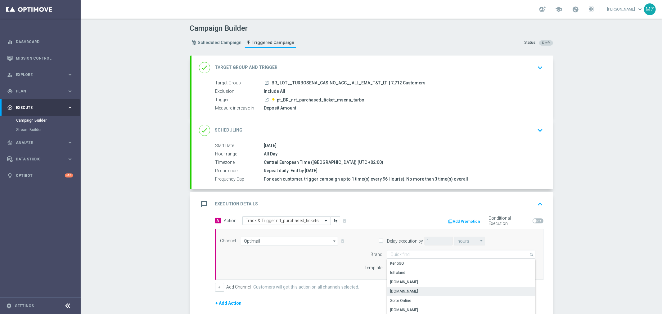
drag, startPoint x: 419, startPoint y: 289, endPoint x: 415, endPoint y: 8, distance: 280.9
click at [419, 289] on div "[DOMAIN_NAME]" at bounding box center [461, 291] width 149 height 9
type input "[DOMAIN_NAME]"
click at [423, 265] on input "text" at bounding box center [441, 267] width 102 height 5
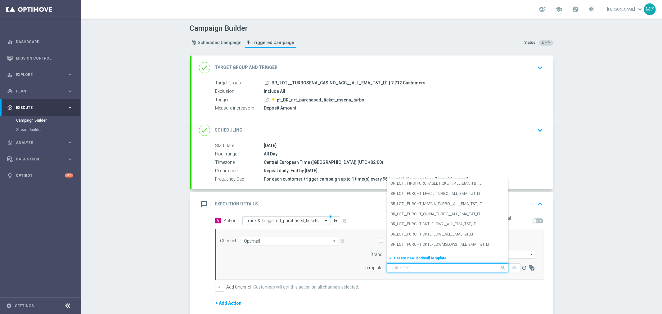
paste input "BR_LOT__PURCHT_MSENA_TURBO__ALL_EMA_T&T_LT"
type input "BR_LOT__PURCHT_MSENA_TURBO__ALL_EMA_T&T_LT"
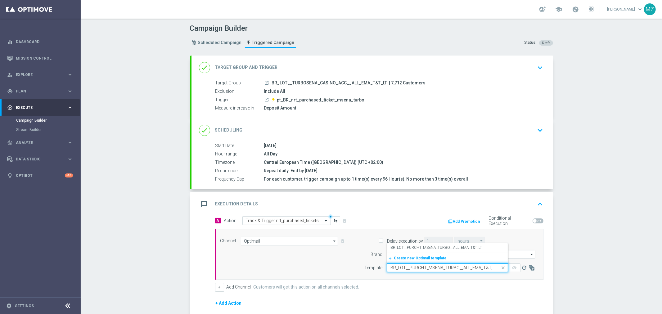
scroll to position [0, 3]
click at [427, 248] on label "BR_LOT__PURCHT_MSENA_TURBO__ALL_EMA_T&T_LT" at bounding box center [436, 247] width 92 height 5
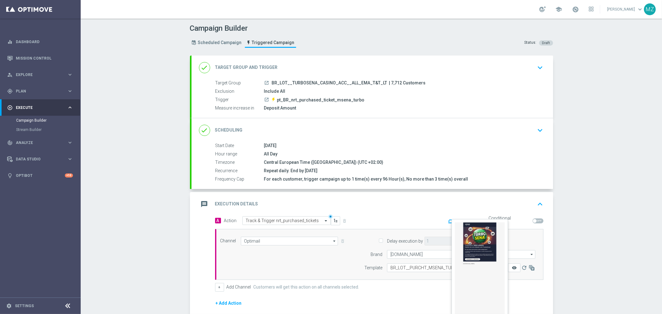
click at [512, 266] on icon "remove_red_eye" at bounding box center [514, 267] width 5 height 5
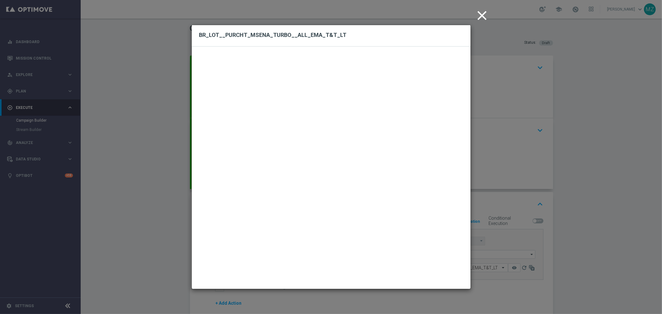
click at [480, 9] on icon "close" at bounding box center [483, 16] width 16 height 16
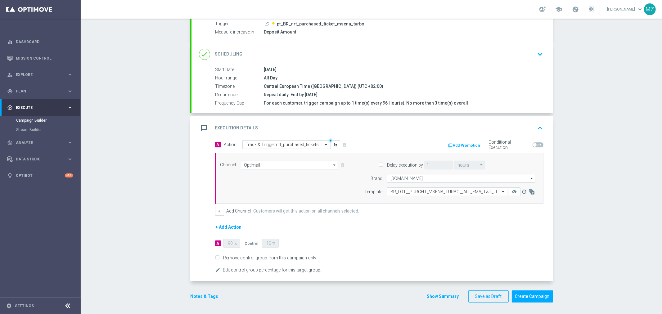
scroll to position [77, 0]
click at [206, 296] on button "Notes & Tags" at bounding box center [204, 296] width 29 height 8
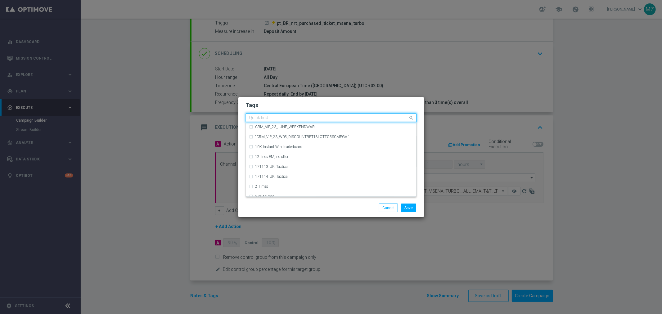
click at [287, 119] on input "text" at bounding box center [328, 117] width 159 height 5
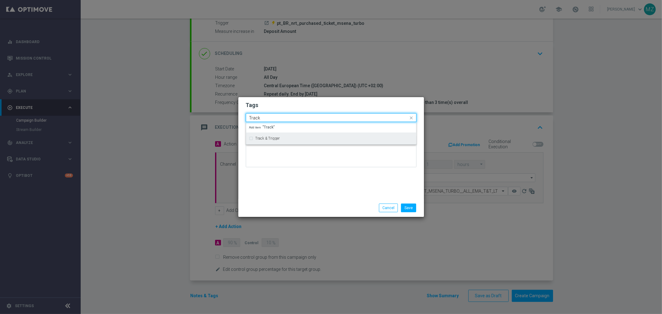
click at [273, 140] on label "Track & Trigger" at bounding box center [267, 139] width 25 height 4
type input "Track"
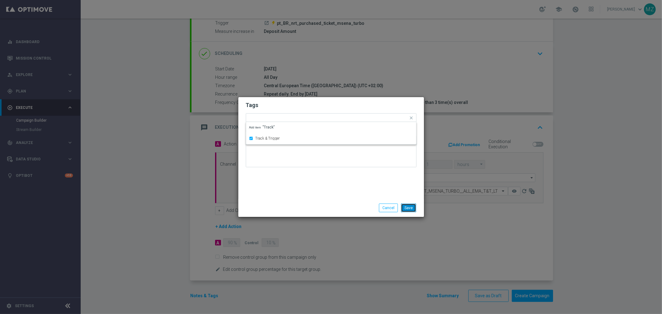
click at [410, 206] on button "Save" at bounding box center [408, 208] width 15 height 9
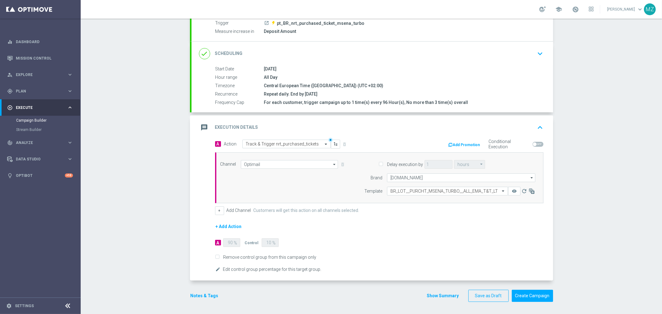
click at [536, 127] on icon "keyboard_arrow_up" at bounding box center [540, 127] width 9 height 9
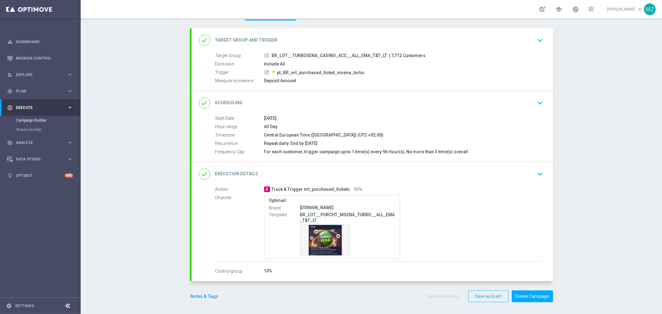
scroll to position [28, 0]
click at [275, 90] on div "done Scheduling keyboard_arrow_down" at bounding box center [373, 102] width 362 height 24
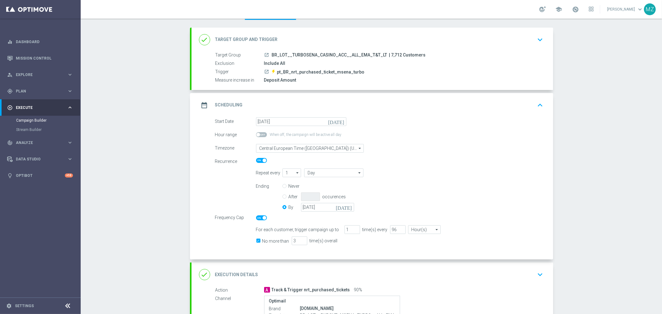
click at [541, 103] on icon "keyboard_arrow_up" at bounding box center [540, 105] width 9 height 9
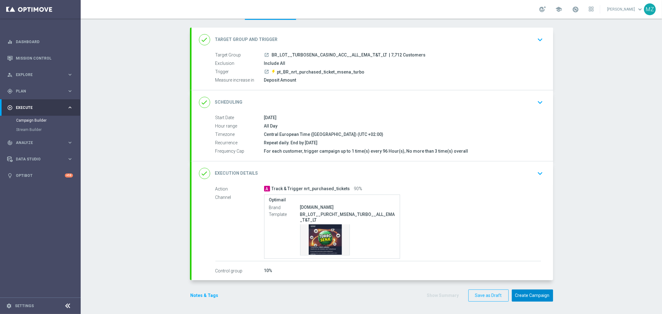
click at [544, 299] on button "Create Campaign" at bounding box center [532, 296] width 41 height 12
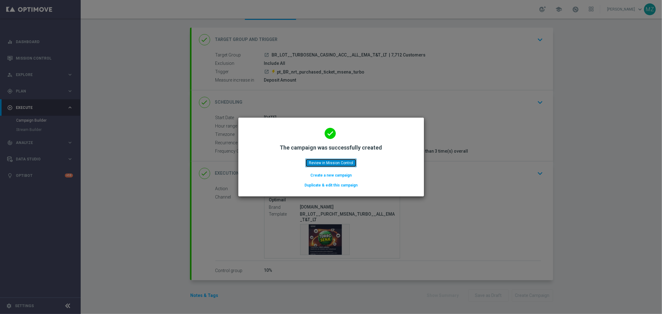
click at [344, 162] on button "Review in Mission Control" at bounding box center [330, 163] width 51 height 9
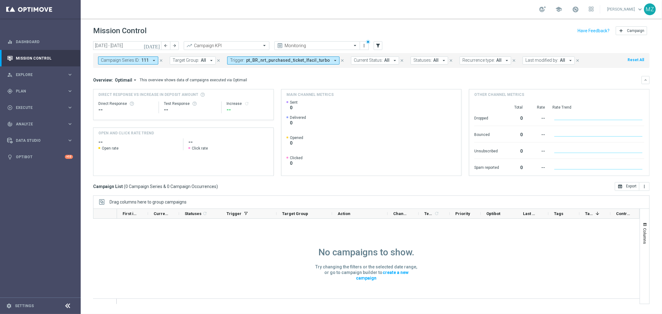
click at [160, 61] on icon "close" at bounding box center [161, 60] width 4 height 4
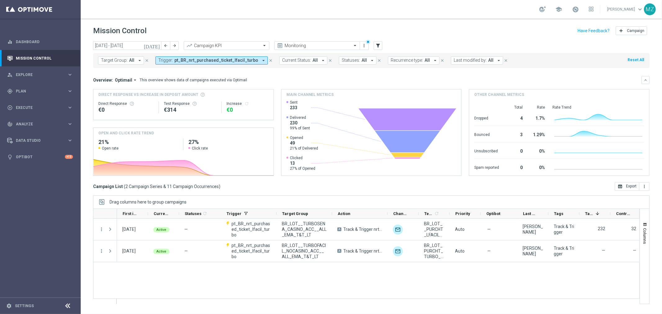
click at [177, 60] on span "pt_BR_nrt_purchased_ticket_lfacil_turbo" at bounding box center [216, 60] width 84 height 5
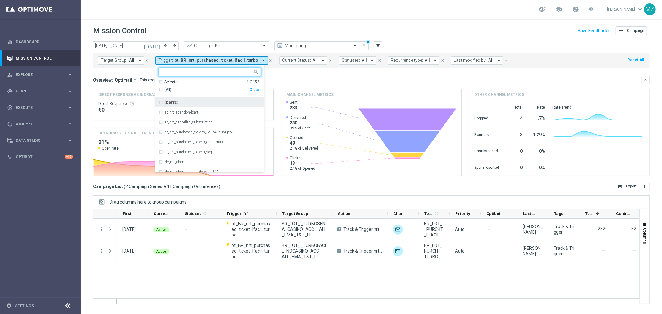
click at [0, 0] on div "Clear" at bounding box center [0, 0] width 0 height 0
click at [199, 70] on input "text" at bounding box center [207, 72] width 91 height 5
paste input "pt_BR_nrt_purchased_ticket_msena_turbo"
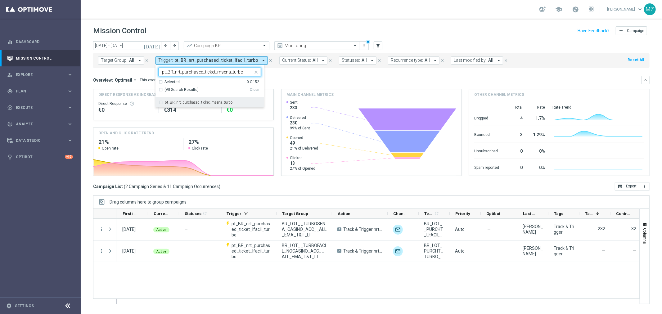
click at [182, 100] on div "pt_BR_nrt_purchased_ticket_msena_turbo" at bounding box center [210, 102] width 102 height 10
type input "pt_BR_nrt_purchased_ticket_msena_turbo"
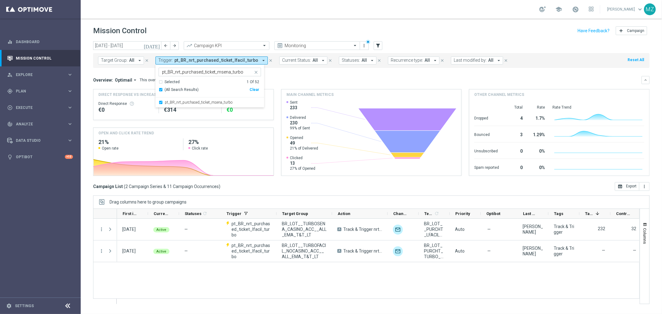
click at [429, 19] on header "Mission Control add Campaign" at bounding box center [371, 30] width 581 height 23
